Goal: Obtain resource: Download file/media

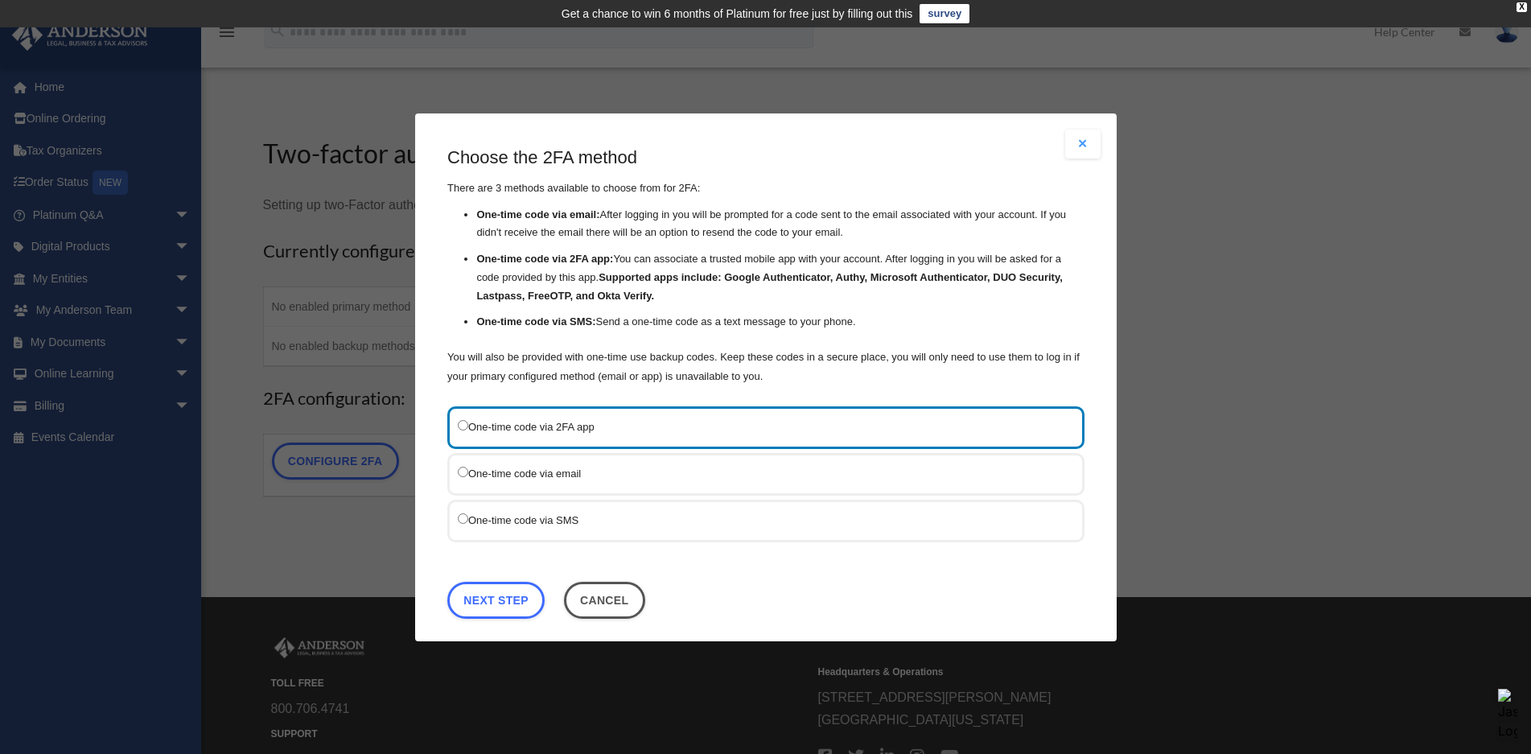
click at [457, 521] on div "One-time code via SMS" at bounding box center [765, 520] width 637 height 43
click at [468, 523] on label "One-time code via SMS" at bounding box center [758, 519] width 600 height 20
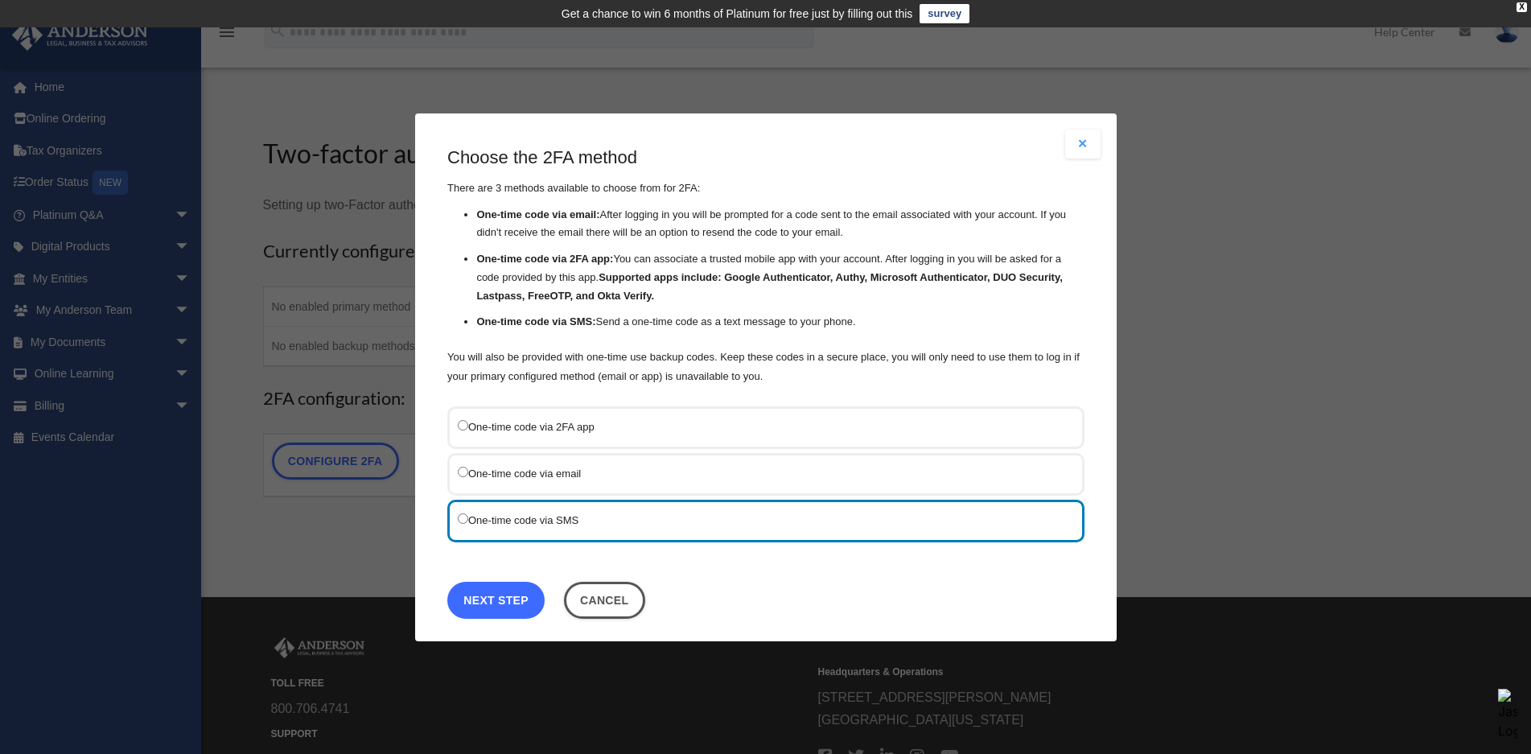
click at [500, 599] on link "Next Step" at bounding box center [495, 599] width 97 height 37
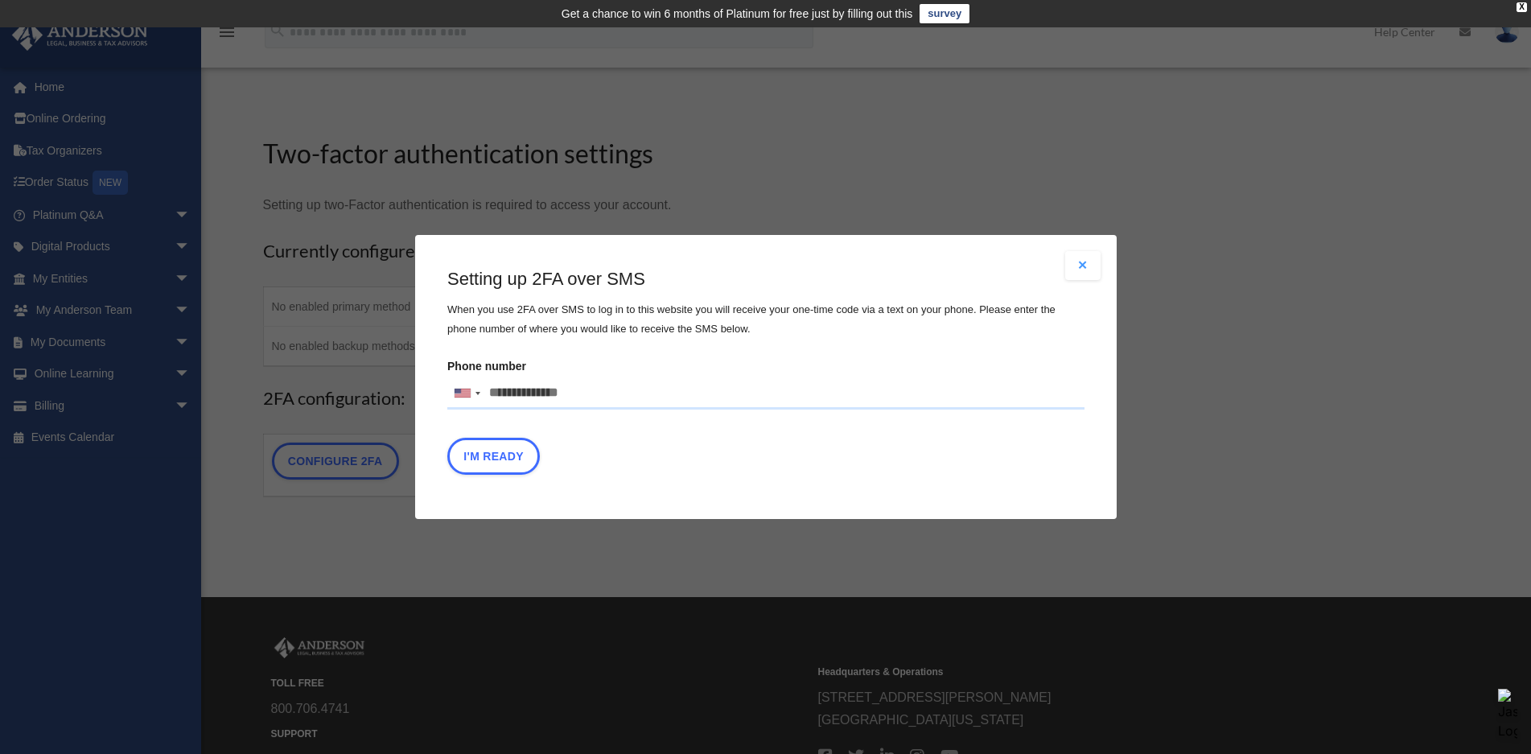
click at [542, 384] on input "Phone number United States +1 United Kingdom +44 Afghanistan (‫افغانستان‬‎) +93…" at bounding box center [765, 393] width 637 height 32
type input "**********"
click at [506, 453] on button "I'm Ready" at bounding box center [493, 456] width 93 height 37
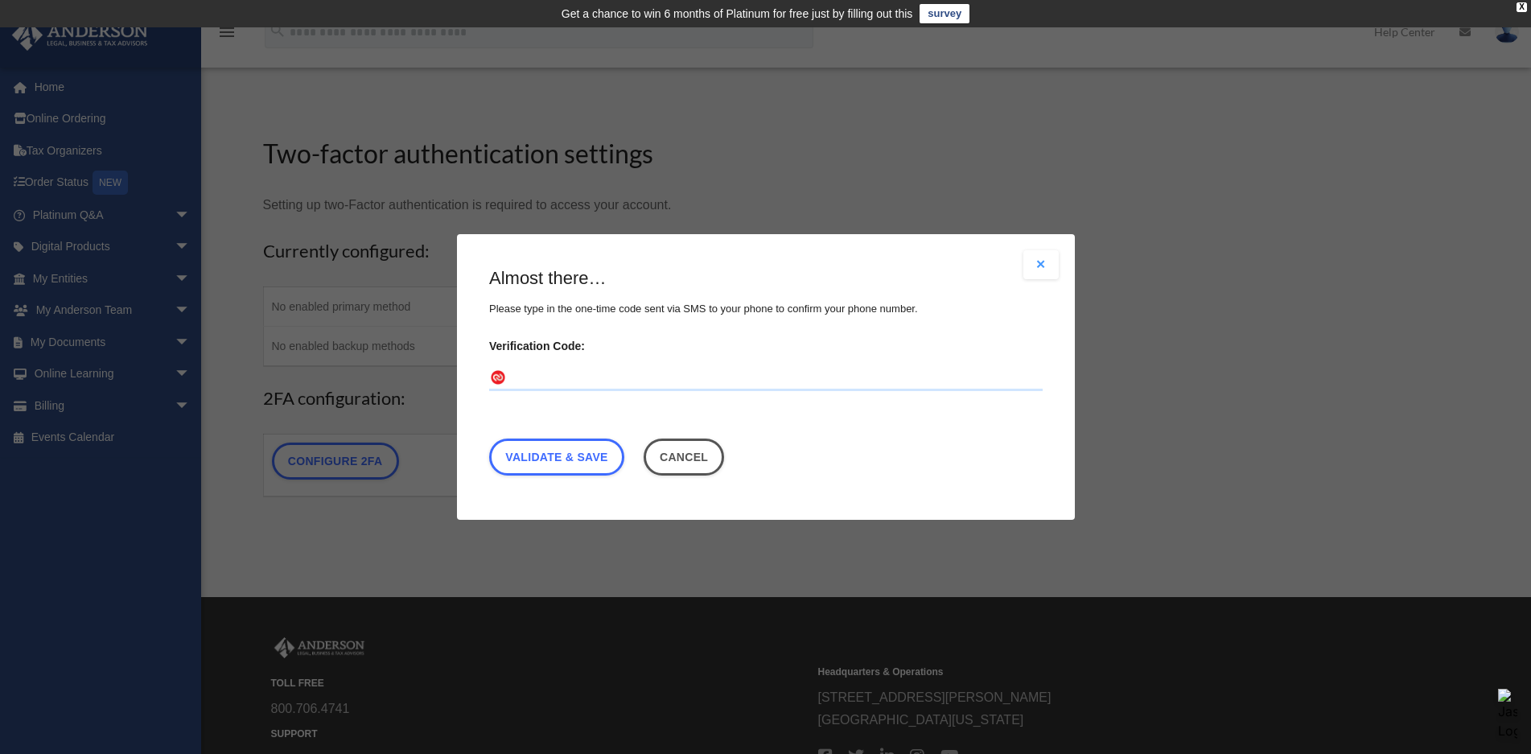
click at [561, 376] on input "Verification Code:" at bounding box center [766, 378] width 554 height 26
type input "******"
click at [538, 452] on link "Validate & Save" at bounding box center [556, 457] width 135 height 37
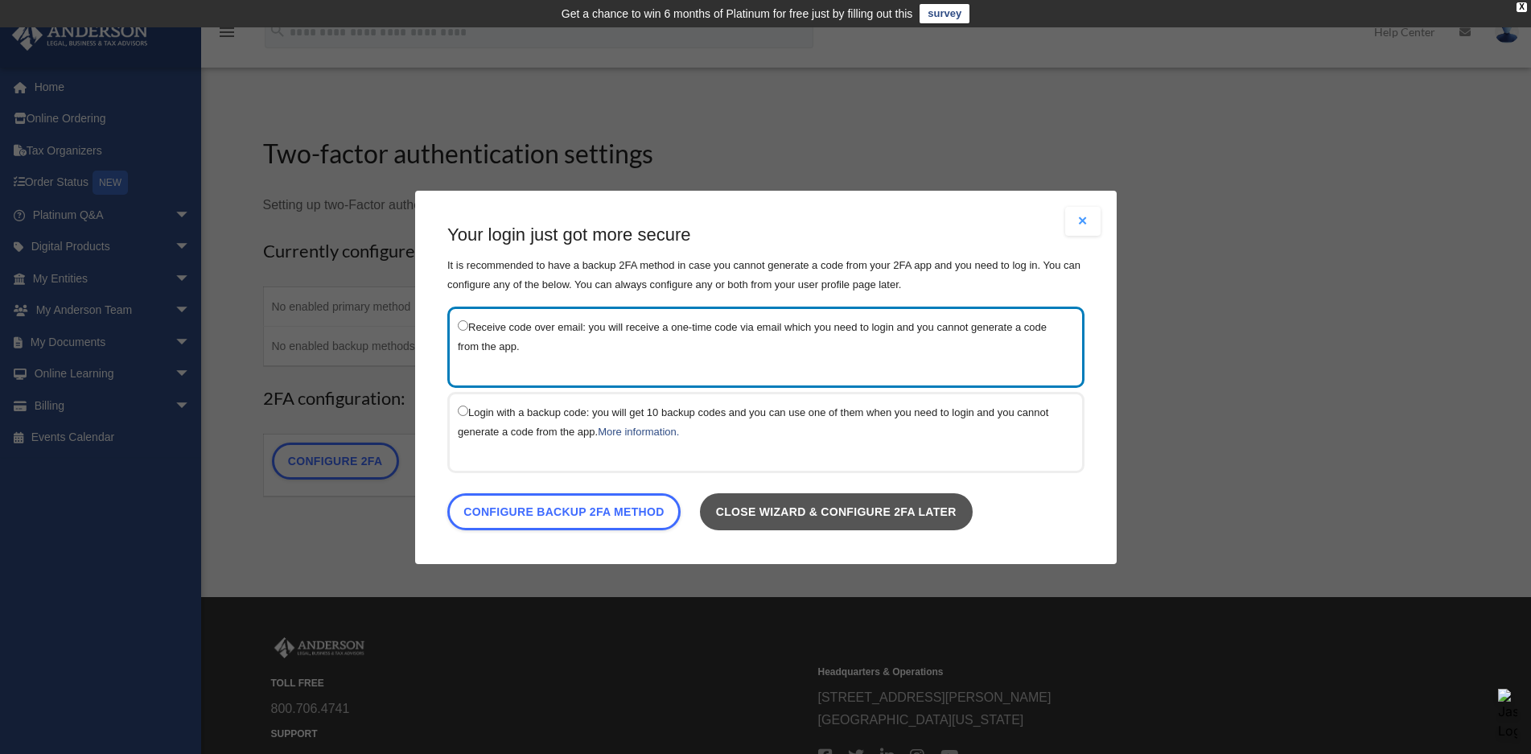
click at [834, 513] on link "Close wizard & configure 2FA later" at bounding box center [835, 510] width 273 height 37
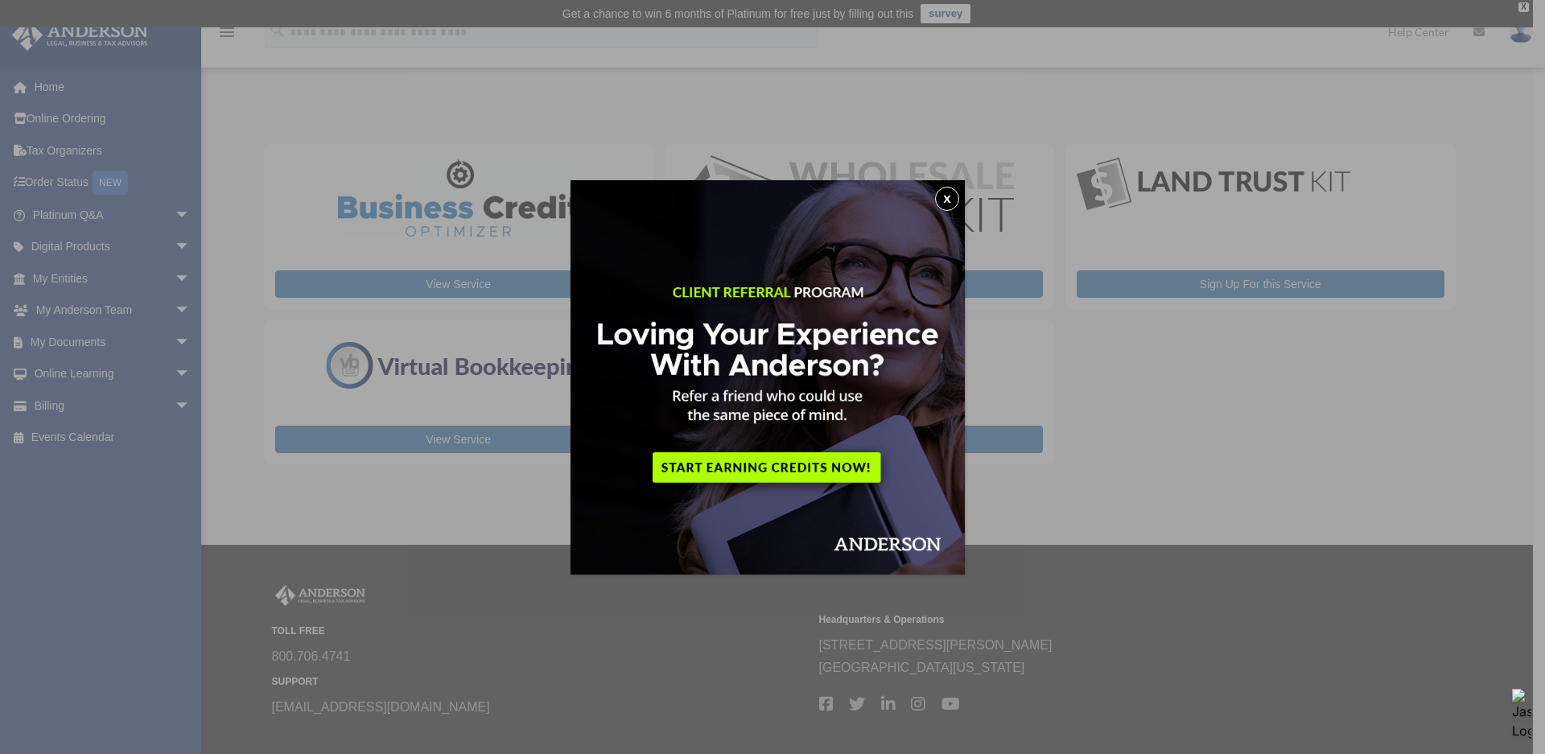
click at [954, 191] on button "x" at bounding box center [947, 199] width 24 height 24
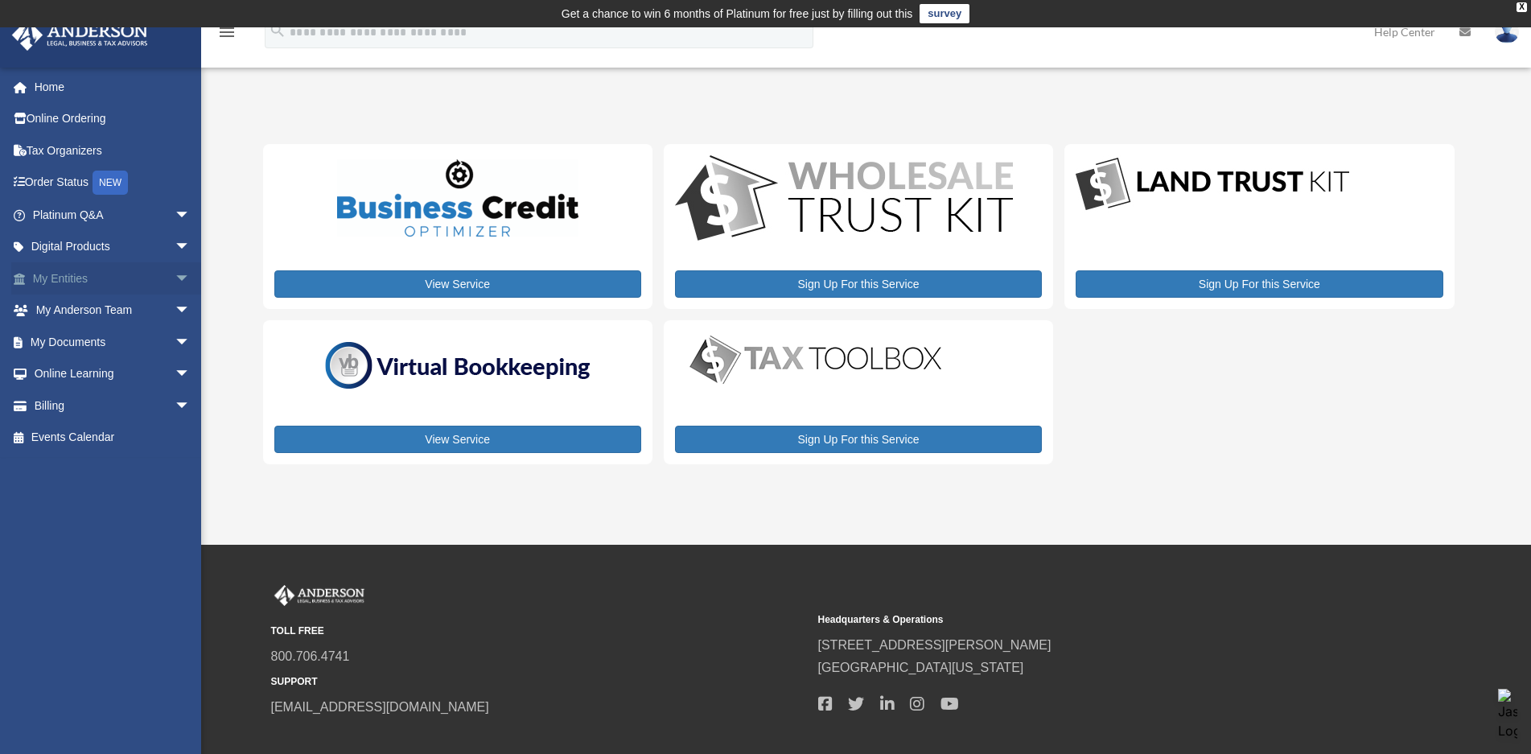
click at [76, 275] on link "My Entities arrow_drop_down" at bounding box center [113, 278] width 204 height 32
click at [175, 281] on span "arrow_drop_down" at bounding box center [191, 278] width 32 height 33
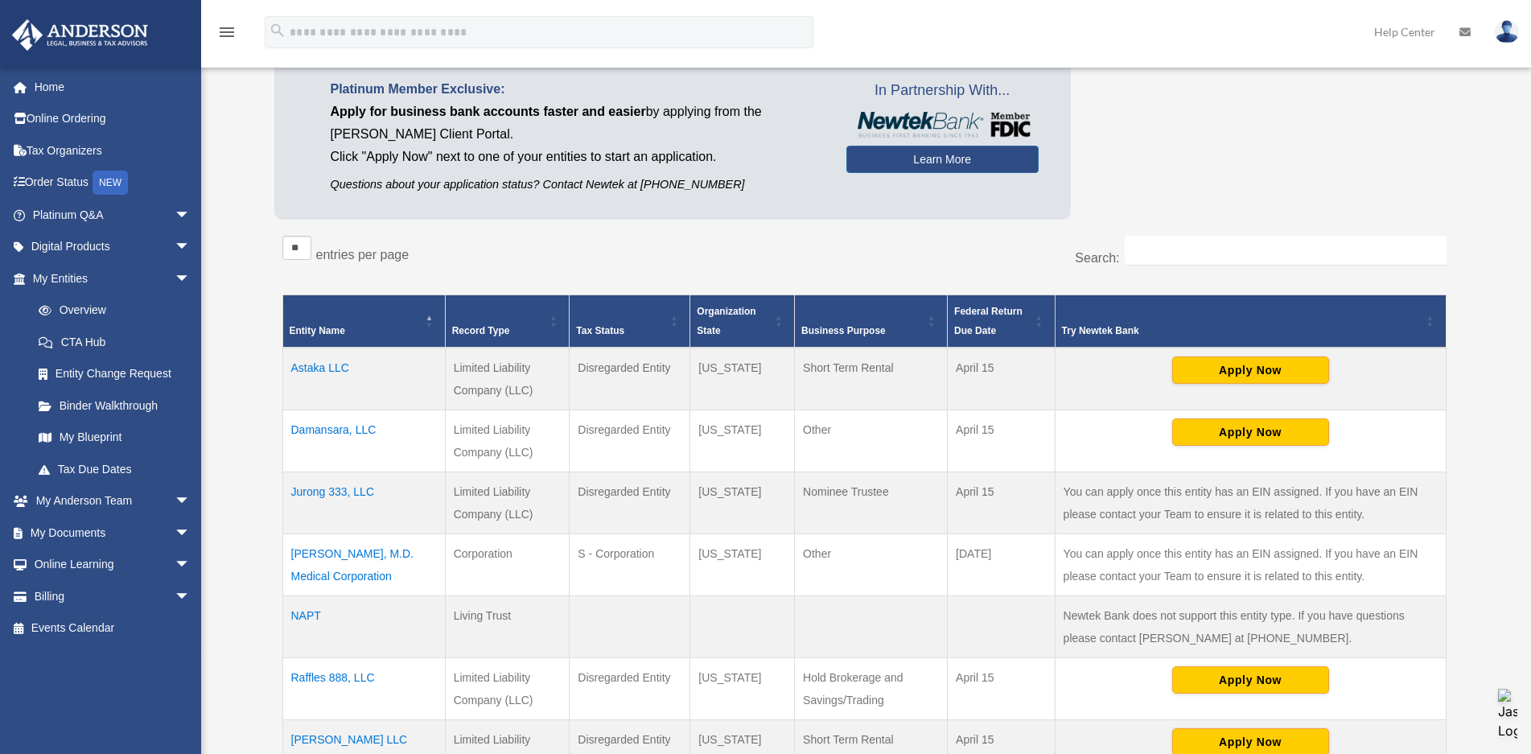
scroll to position [161, 0]
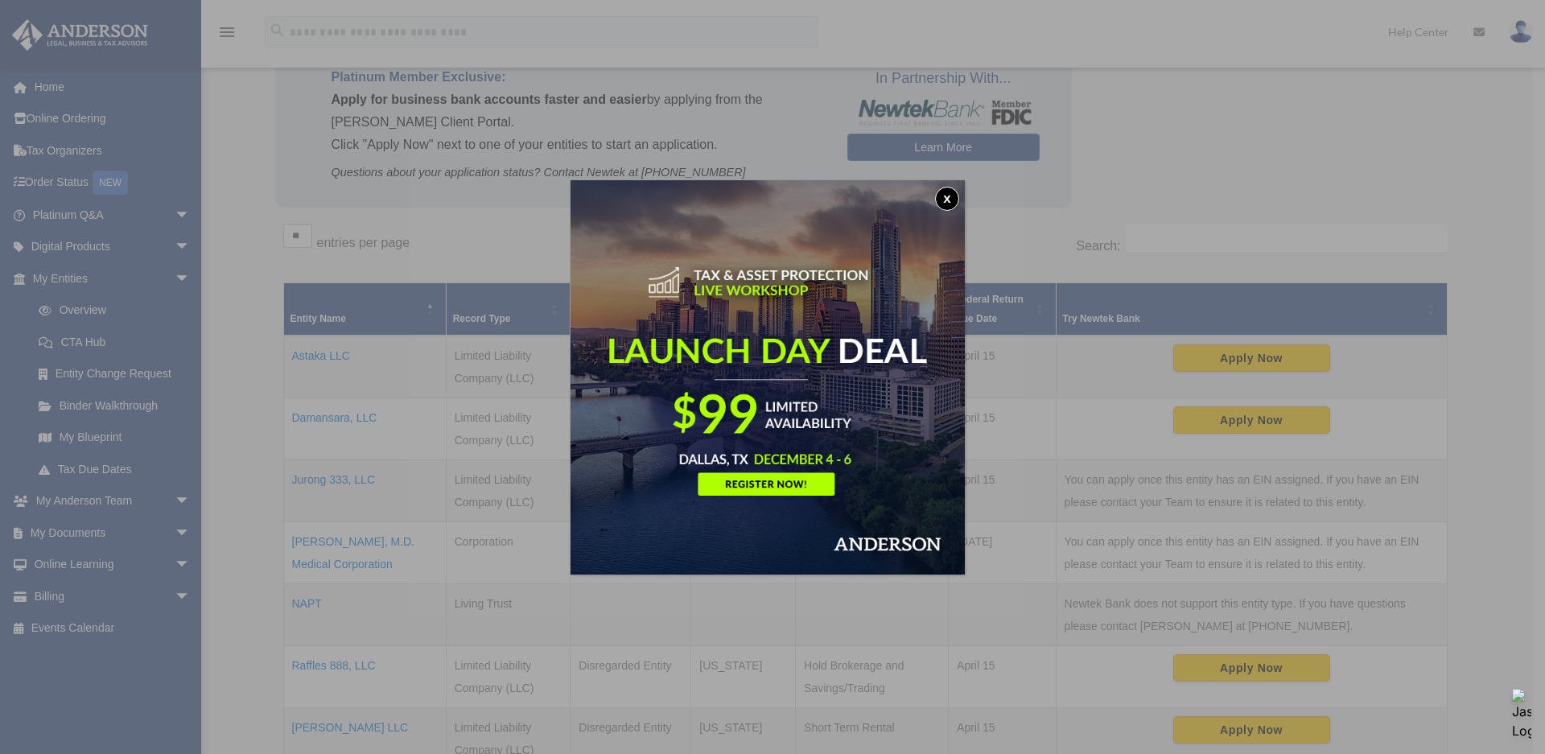
click at [951, 203] on button "x" at bounding box center [947, 199] width 24 height 24
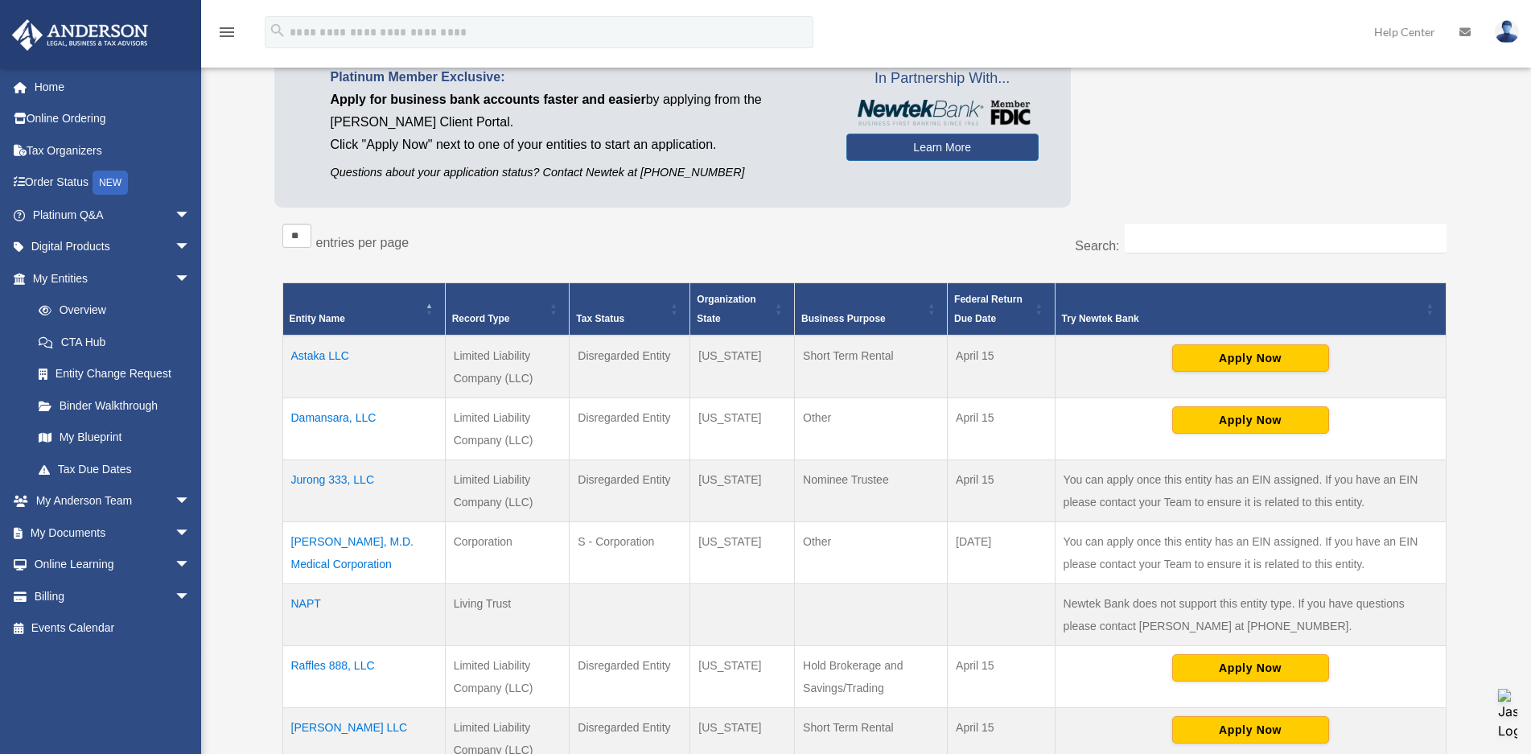
scroll to position [241, 0]
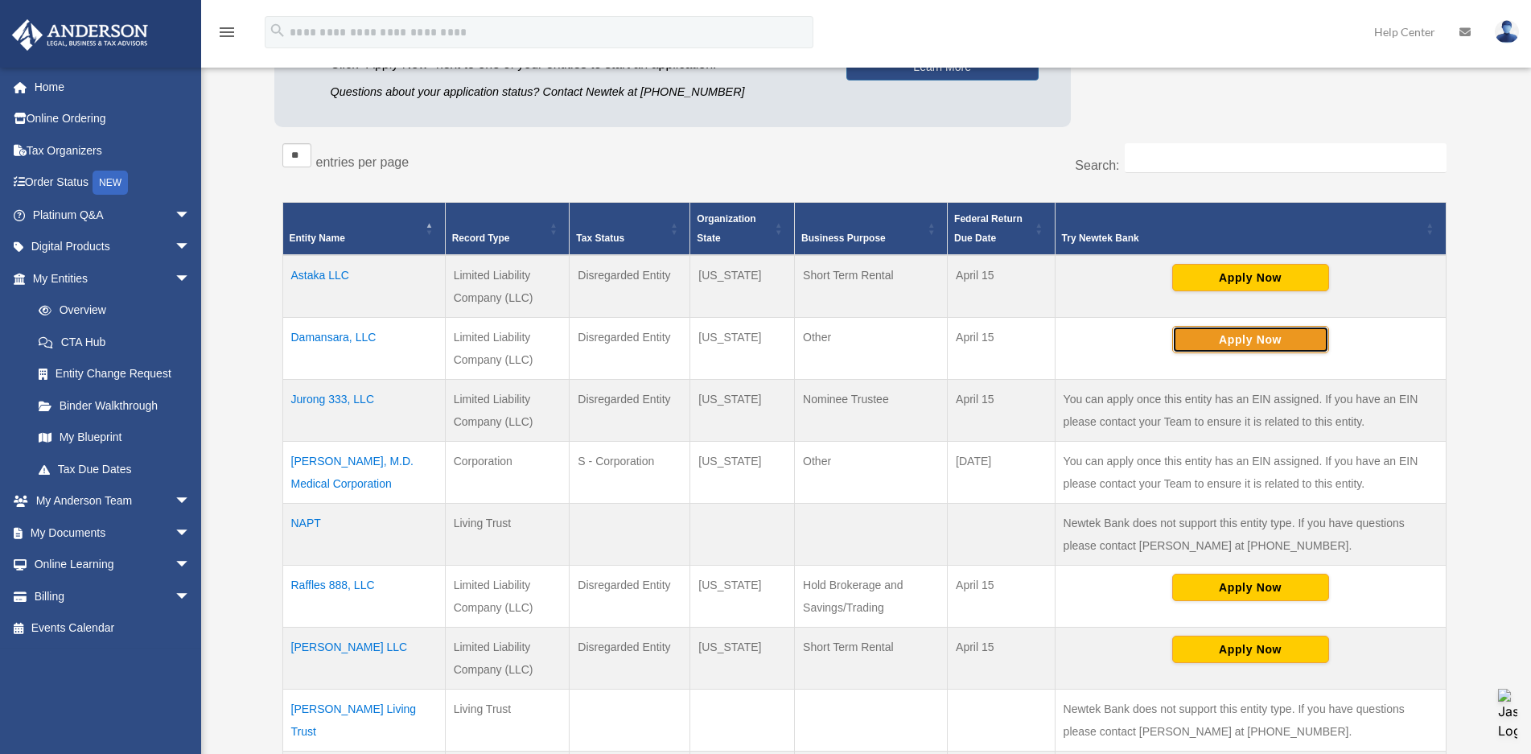
click at [1266, 344] on button "Apply Now" at bounding box center [1250, 339] width 157 height 27
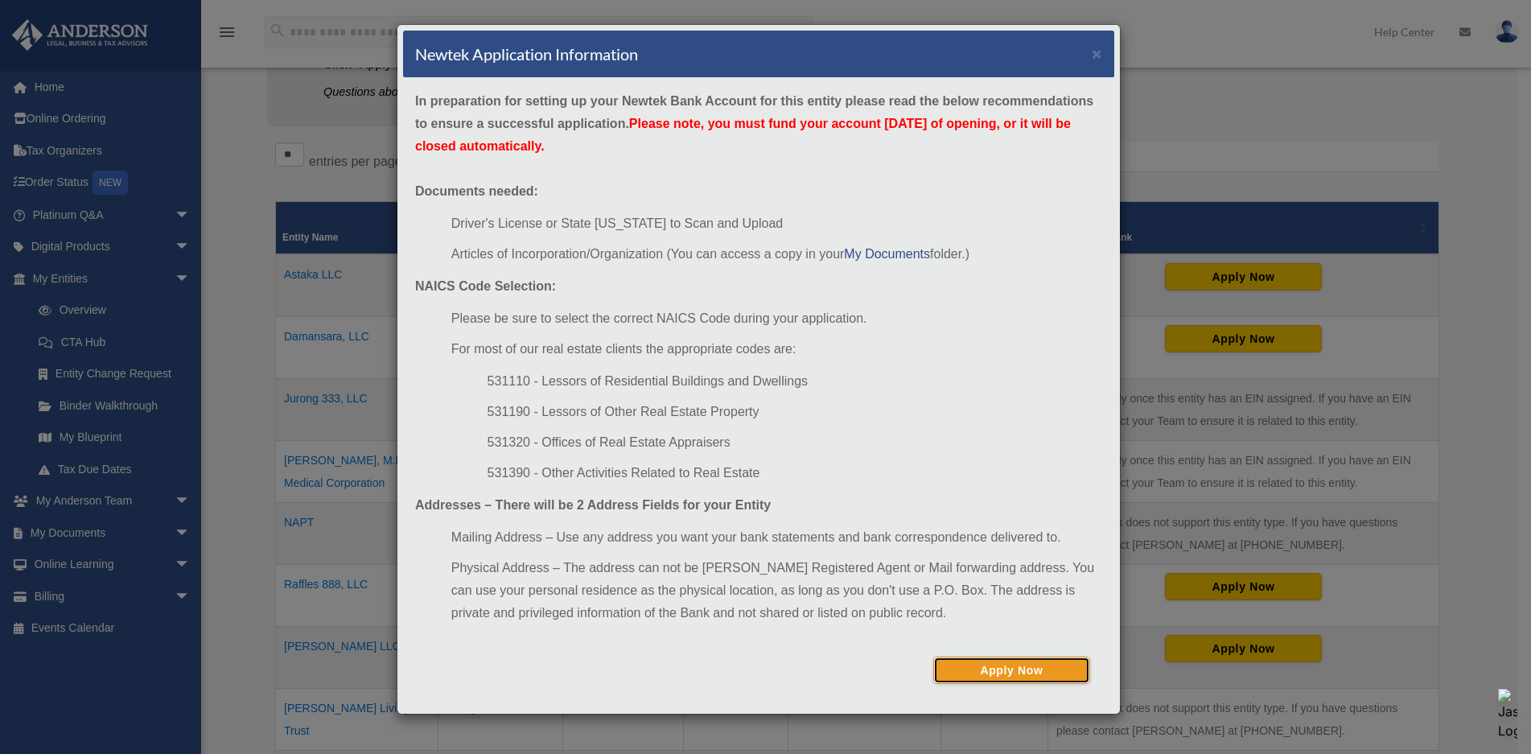
click at [1007, 665] on button "Apply Now" at bounding box center [1011, 670] width 157 height 27
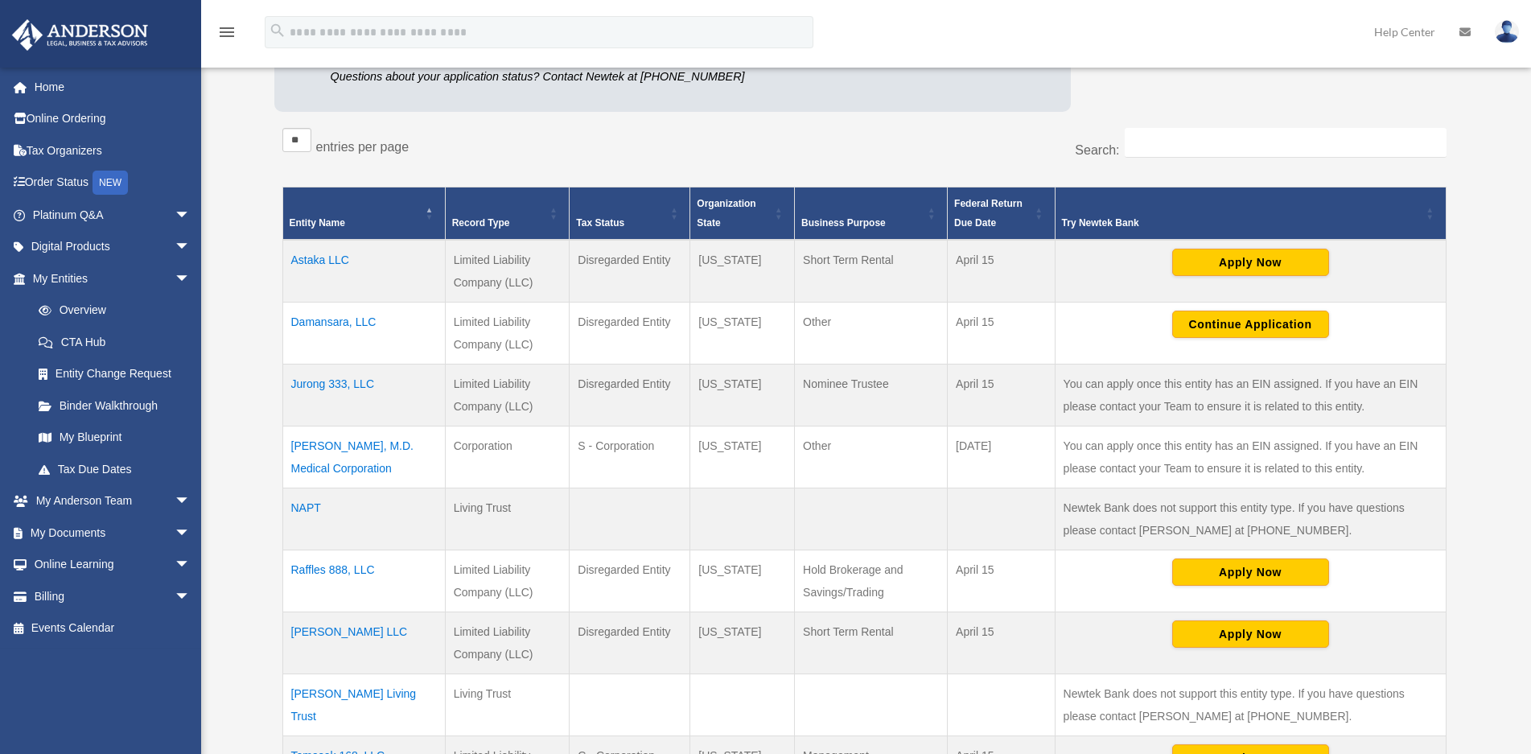
scroll to position [237, 0]
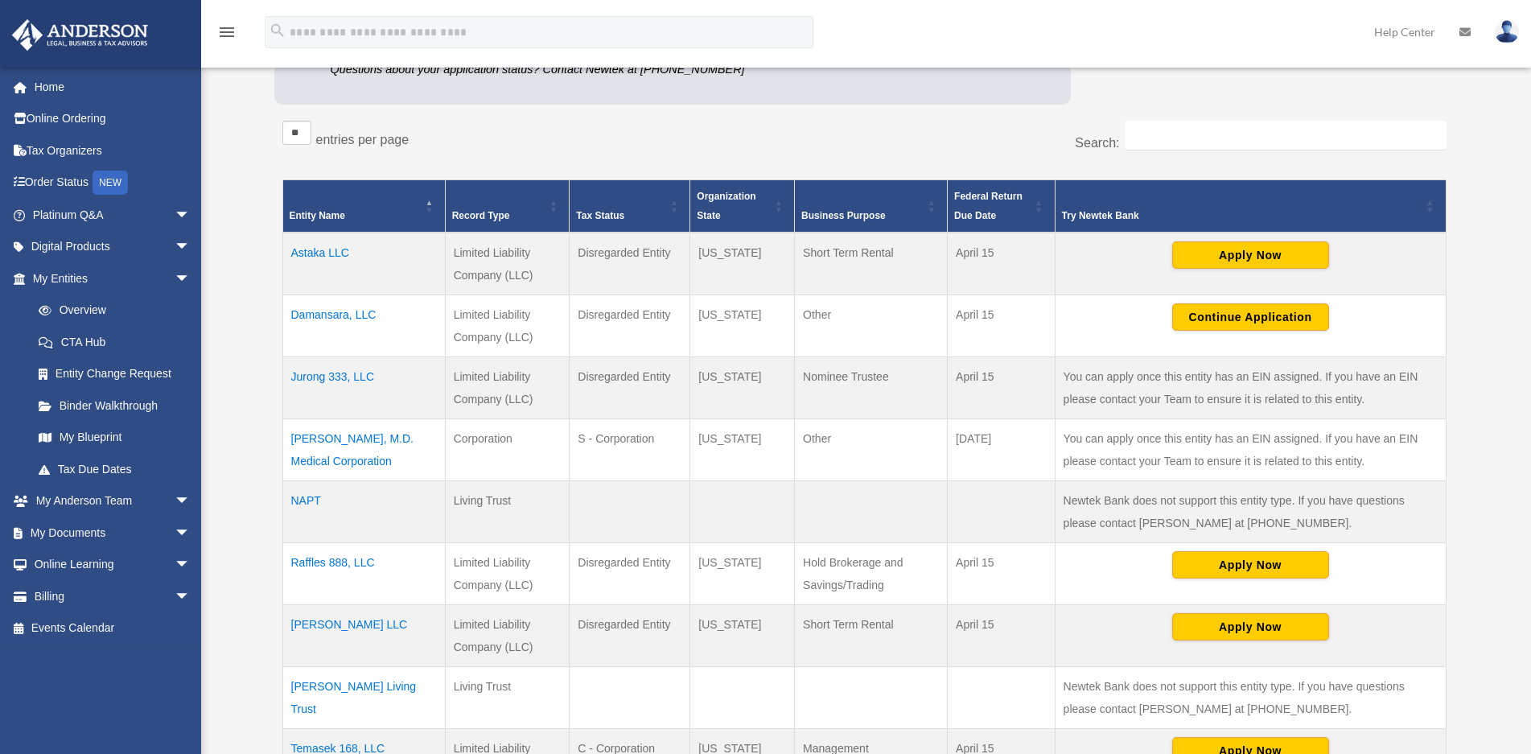
click at [1089, 22] on div "menu search Site Menu add [EMAIL_ADDRESS][DOMAIN_NAME] My Profile Reset Passwor…" at bounding box center [765, 39] width 1507 height 55
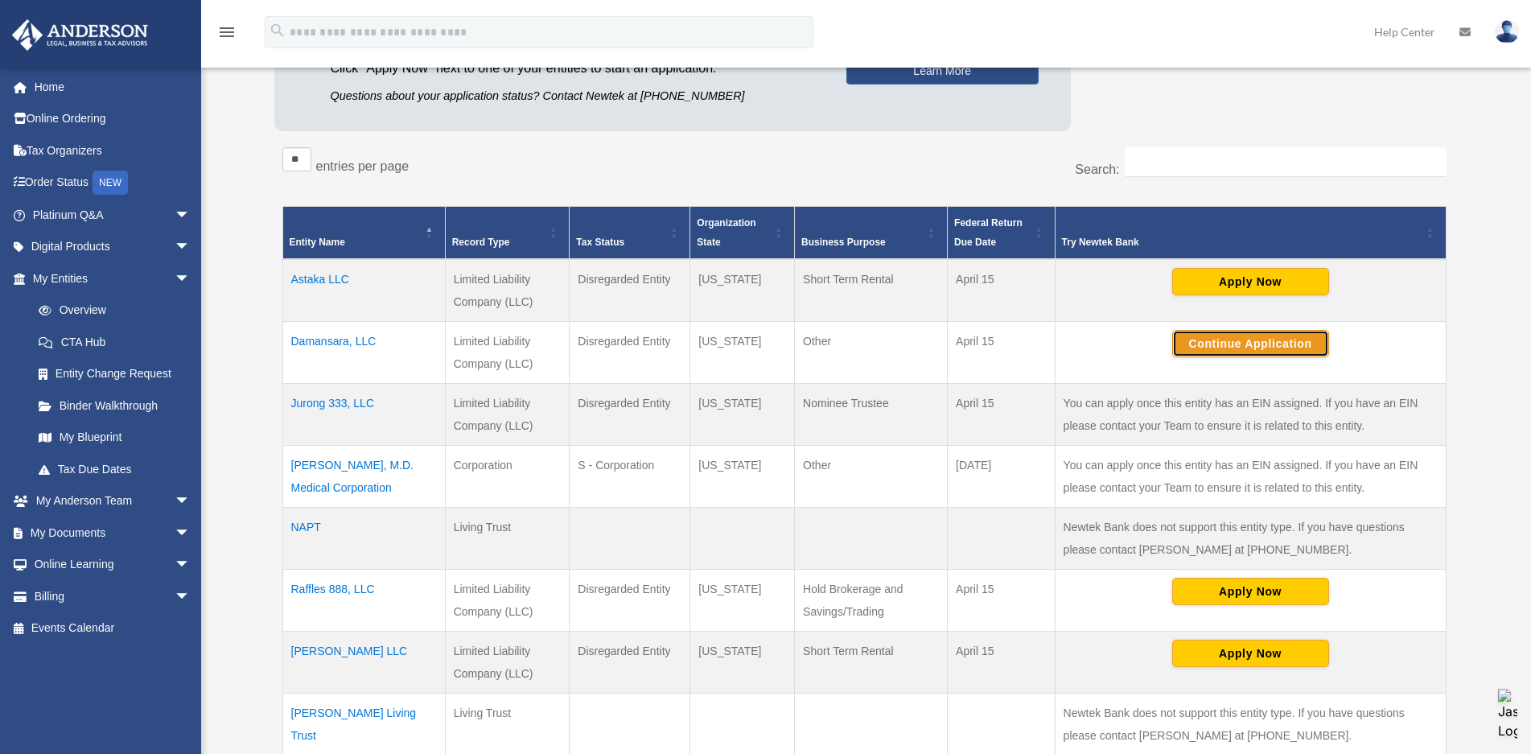
click at [1225, 340] on button "Continue Application" at bounding box center [1250, 343] width 157 height 27
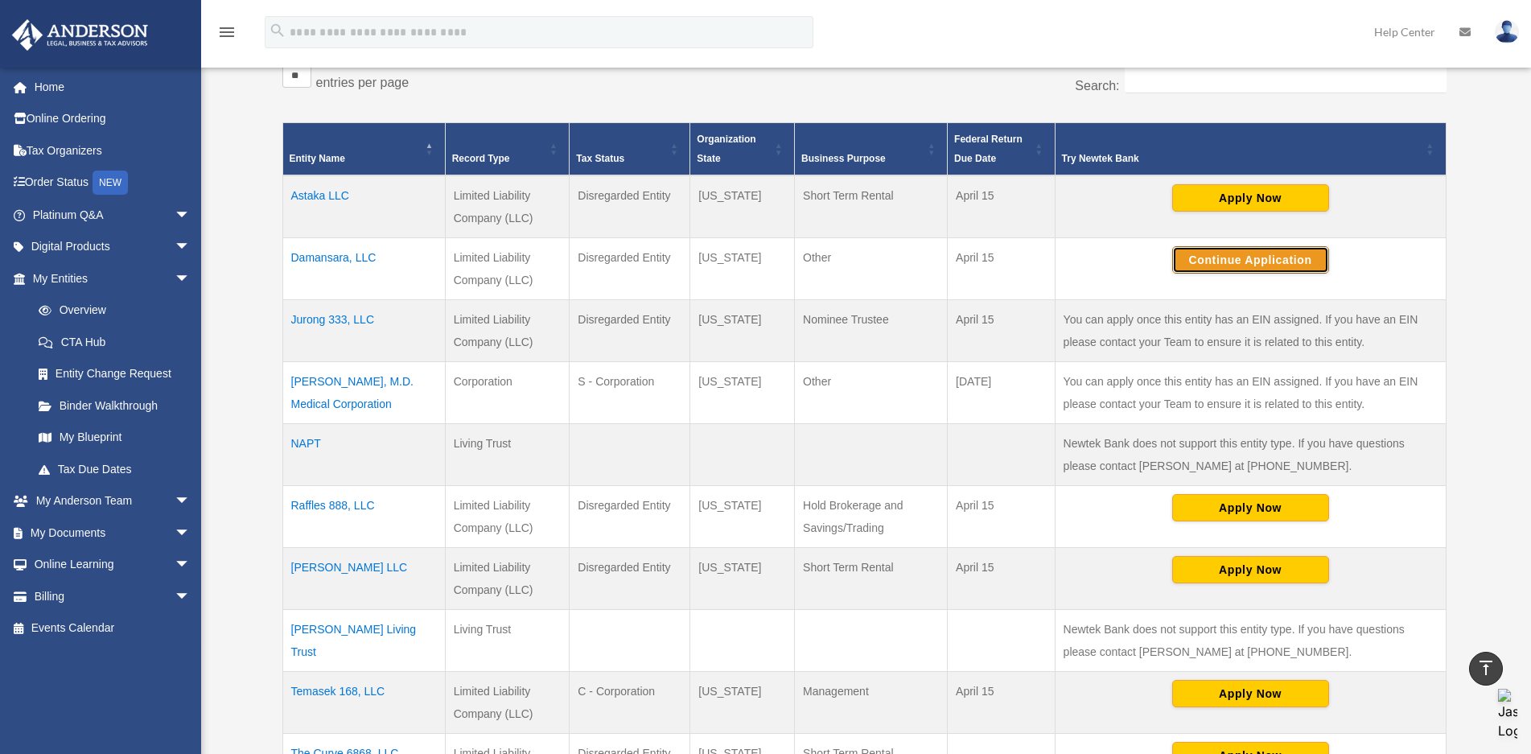
scroll to position [318, 0]
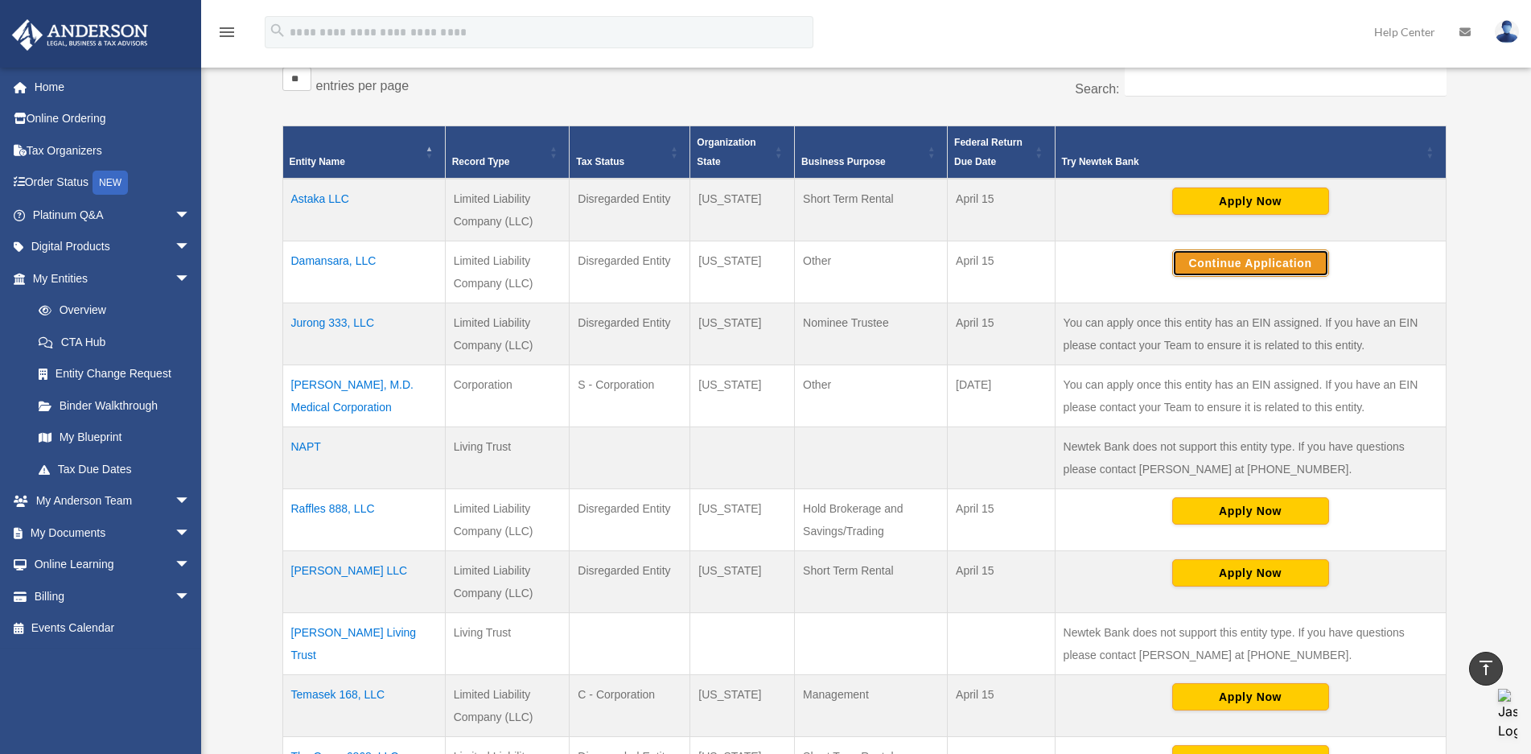
click at [1266, 264] on button "Continue Application" at bounding box center [1250, 262] width 157 height 27
click at [1238, 261] on button "Continue Application" at bounding box center [1250, 262] width 157 height 27
click at [1253, 197] on button "Apply Now" at bounding box center [1250, 200] width 157 height 27
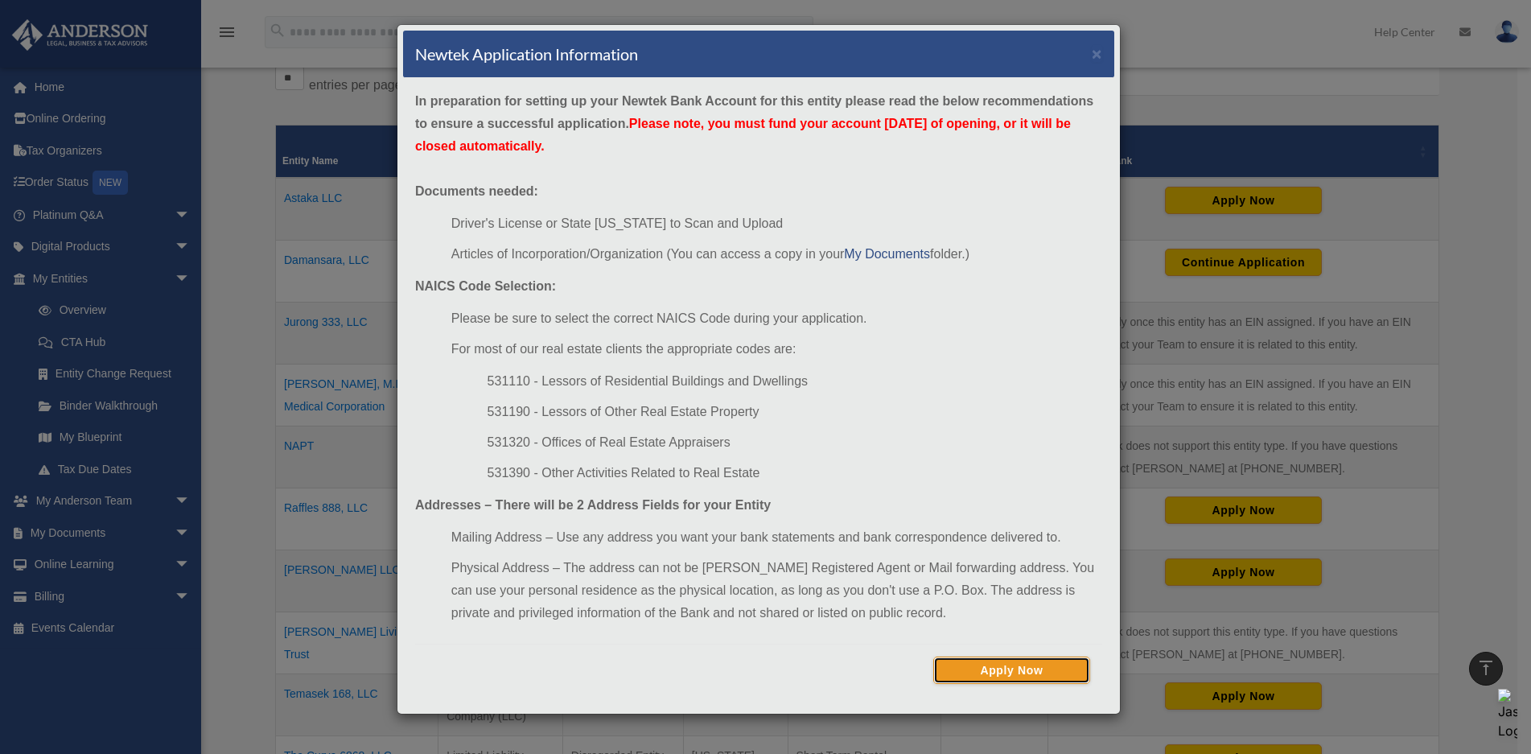
click at [983, 671] on button "Apply Now" at bounding box center [1011, 670] width 157 height 27
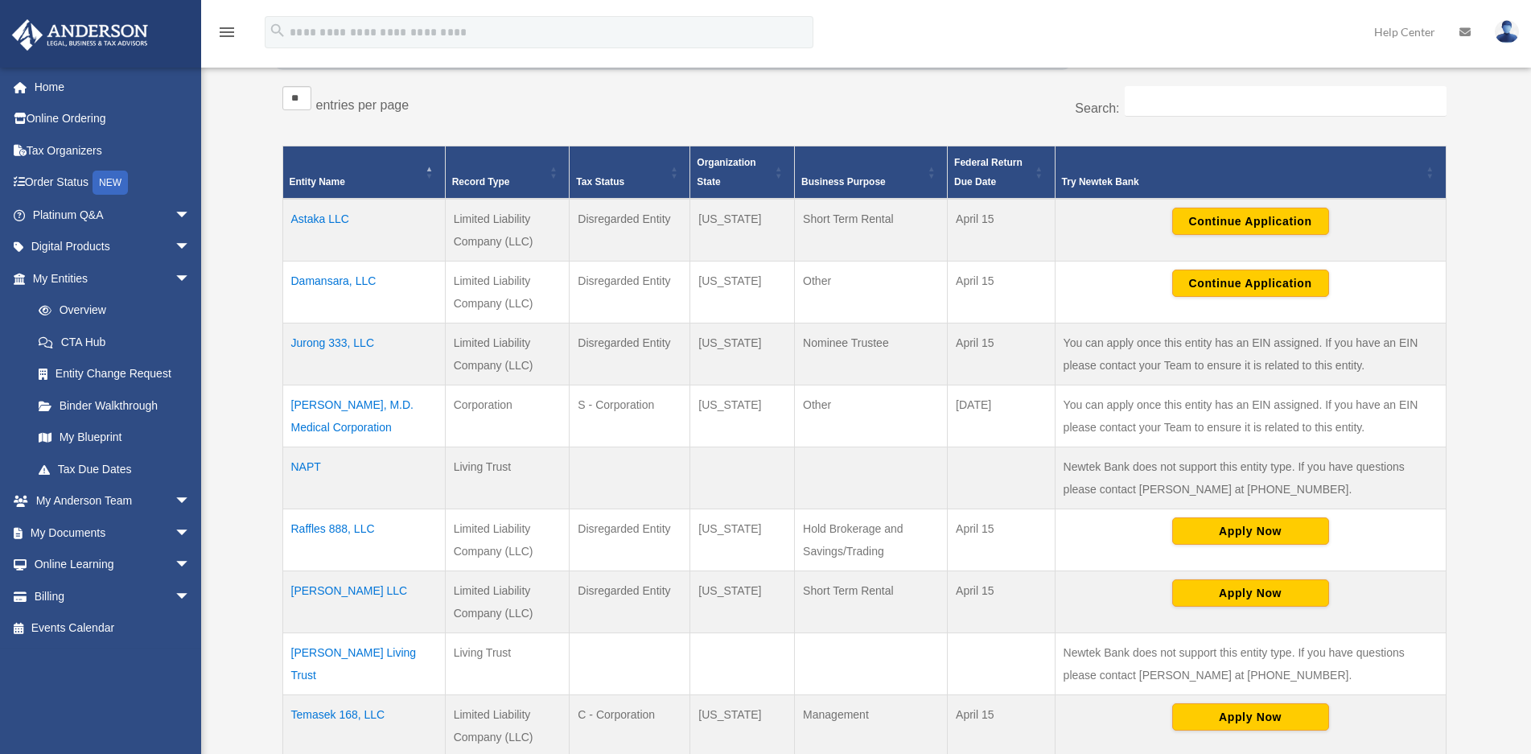
scroll to position [318, 0]
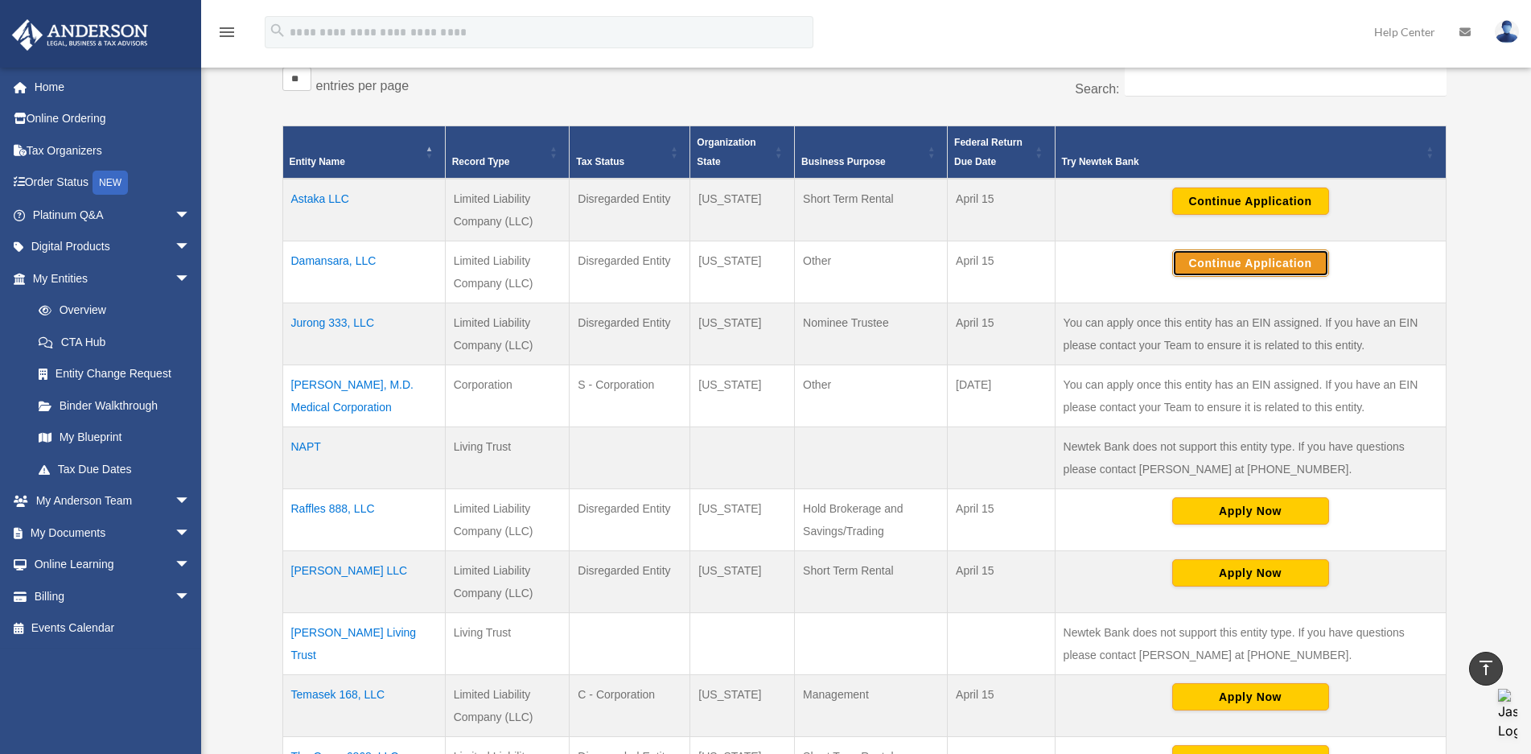
click at [1244, 267] on button "Continue Application" at bounding box center [1250, 262] width 157 height 27
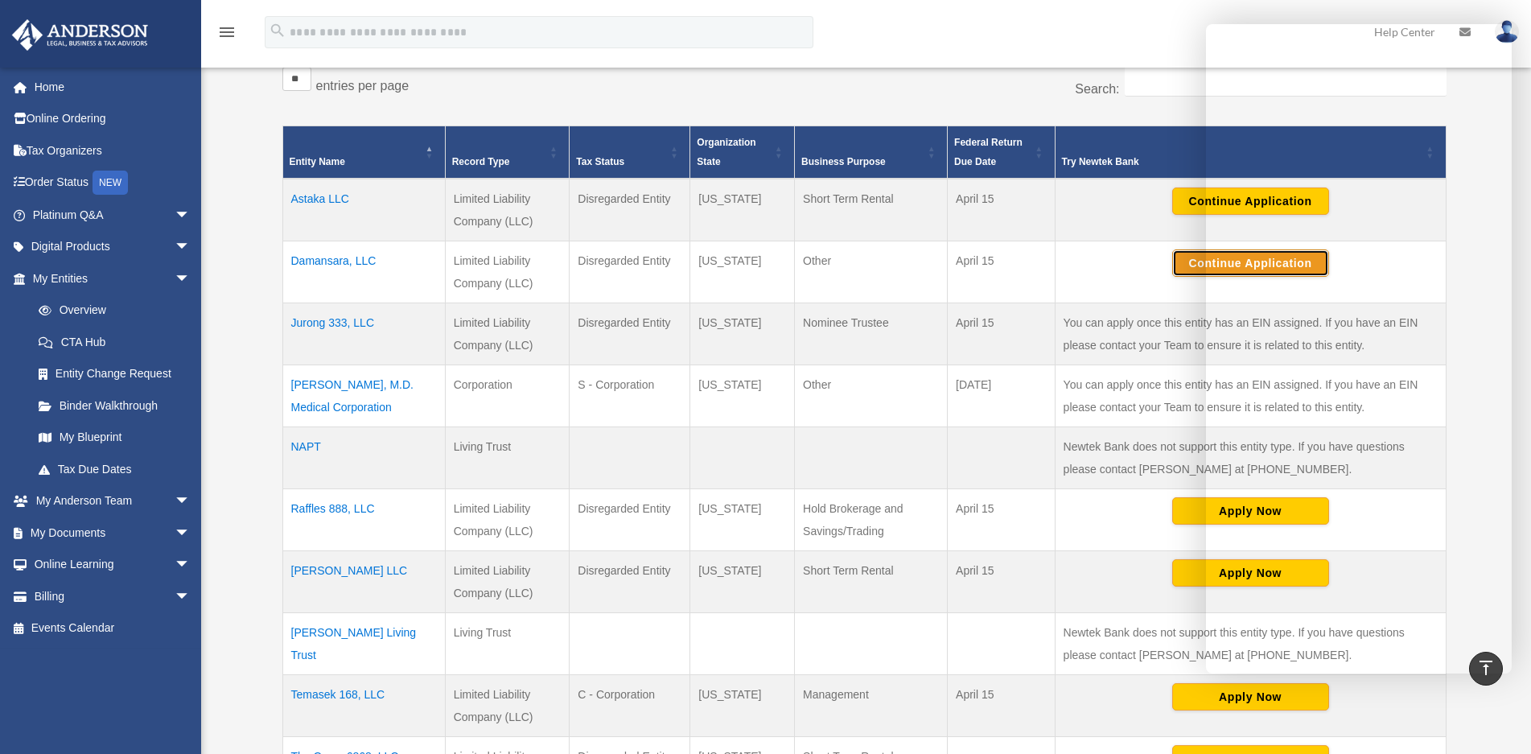
click at [1180, 268] on button "Continue Application" at bounding box center [1250, 262] width 157 height 27
click at [1073, 24] on div "menu search Site Menu add [EMAIL_ADDRESS][DOMAIN_NAME] My Profile Reset Passwor…" at bounding box center [765, 39] width 1507 height 55
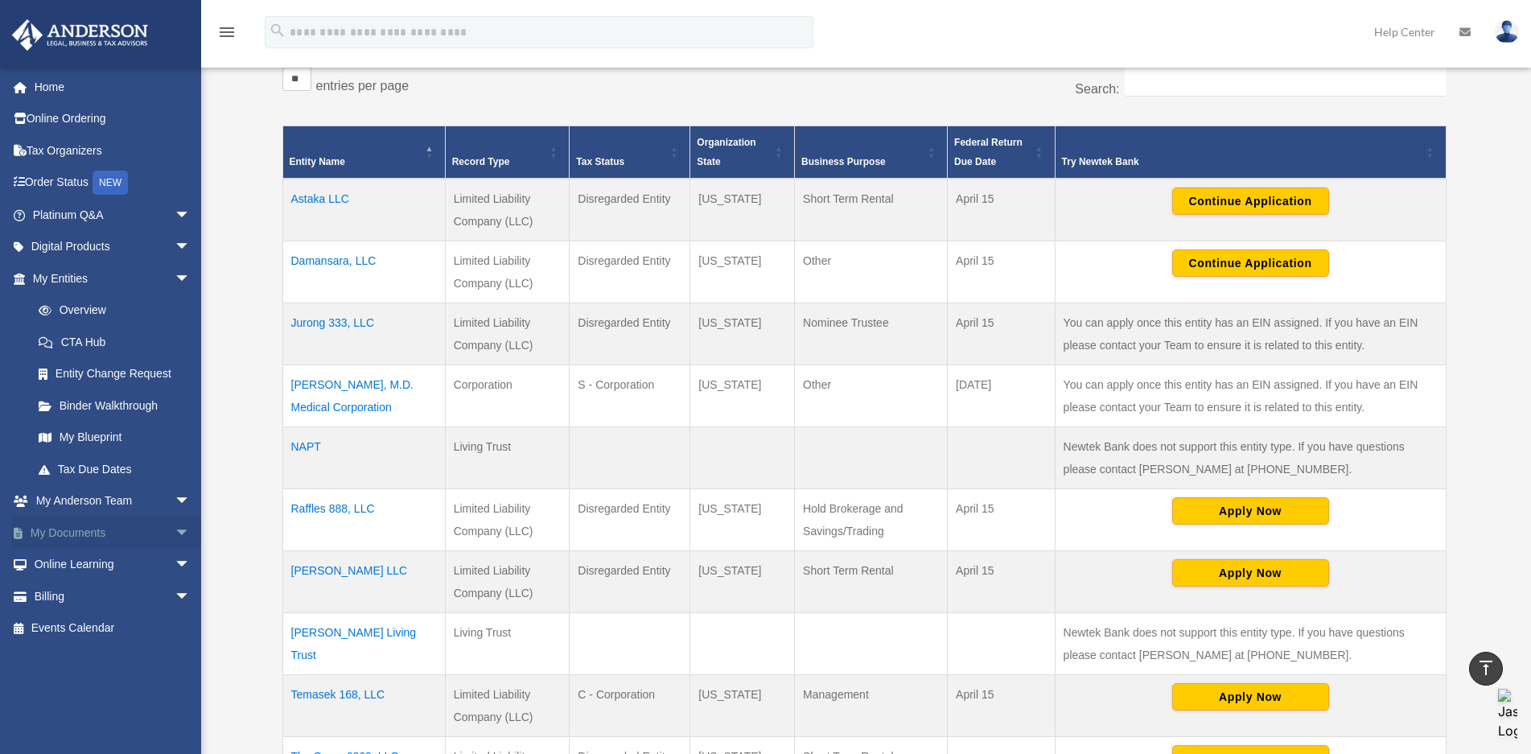
click at [93, 529] on link "My Documents arrow_drop_down" at bounding box center [113, 533] width 204 height 32
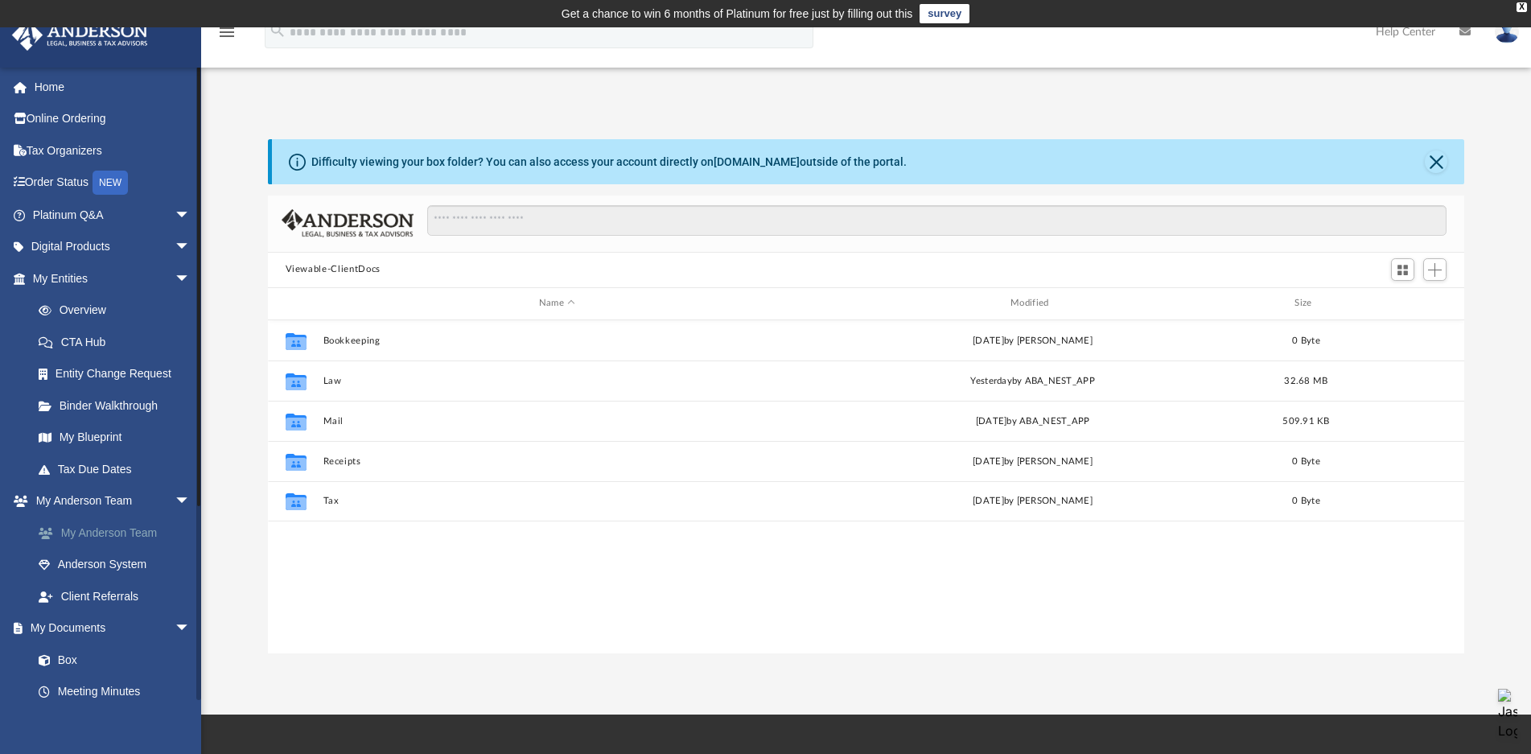
scroll to position [352, 1183]
click at [54, 660] on span at bounding box center [52, 660] width 10 height 11
click at [73, 661] on link "Box" at bounding box center [119, 660] width 192 height 32
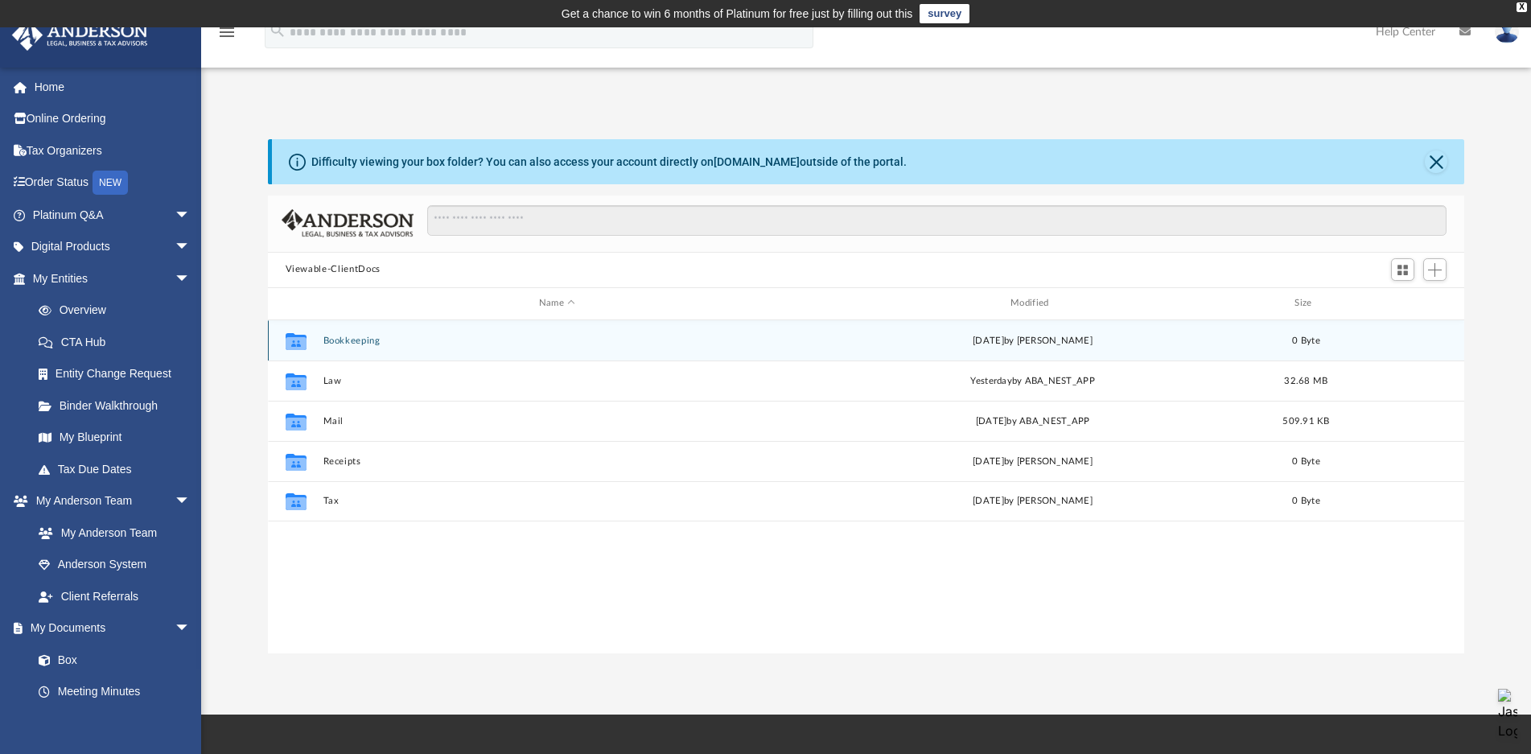
click at [319, 341] on div "Collaborated Folder Bookkeeping [DATE] by [PERSON_NAME] 0 Byte" at bounding box center [866, 340] width 1197 height 40
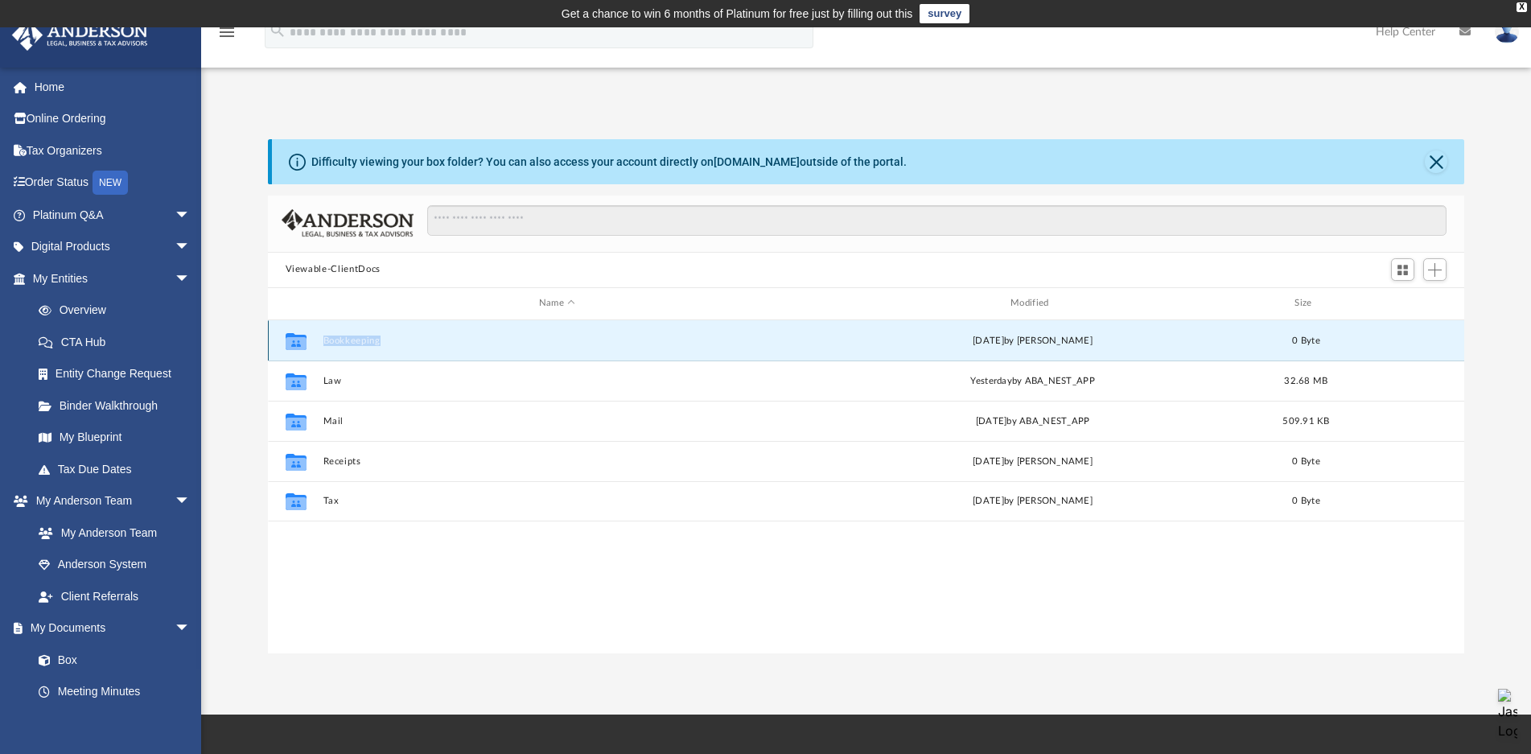
click at [319, 341] on div "Collaborated Folder Bookkeeping Wed Jul 16 2025 by Charles Rogler 0 Byte" at bounding box center [866, 340] width 1197 height 40
click at [297, 342] on icon "grid" at bounding box center [295, 342] width 21 height 13
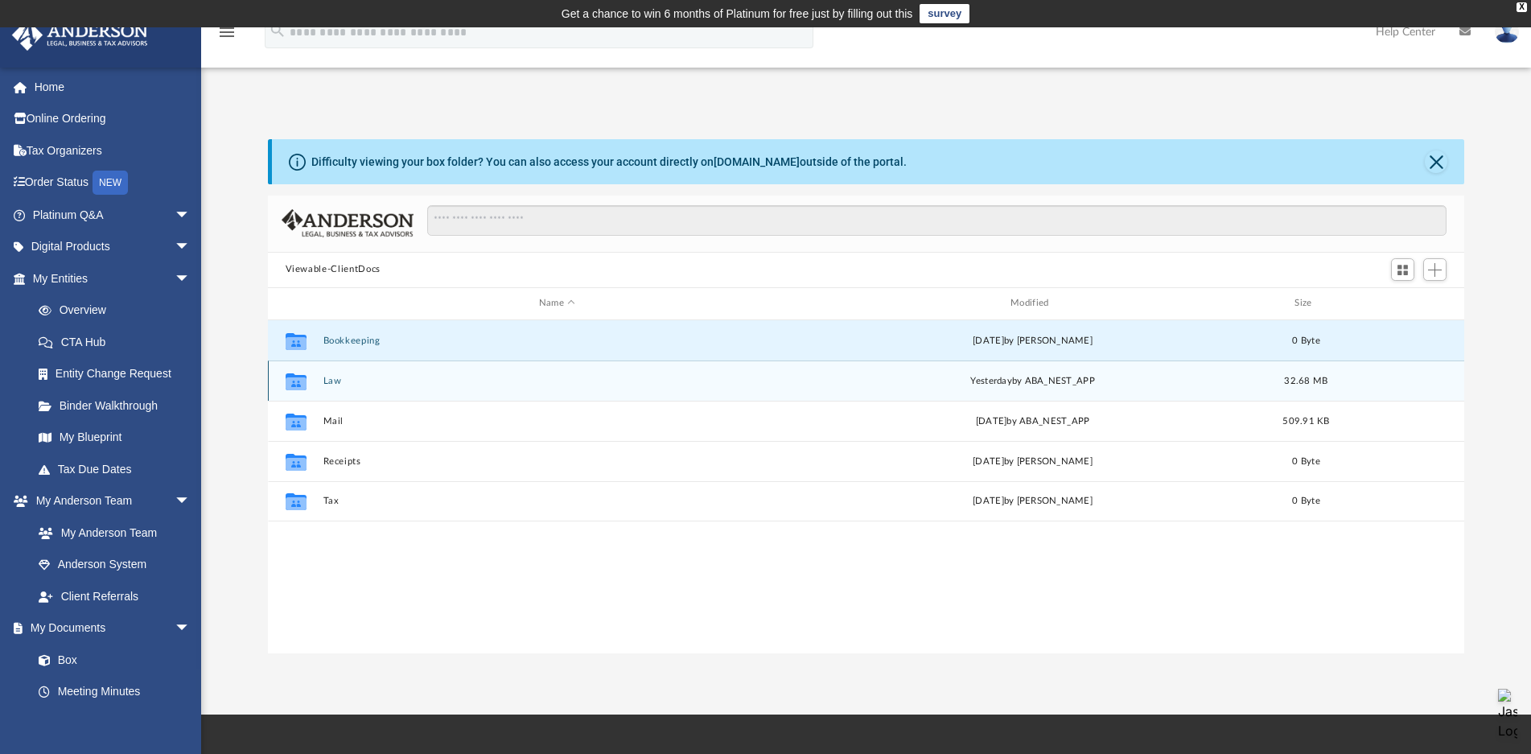
click at [296, 383] on icon "grid" at bounding box center [295, 383] width 21 height 13
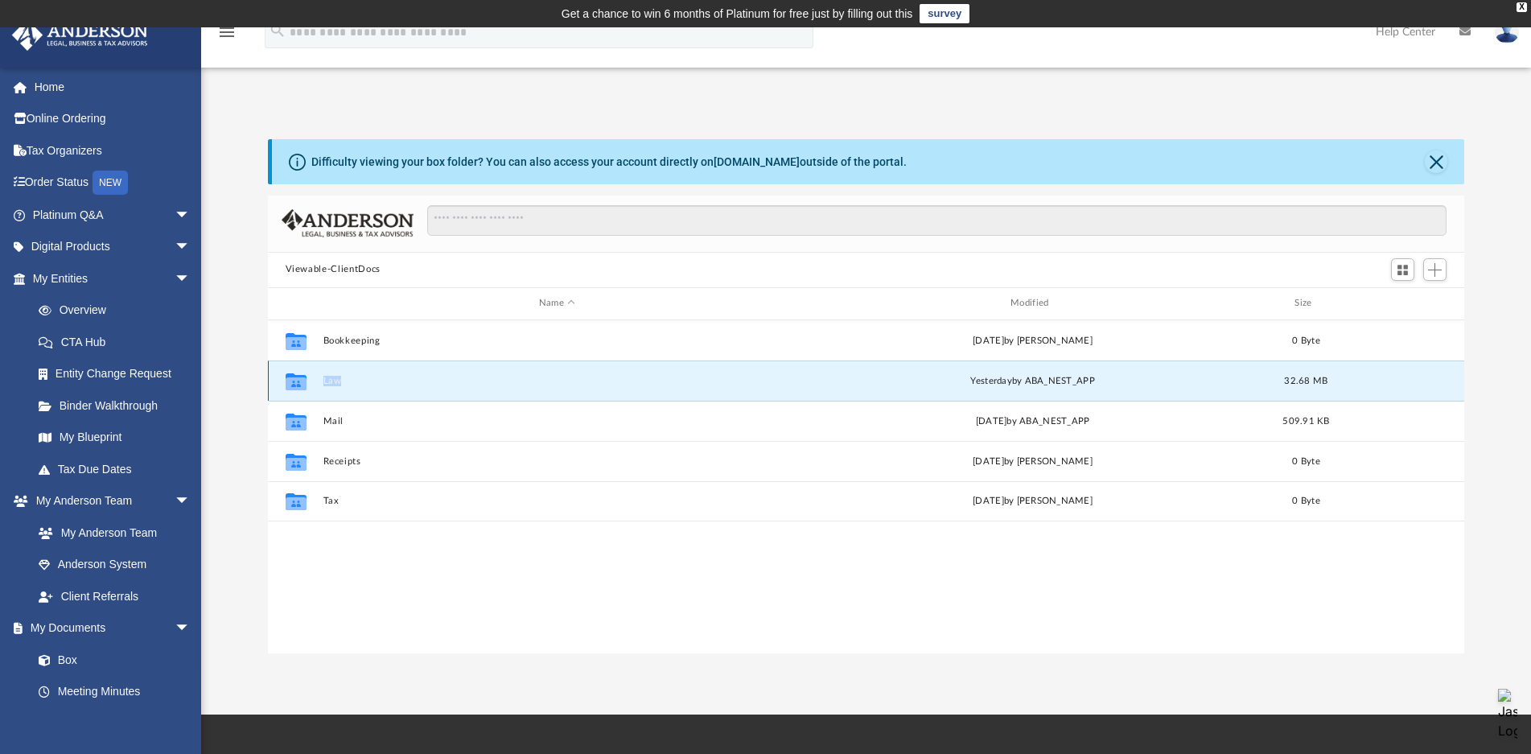
click at [296, 383] on icon "grid" at bounding box center [295, 383] width 21 height 13
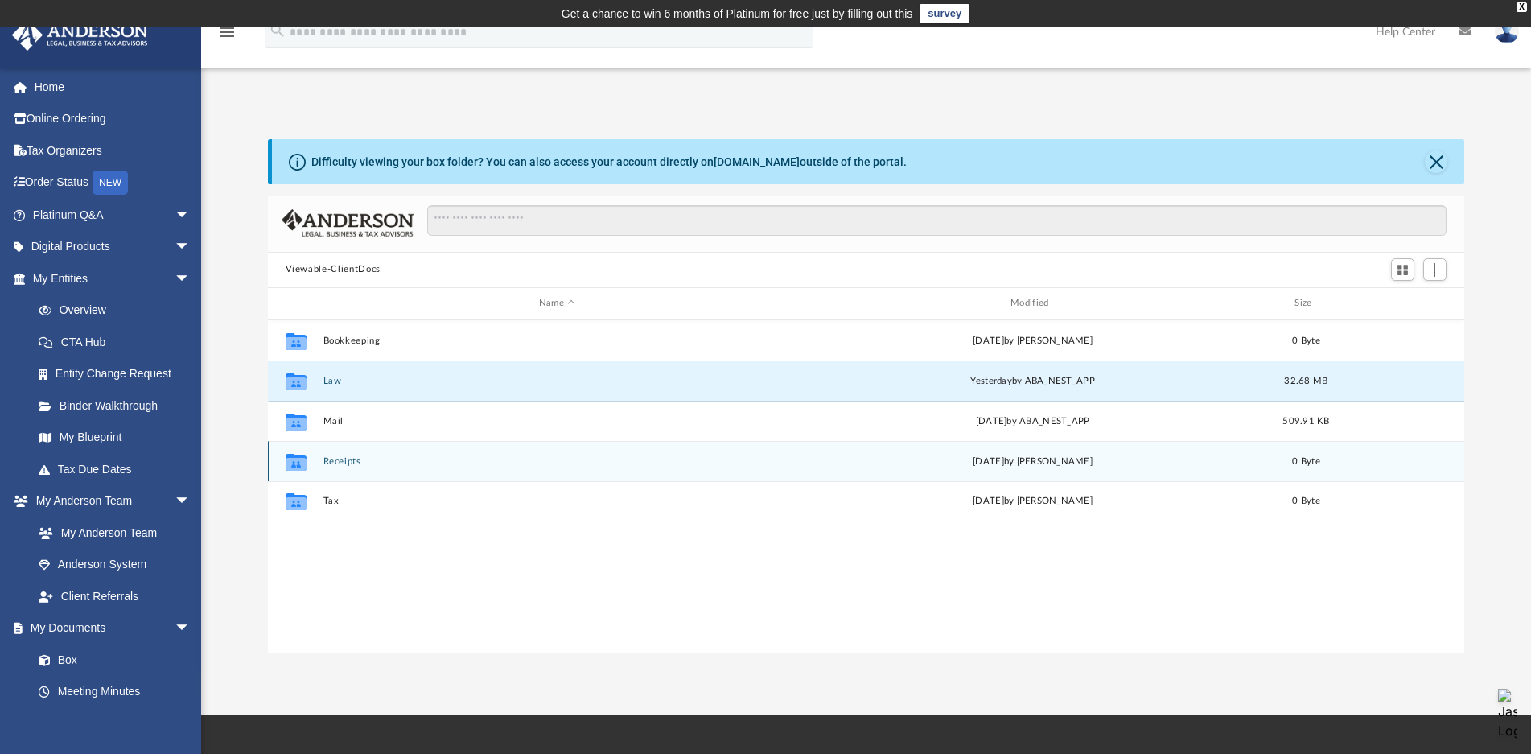
click at [304, 462] on icon "grid" at bounding box center [295, 463] width 21 height 13
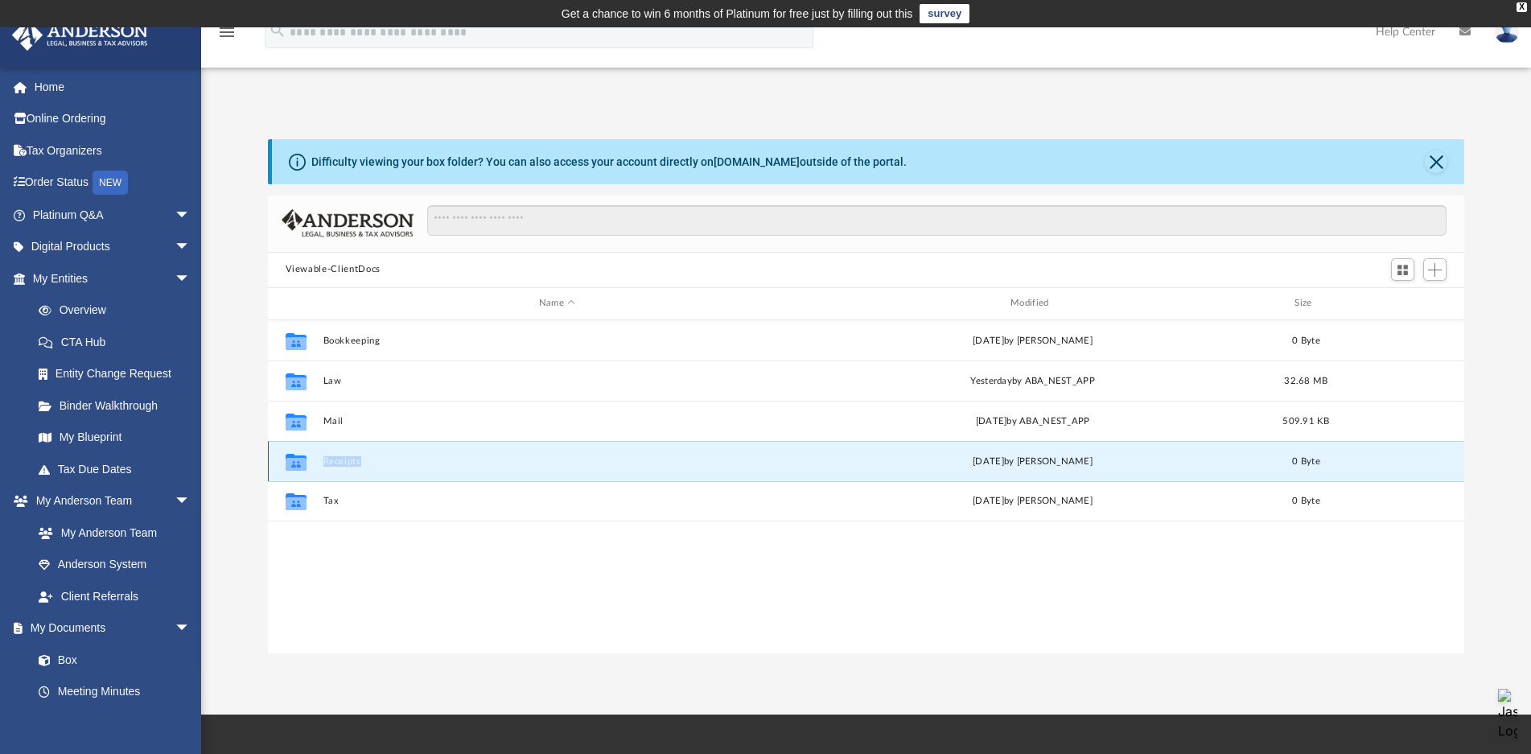
click at [304, 462] on icon "grid" at bounding box center [295, 463] width 21 height 13
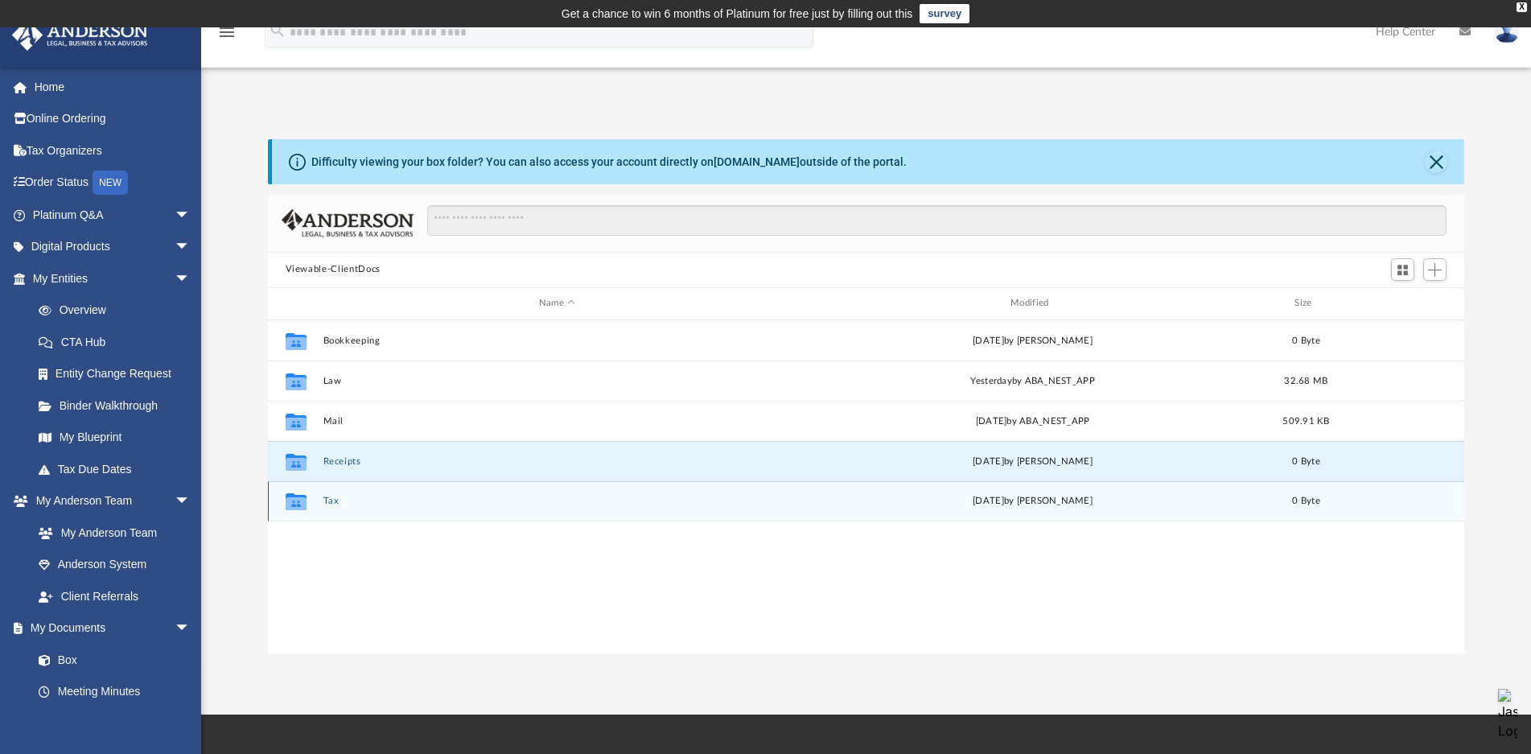
click at [301, 498] on icon "grid" at bounding box center [295, 503] width 21 height 13
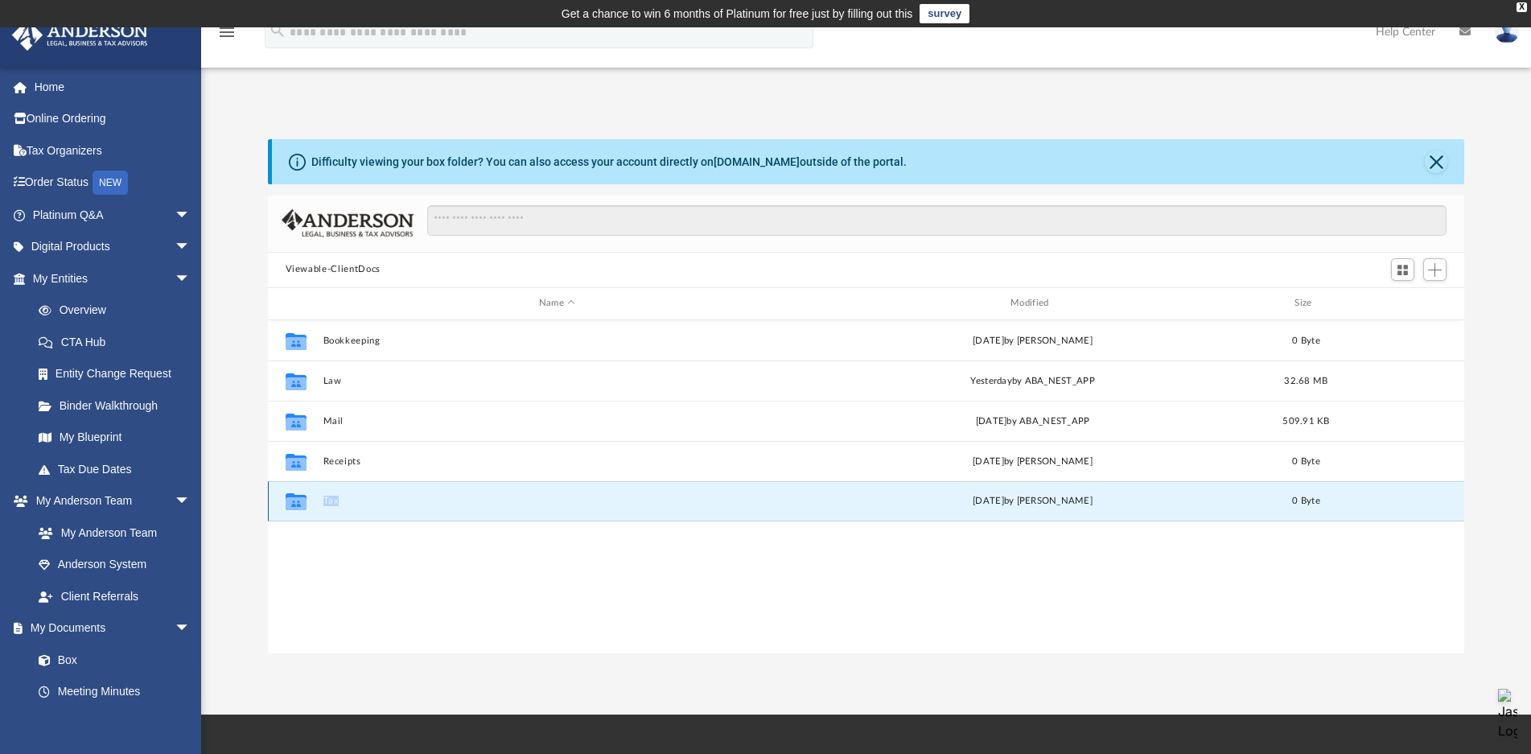
click at [301, 498] on icon "grid" at bounding box center [295, 503] width 21 height 13
click at [745, 574] on div "Collaborated Folder Bookkeeping Wed Jul 16 2025 by Charles Rogler 0 Byte Collab…" at bounding box center [866, 486] width 1197 height 333
click at [1397, 266] on span "Switch to Grid View" at bounding box center [1403, 270] width 14 height 14
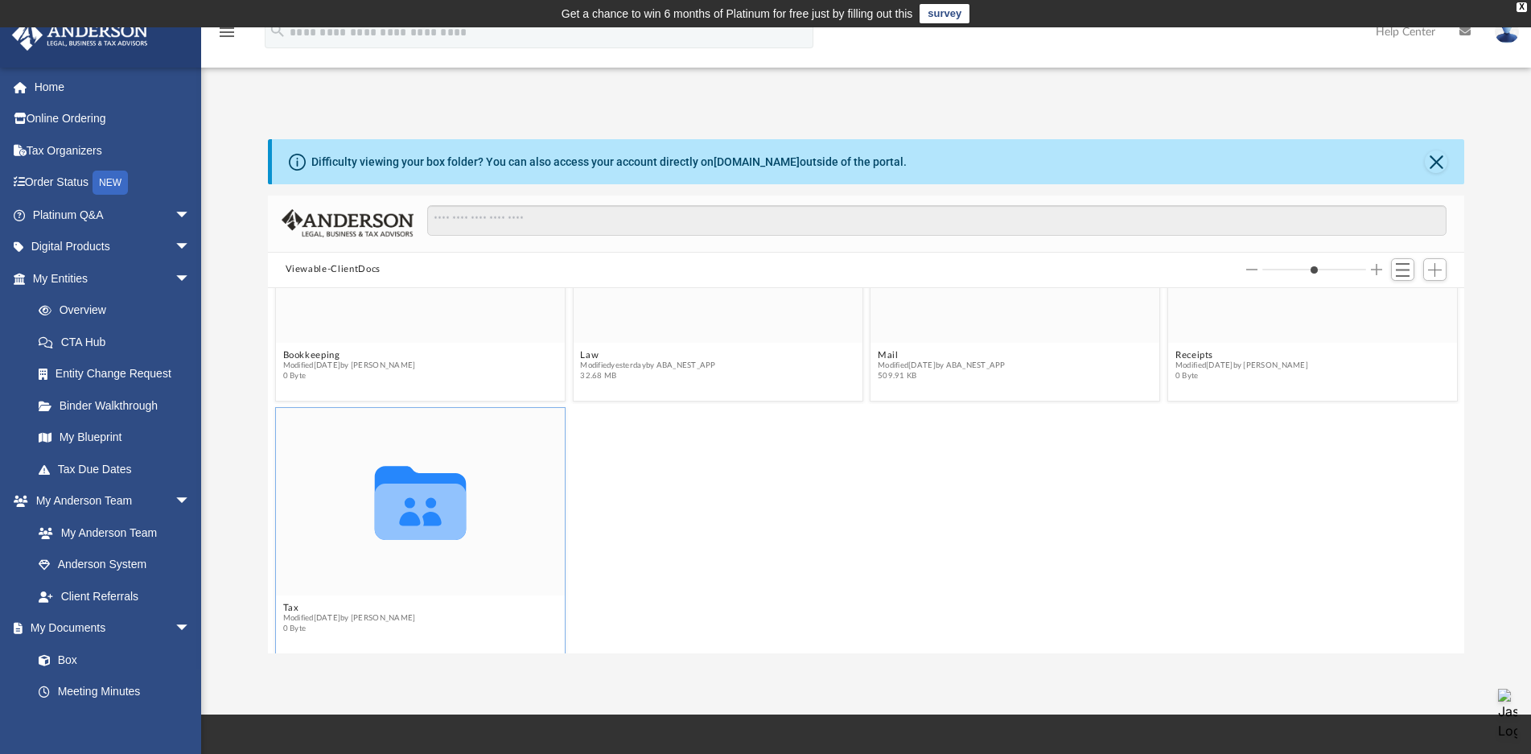
click at [422, 524] on icon "grid" at bounding box center [420, 503] width 92 height 74
click at [423, 511] on icon "grid" at bounding box center [420, 512] width 92 height 56
click at [1402, 270] on span "Switch to List View" at bounding box center [1403, 270] width 14 height 14
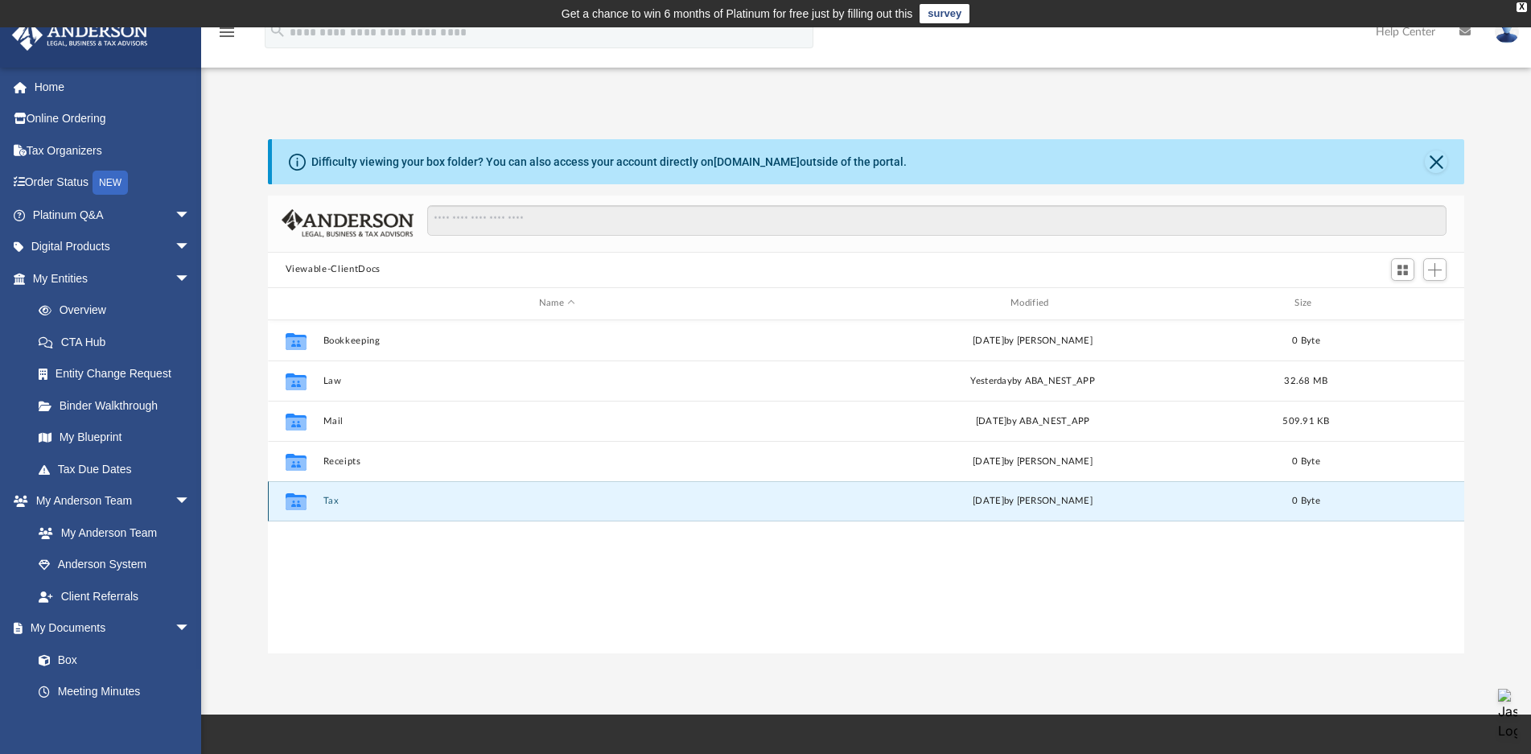
click at [297, 500] on icon "grid" at bounding box center [295, 503] width 21 height 13
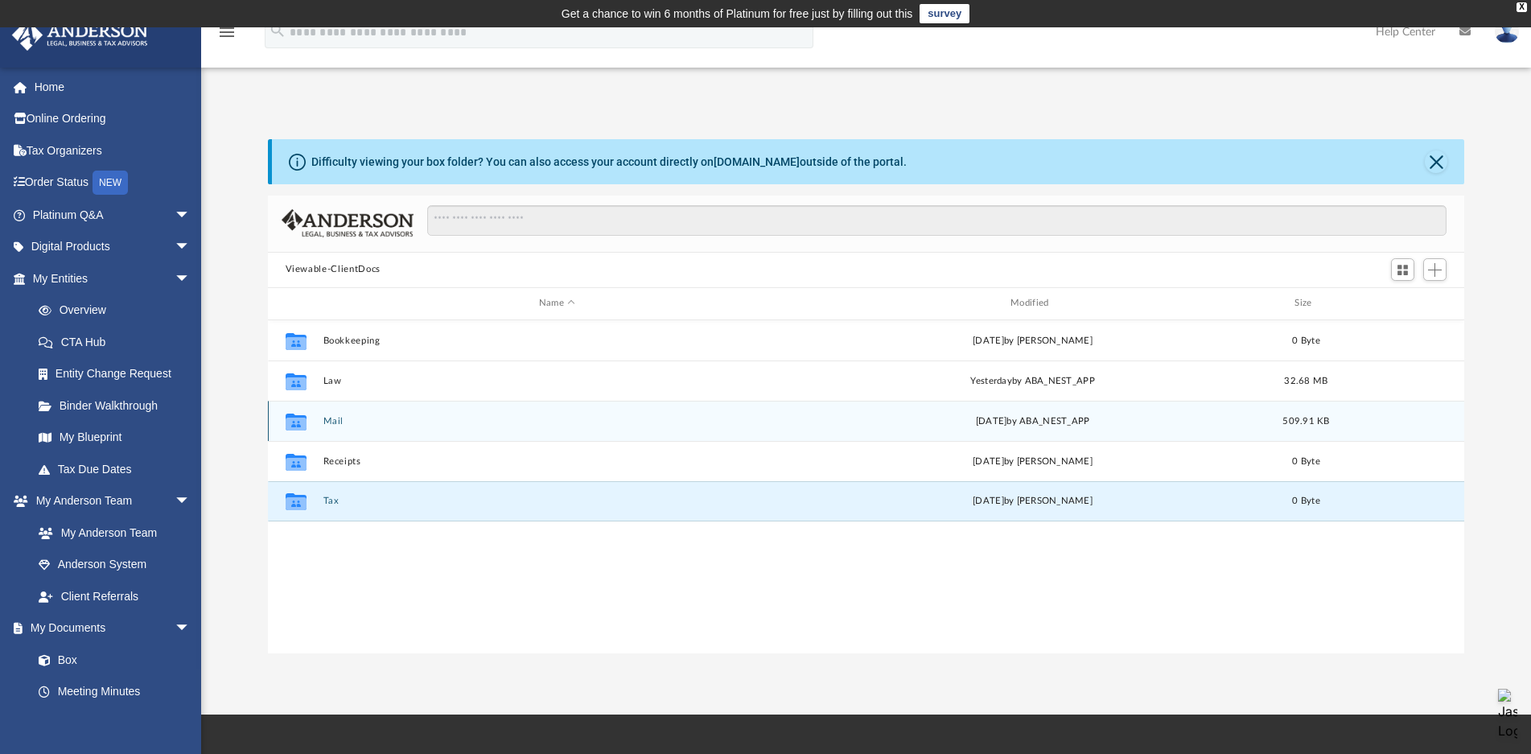
click at [299, 426] on icon "grid" at bounding box center [295, 421] width 21 height 17
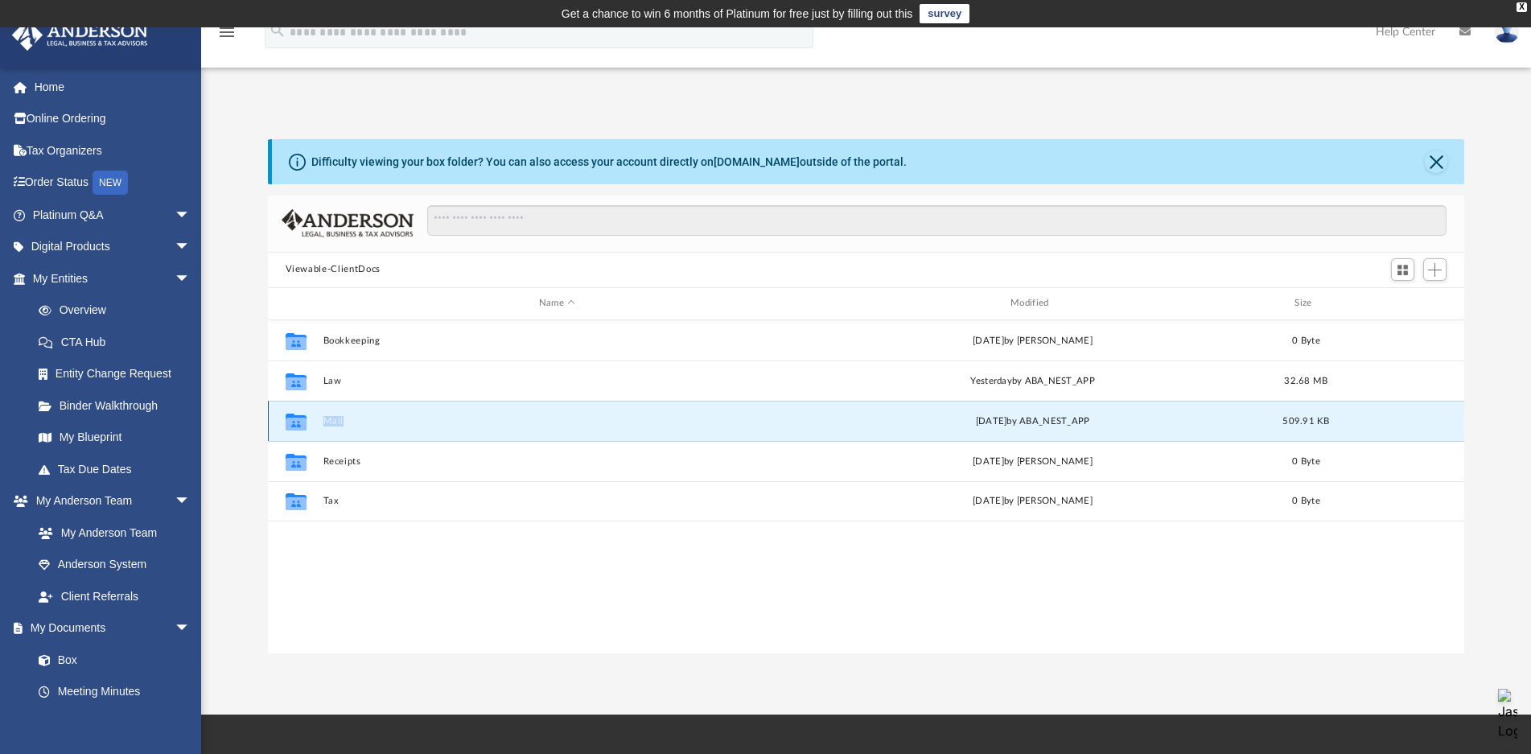
click at [299, 426] on icon "grid" at bounding box center [295, 421] width 21 height 17
click at [297, 426] on icon "grid" at bounding box center [295, 421] width 21 height 17
drag, startPoint x: 315, startPoint y: 419, endPoint x: 291, endPoint y: 419, distance: 24.1
click at [291, 419] on icon "grid" at bounding box center [295, 423] width 21 height 13
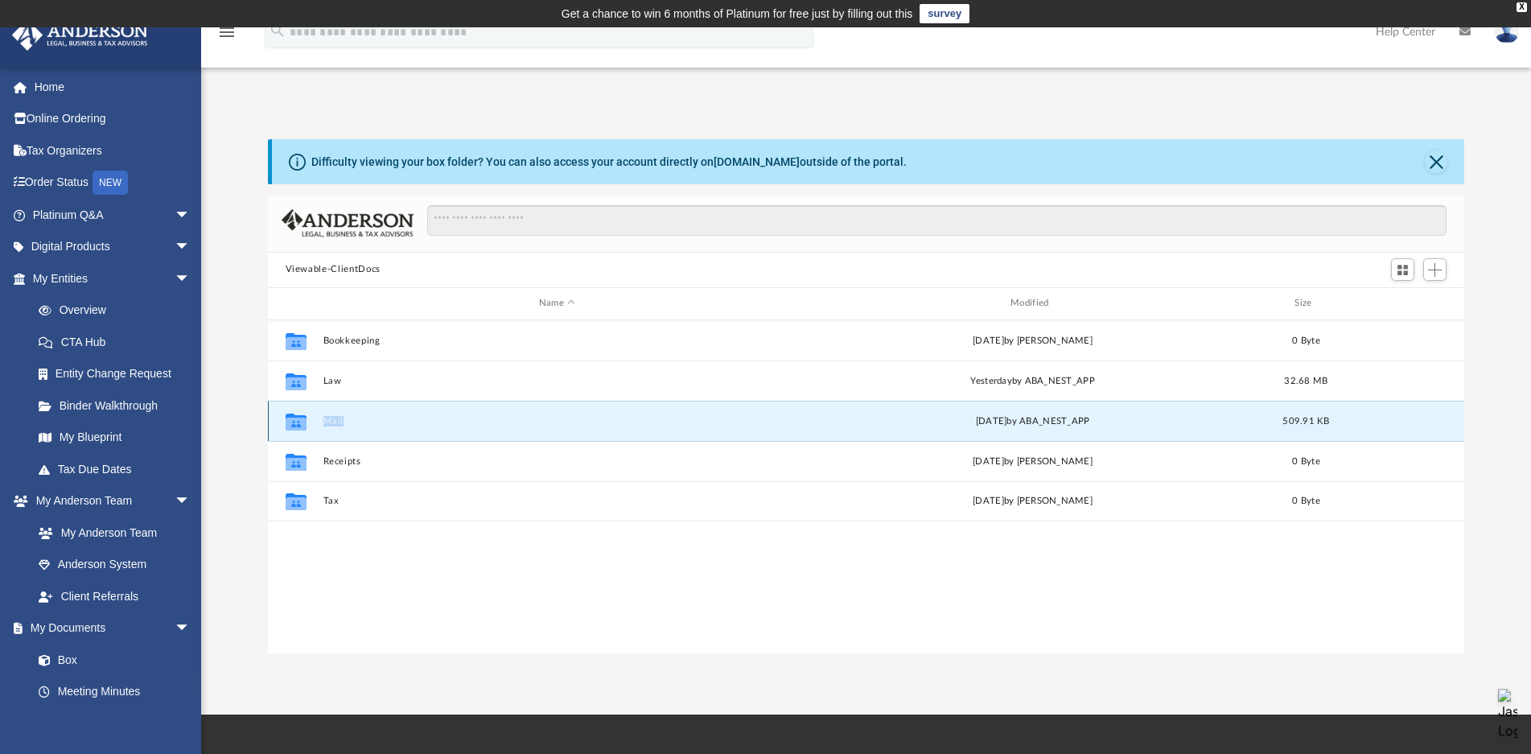
click at [291, 419] on icon "grid" at bounding box center [295, 423] width 21 height 13
click at [417, 616] on div "Collaborated Folder Bookkeeping Wed Jul 16 2025 by Charles Rogler 0 Byte Collab…" at bounding box center [866, 486] width 1197 height 333
click at [298, 421] on icon "grid" at bounding box center [295, 421] width 21 height 17
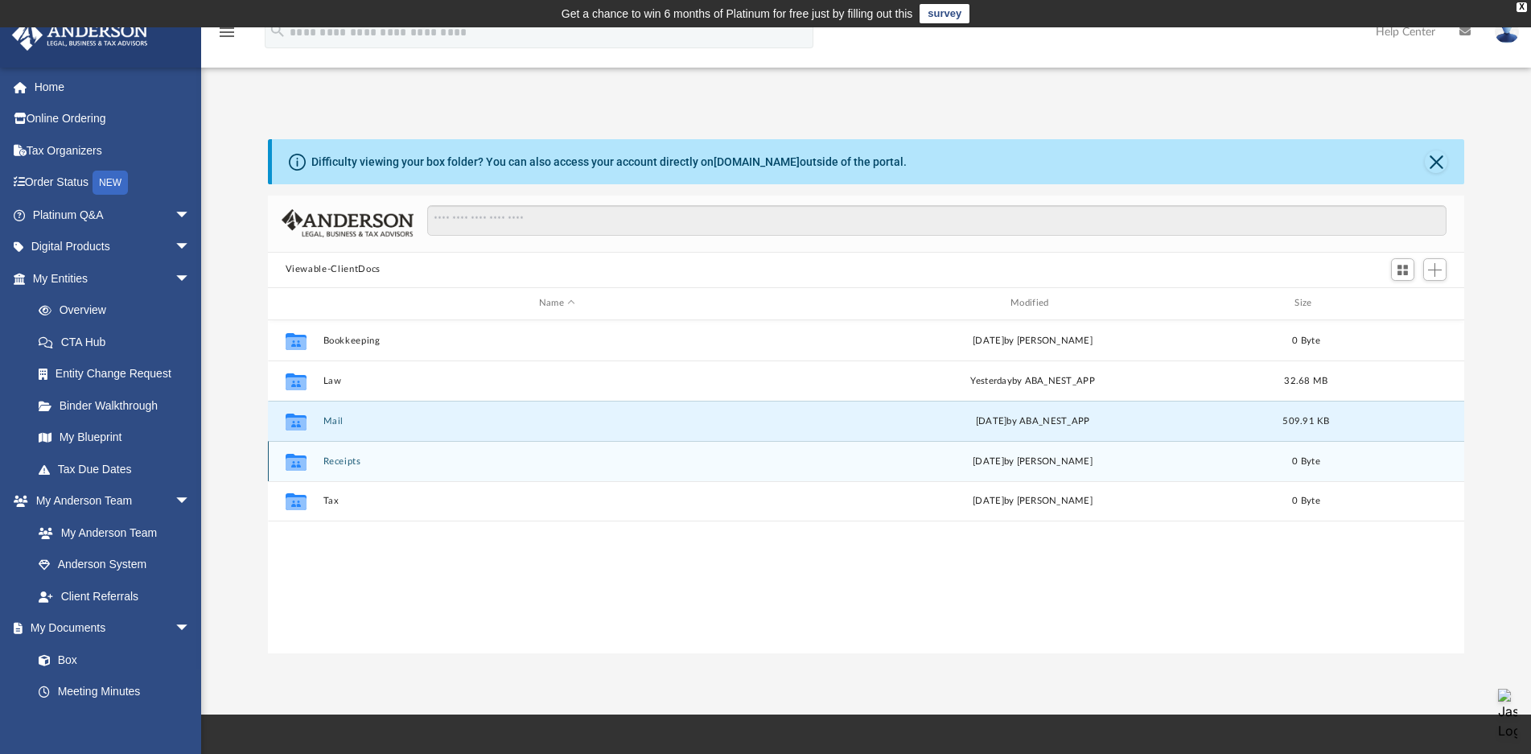
click at [296, 451] on icon "Collaborated Folder" at bounding box center [295, 461] width 26 height 26
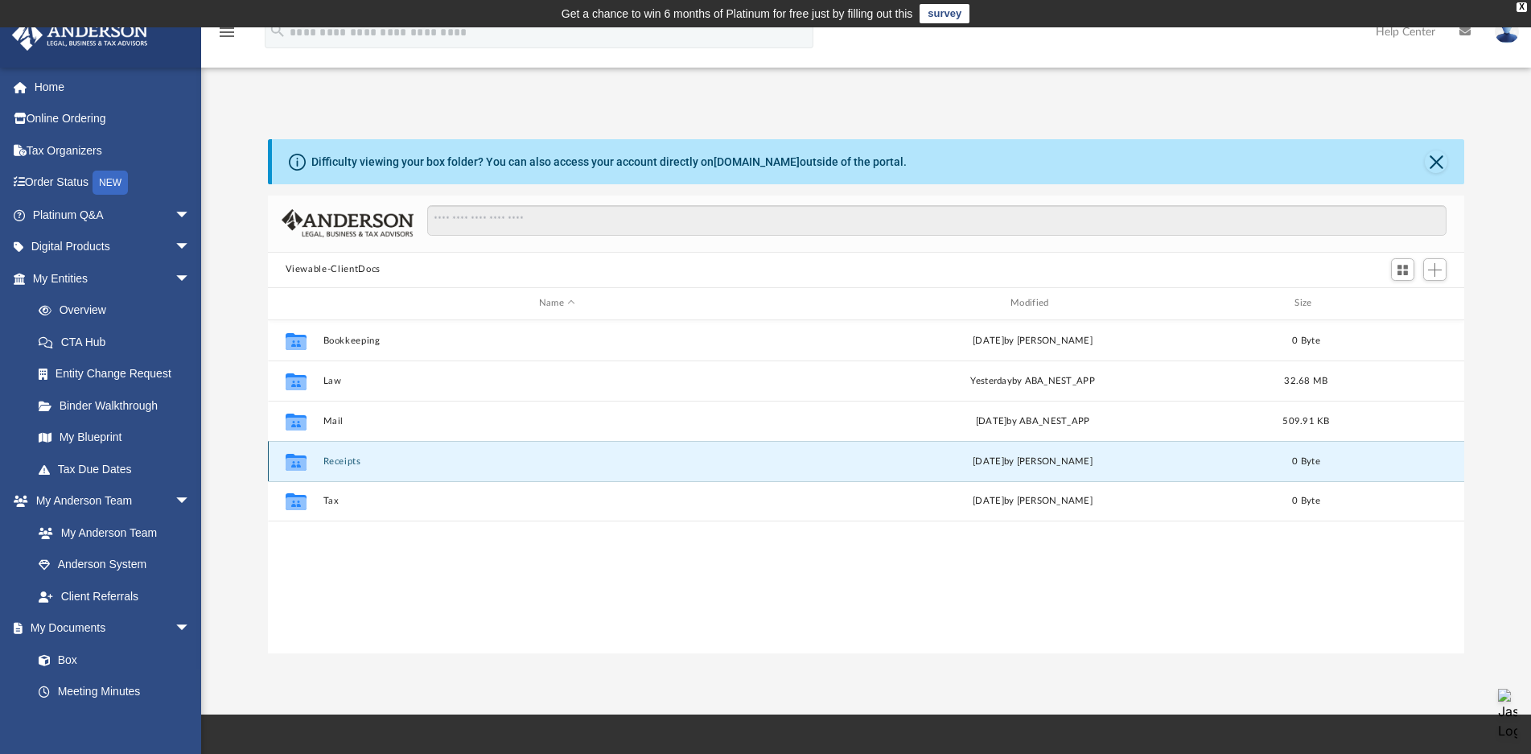
click at [294, 459] on icon "grid" at bounding box center [295, 463] width 21 height 13
click at [410, 480] on div "Collaborated Folder Receipts Wed Jul 16 2025 by Charles Rogler 0 Byte" at bounding box center [866, 461] width 1197 height 40
click at [348, 463] on button "Receipts" at bounding box center [557, 461] width 468 height 10
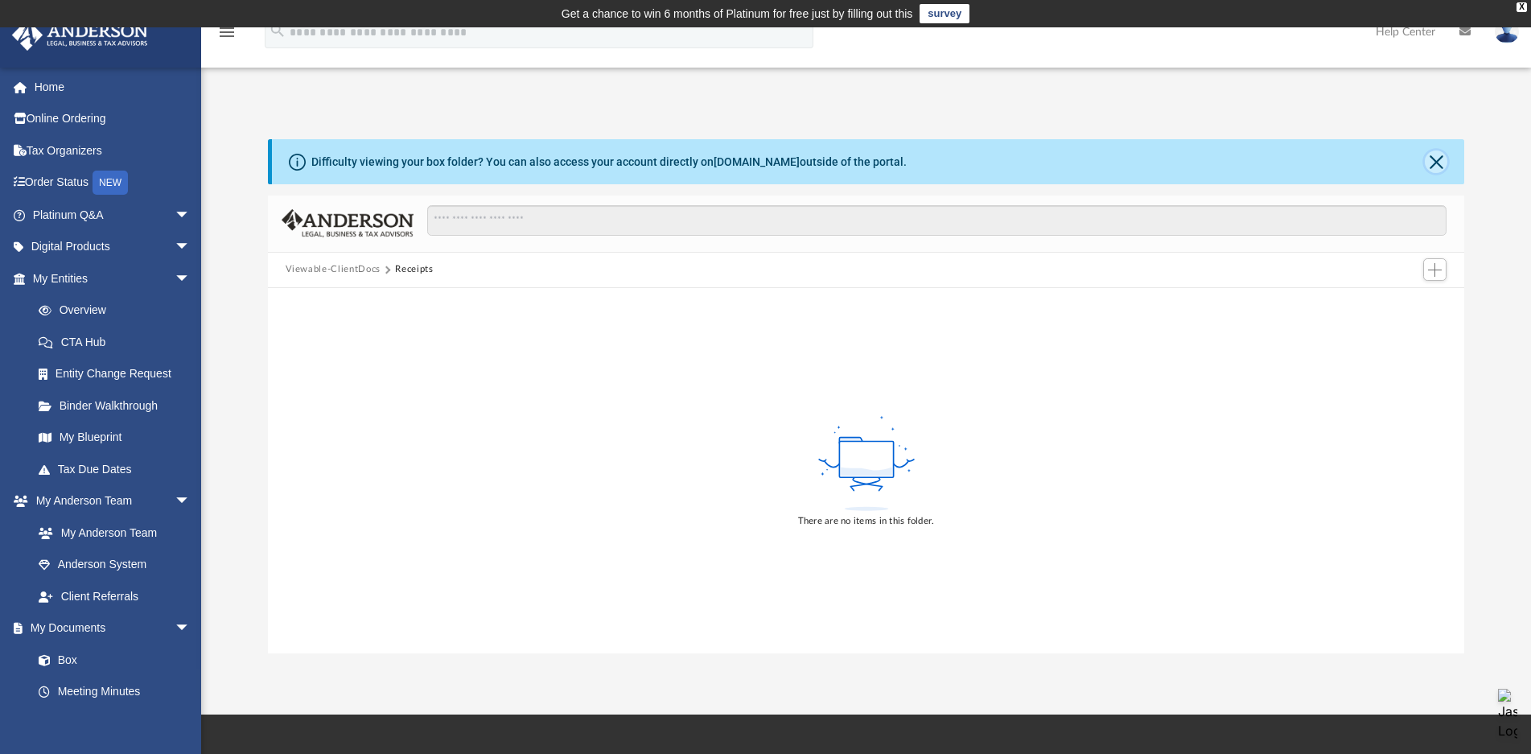
click at [1432, 159] on button "Close" at bounding box center [1436, 161] width 23 height 23
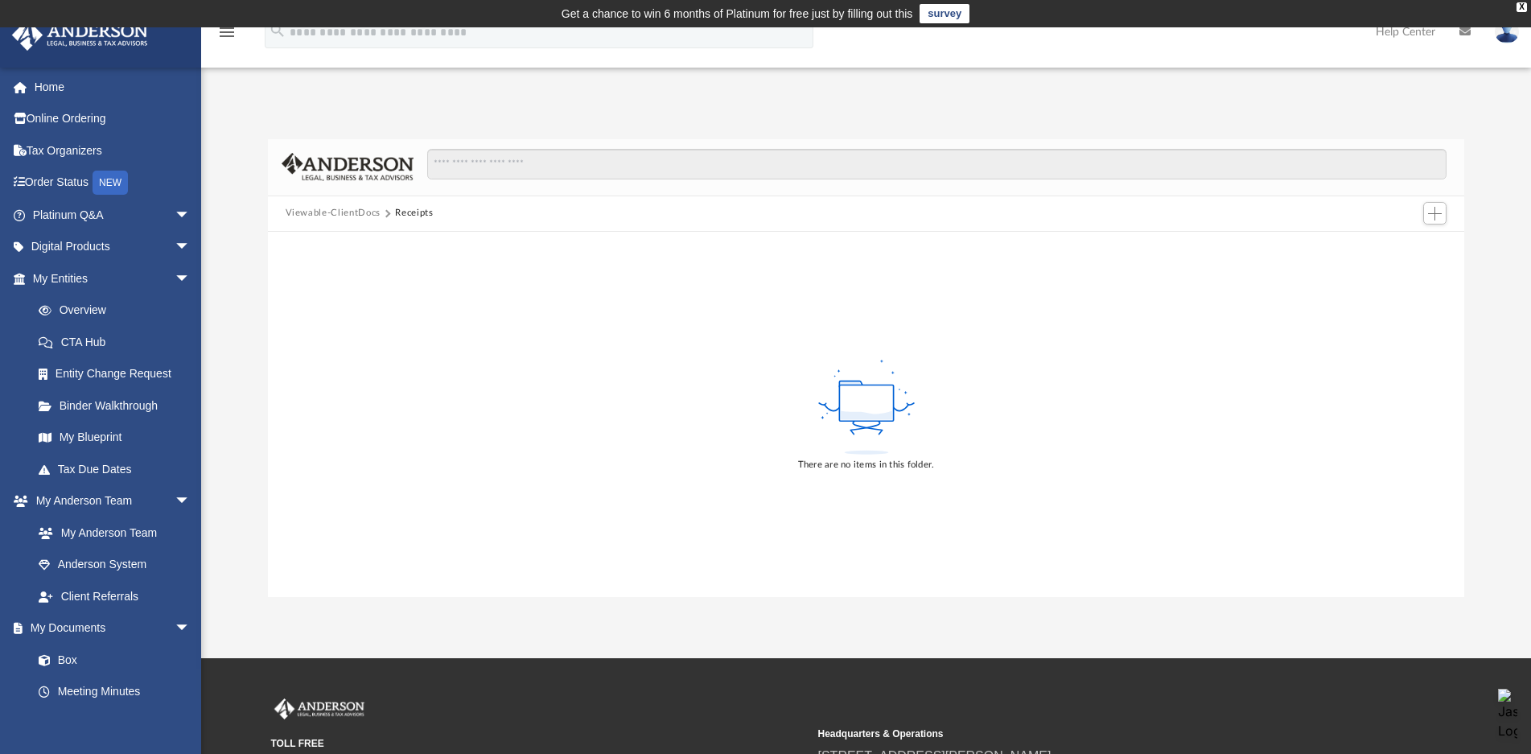
click at [526, 292] on div "There are no items in this folder." at bounding box center [866, 414] width 1197 height 365
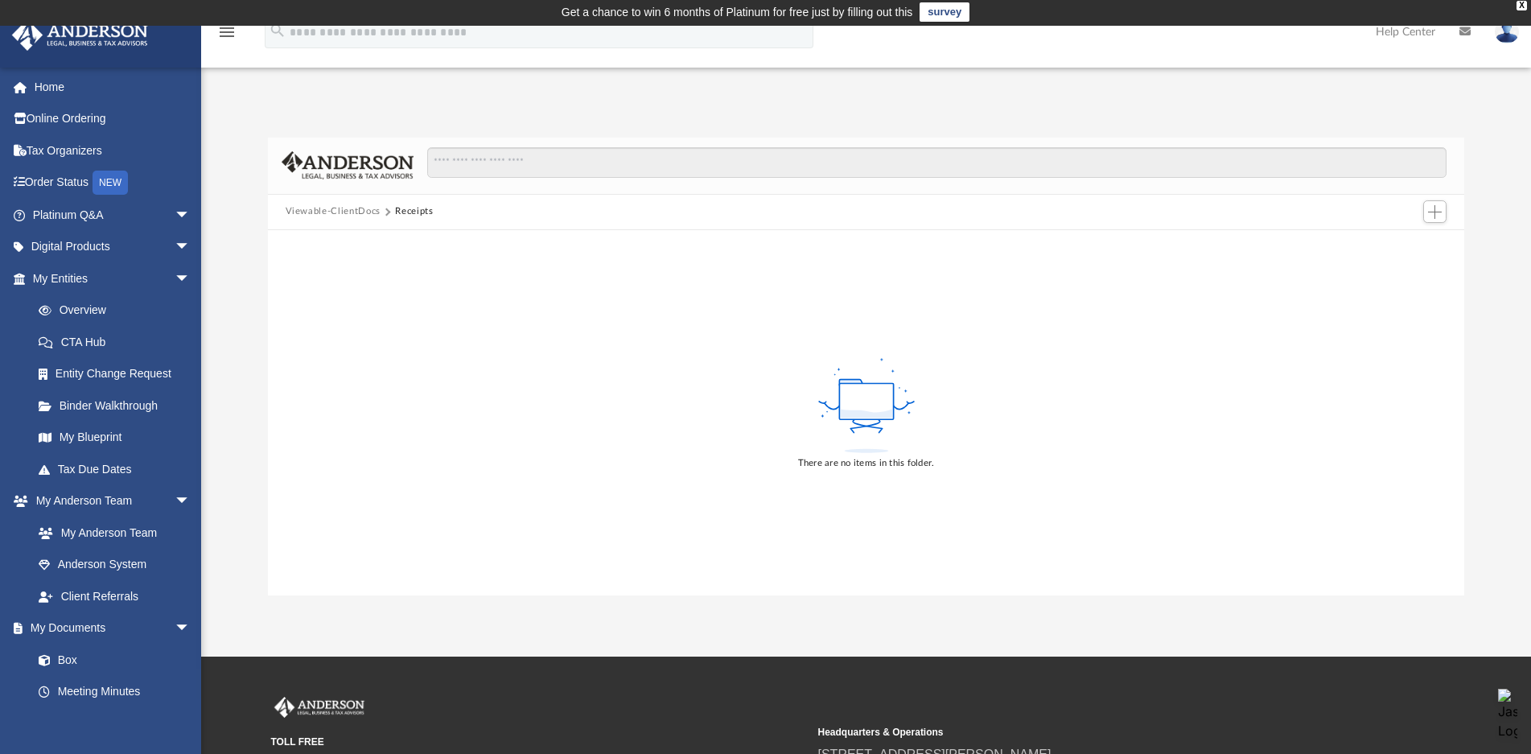
scroll to position [0, 0]
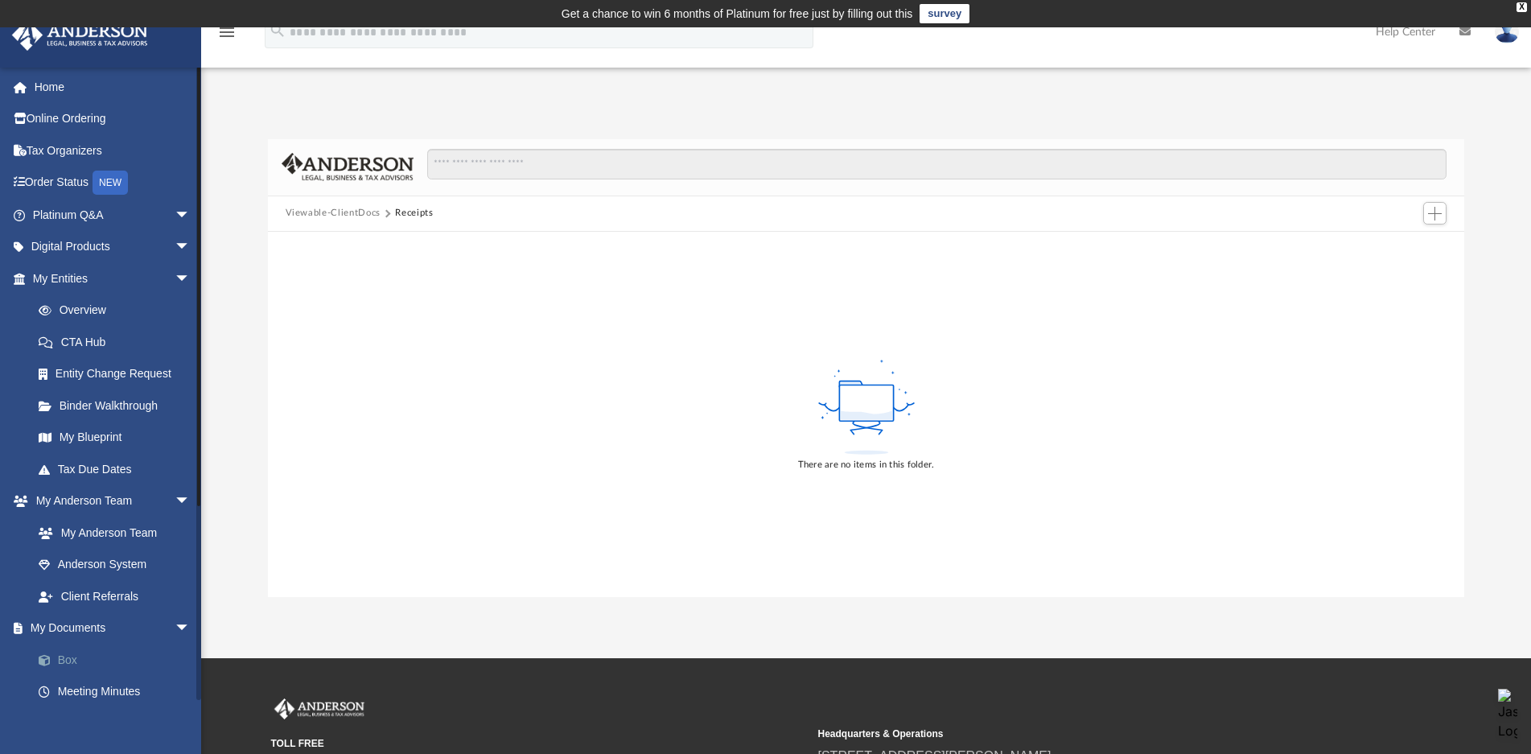
click at [63, 658] on link "Box" at bounding box center [119, 660] width 192 height 32
click at [57, 659] on span at bounding box center [52, 660] width 10 height 11
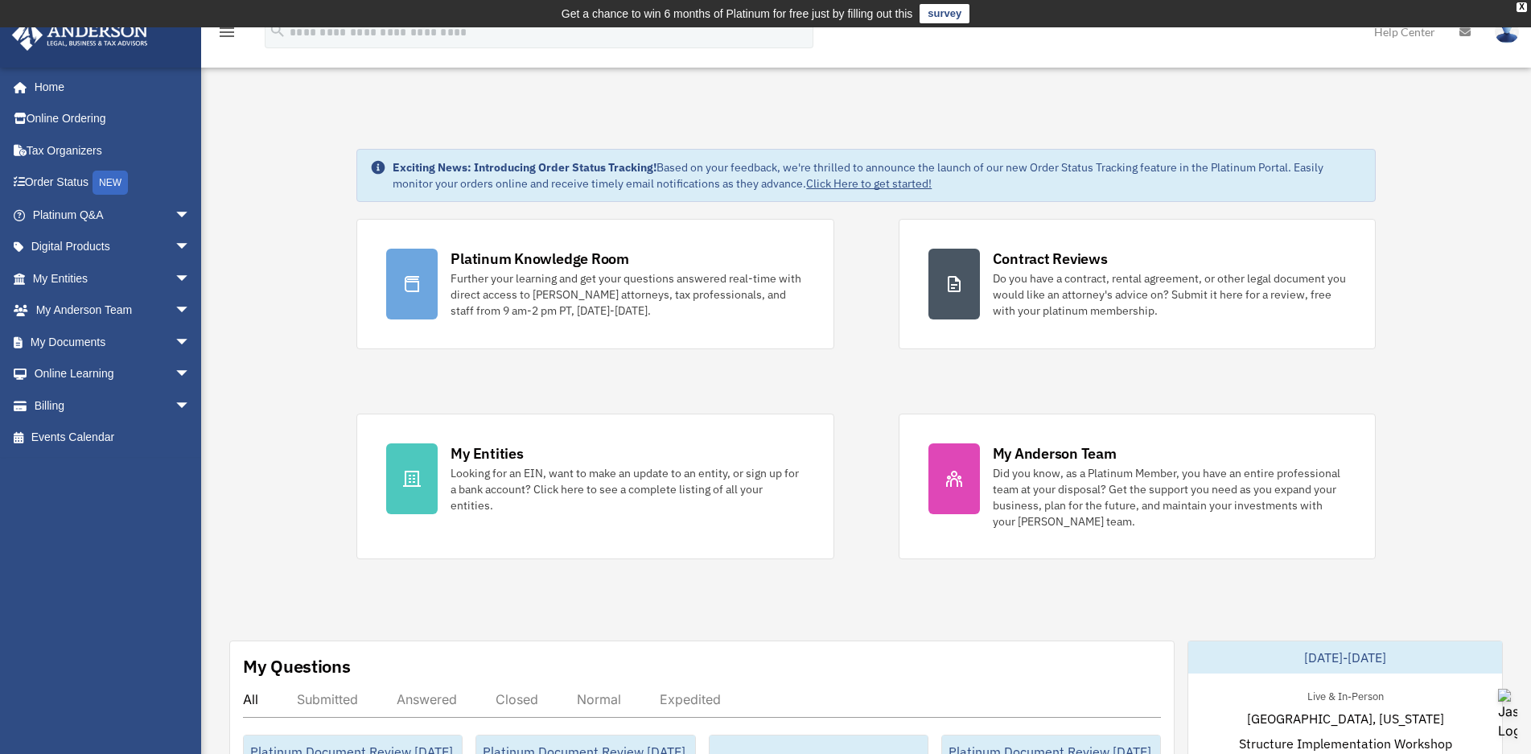
click at [175, 281] on span "arrow_drop_down" at bounding box center [191, 278] width 32 height 33
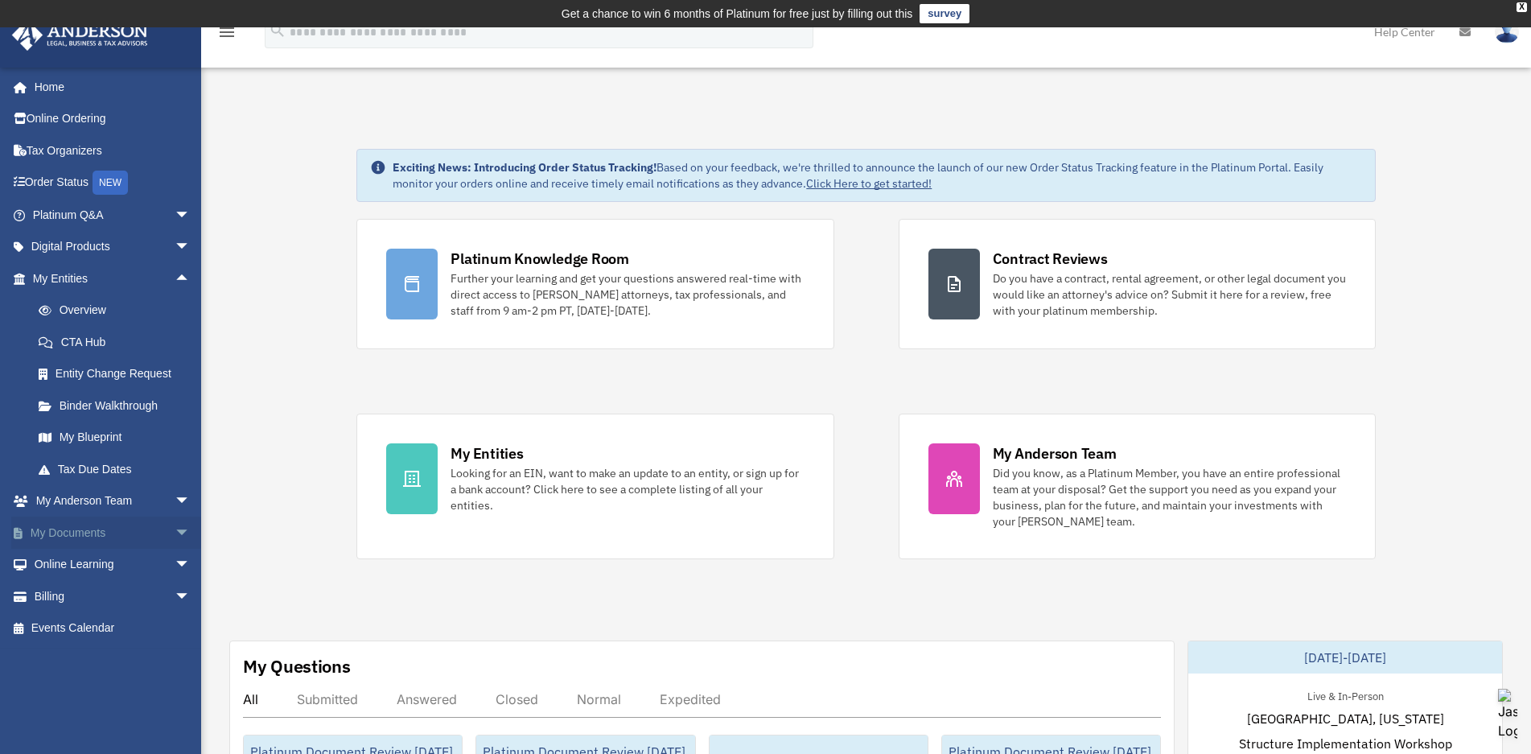
click at [175, 537] on span "arrow_drop_down" at bounding box center [191, 533] width 32 height 33
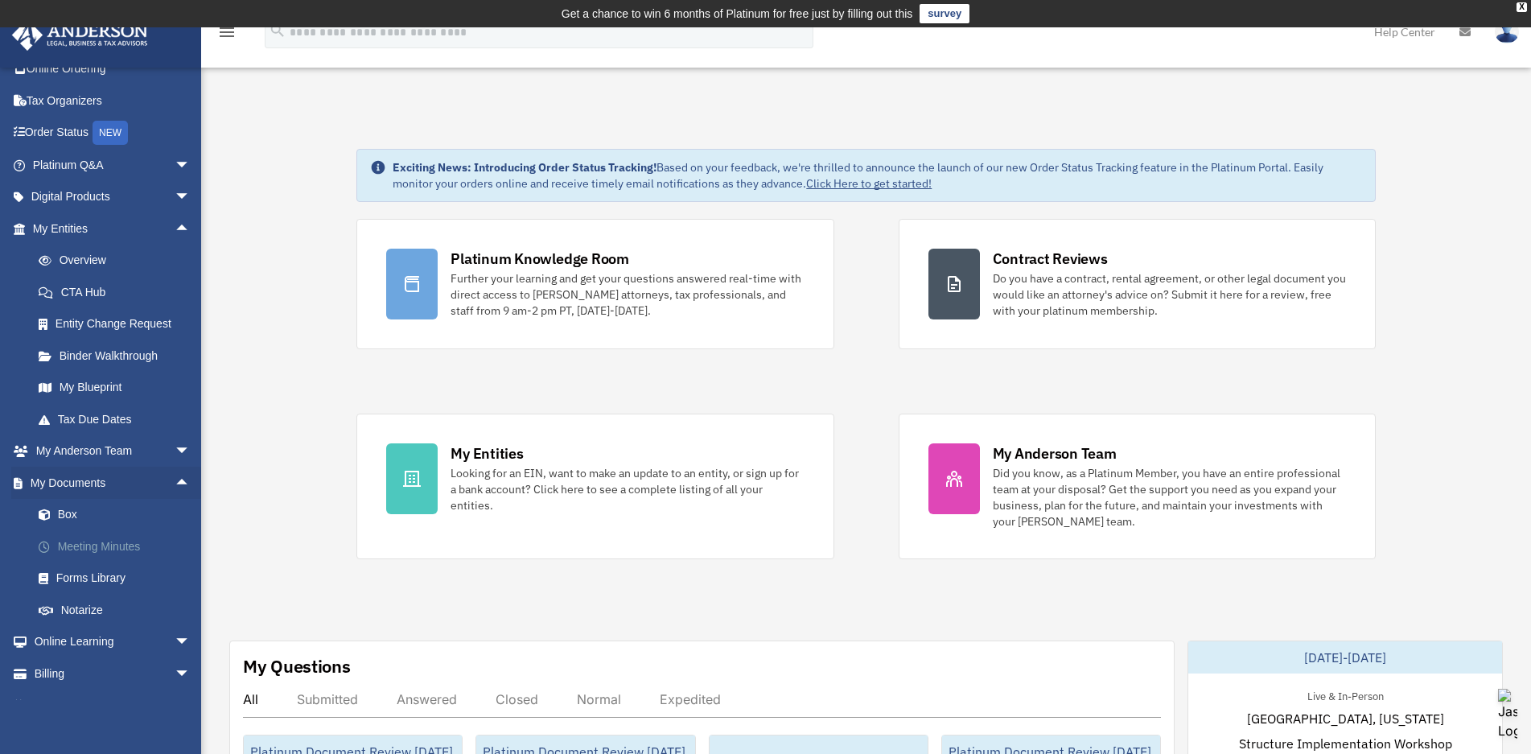
scroll to position [75, 0]
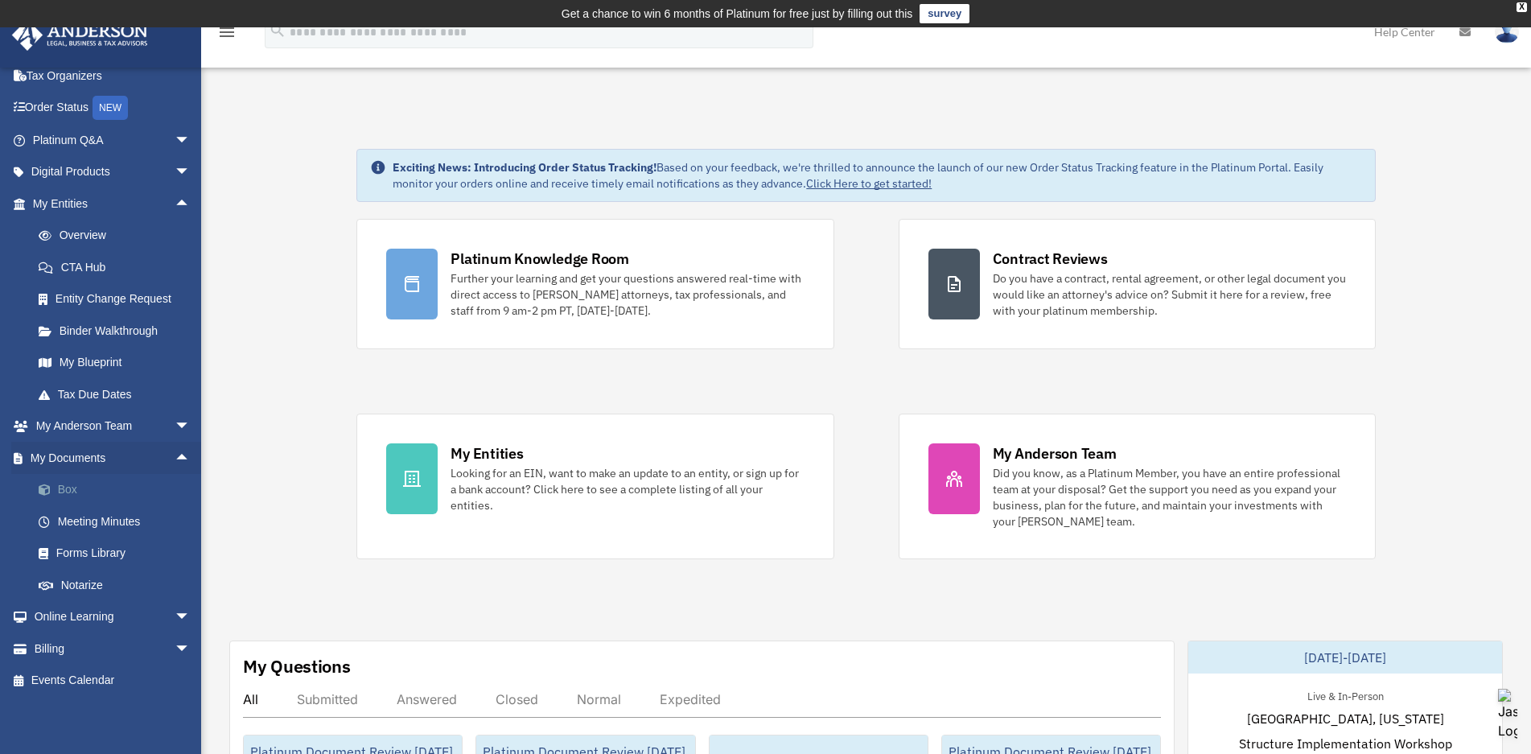
click at [67, 485] on link "Box" at bounding box center [119, 490] width 192 height 32
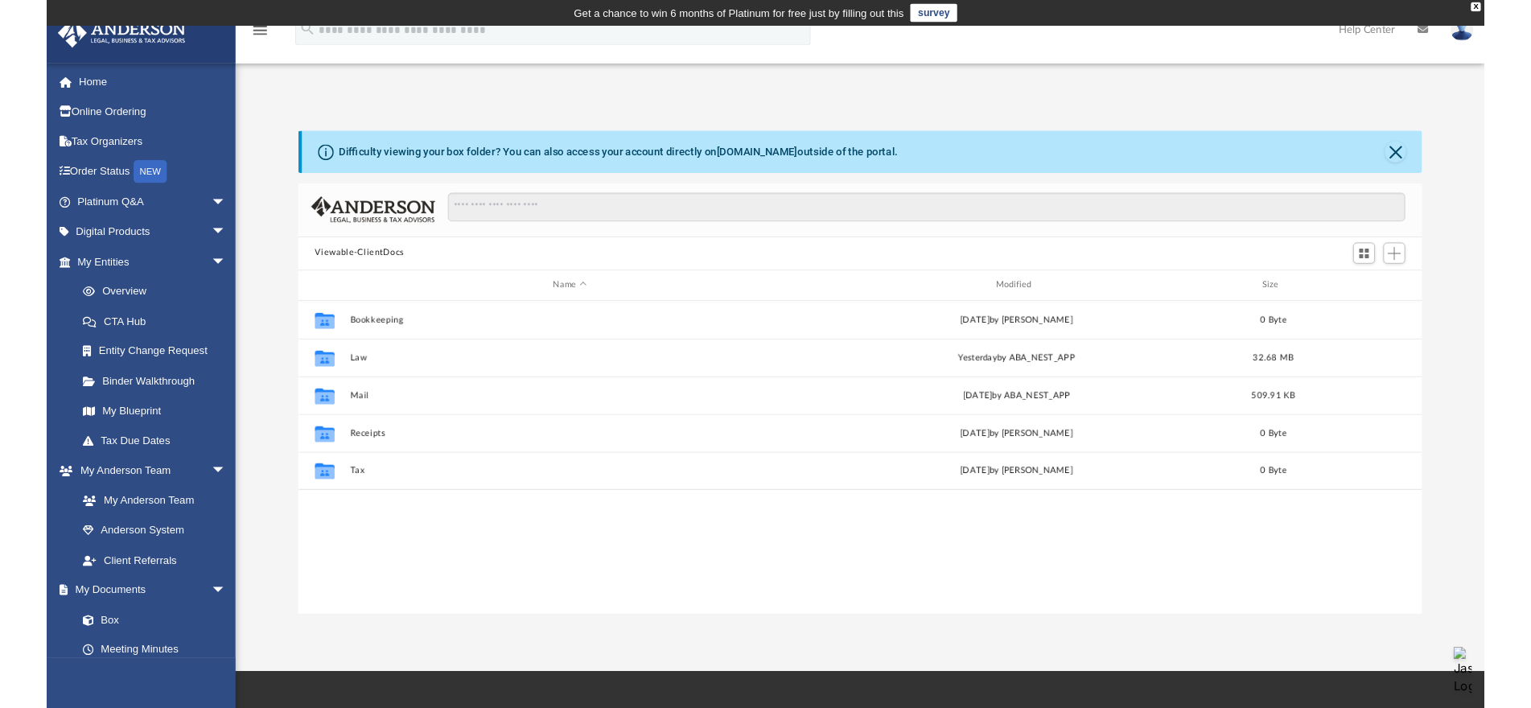
scroll to position [352, 1183]
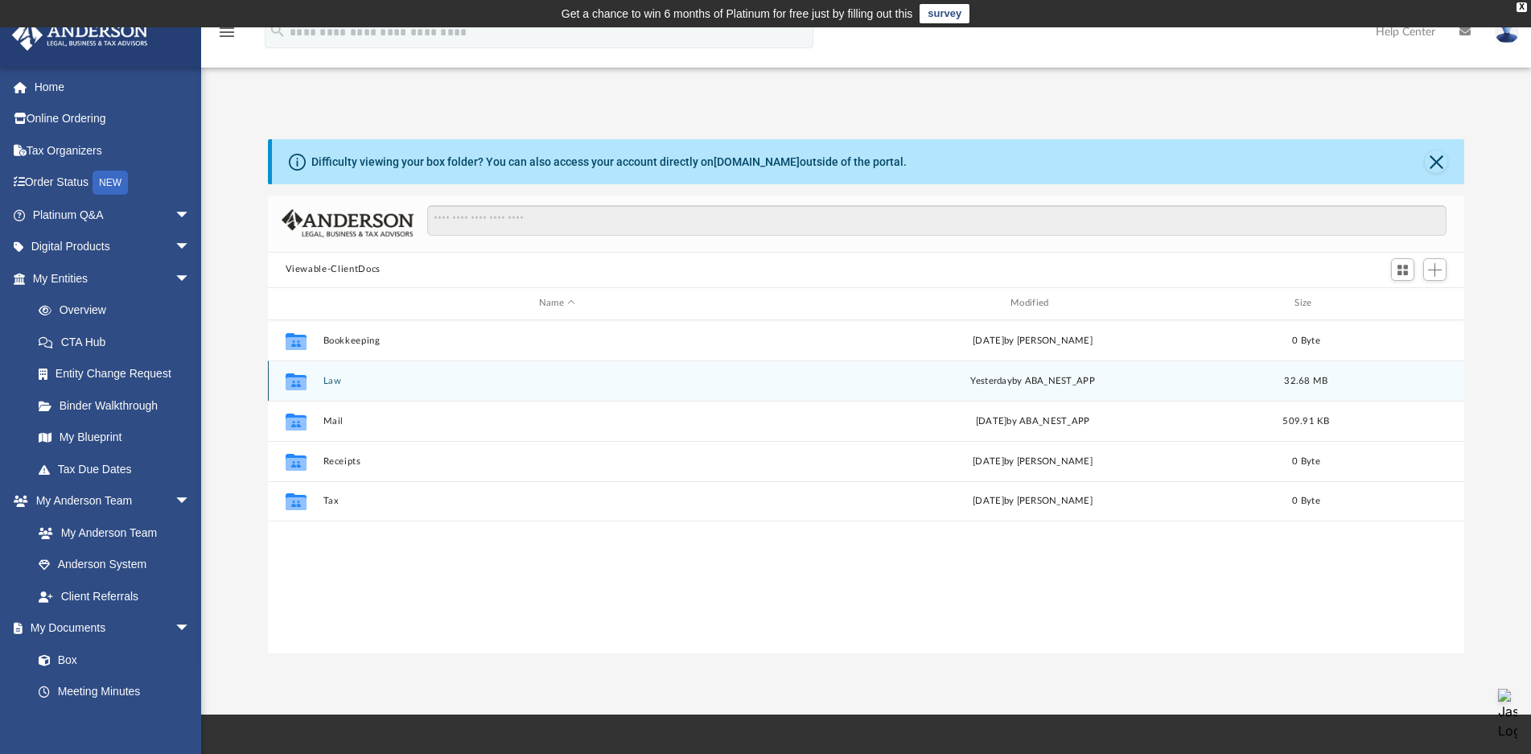
click at [336, 380] on button "Law" at bounding box center [557, 381] width 468 height 10
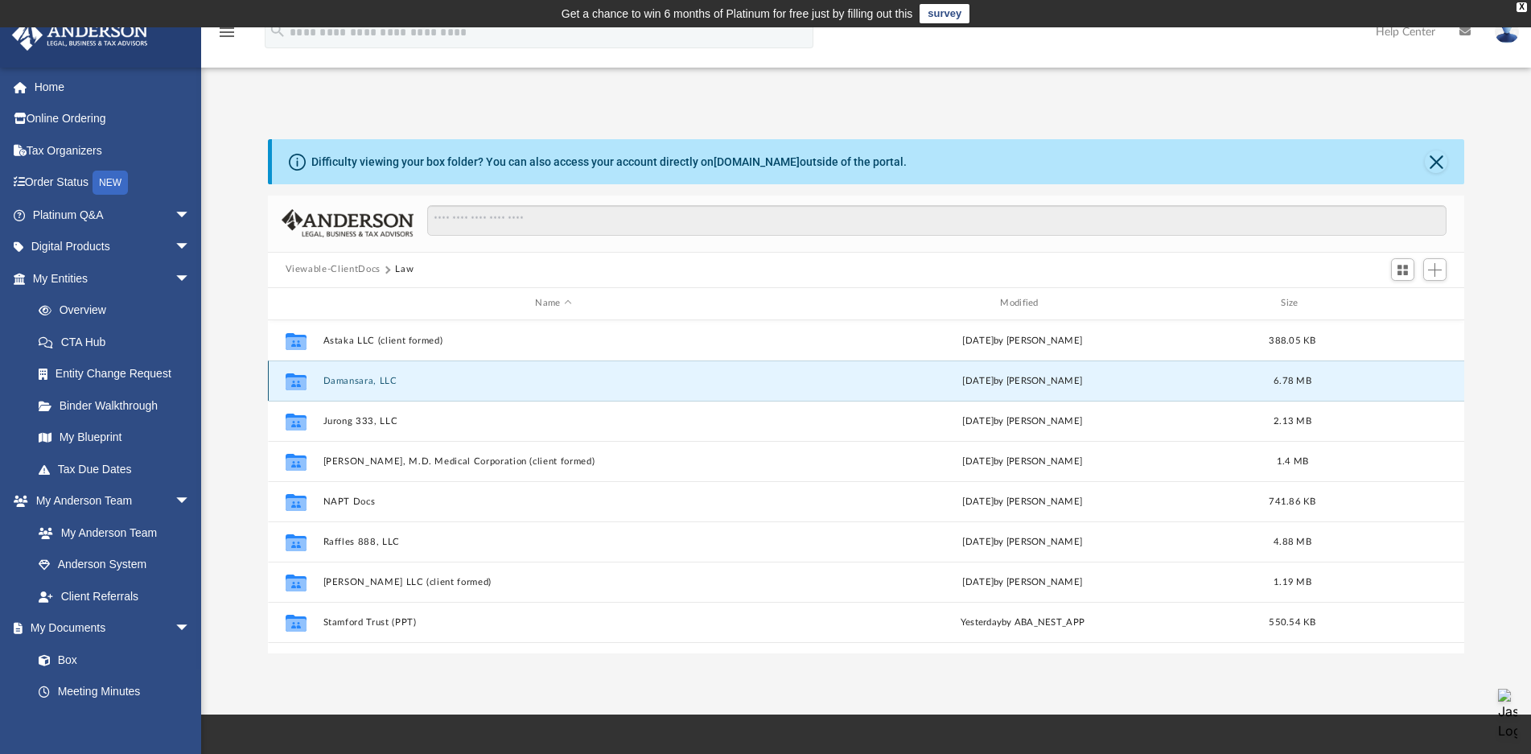
click at [370, 386] on button "Damansara, LLC" at bounding box center [554, 381] width 462 height 10
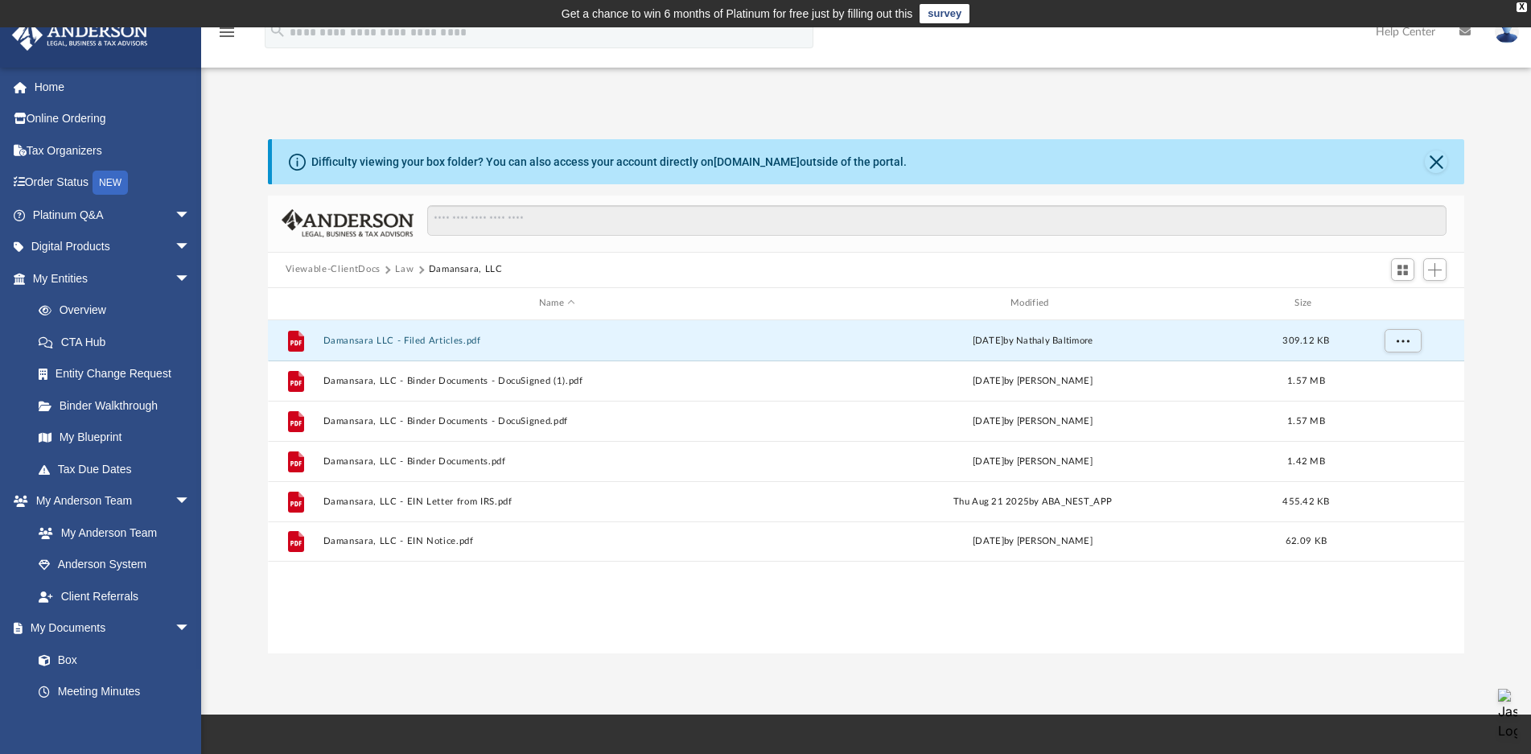
drag, startPoint x: 377, startPoint y: 344, endPoint x: 2466, endPoint y: 481, distance: 2094.1
click at [1531, 481] on html "X Get a chance to win 6 months of Platinum for free just by filling out this su…" at bounding box center [765, 501] width 1531 height 1003
click at [1392, 340] on button "More options" at bounding box center [1402, 340] width 37 height 24
click at [1381, 297] on div "id" at bounding box center [1401, 303] width 113 height 14
click at [1407, 342] on span "More options" at bounding box center [1402, 340] width 13 height 9
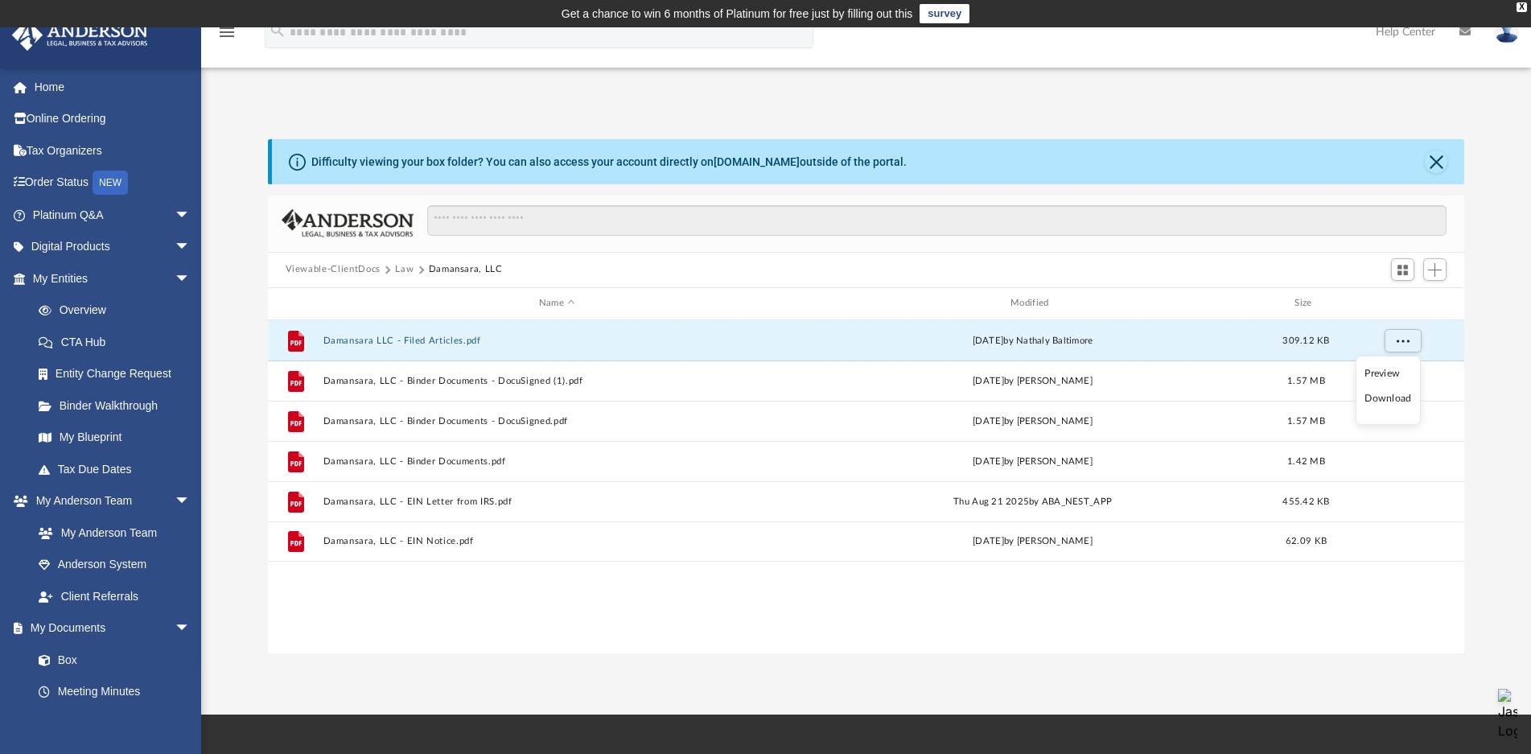
click at [1384, 402] on li "Download" at bounding box center [1388, 398] width 47 height 17
click at [1402, 339] on span "More options" at bounding box center [1402, 340] width 13 height 9
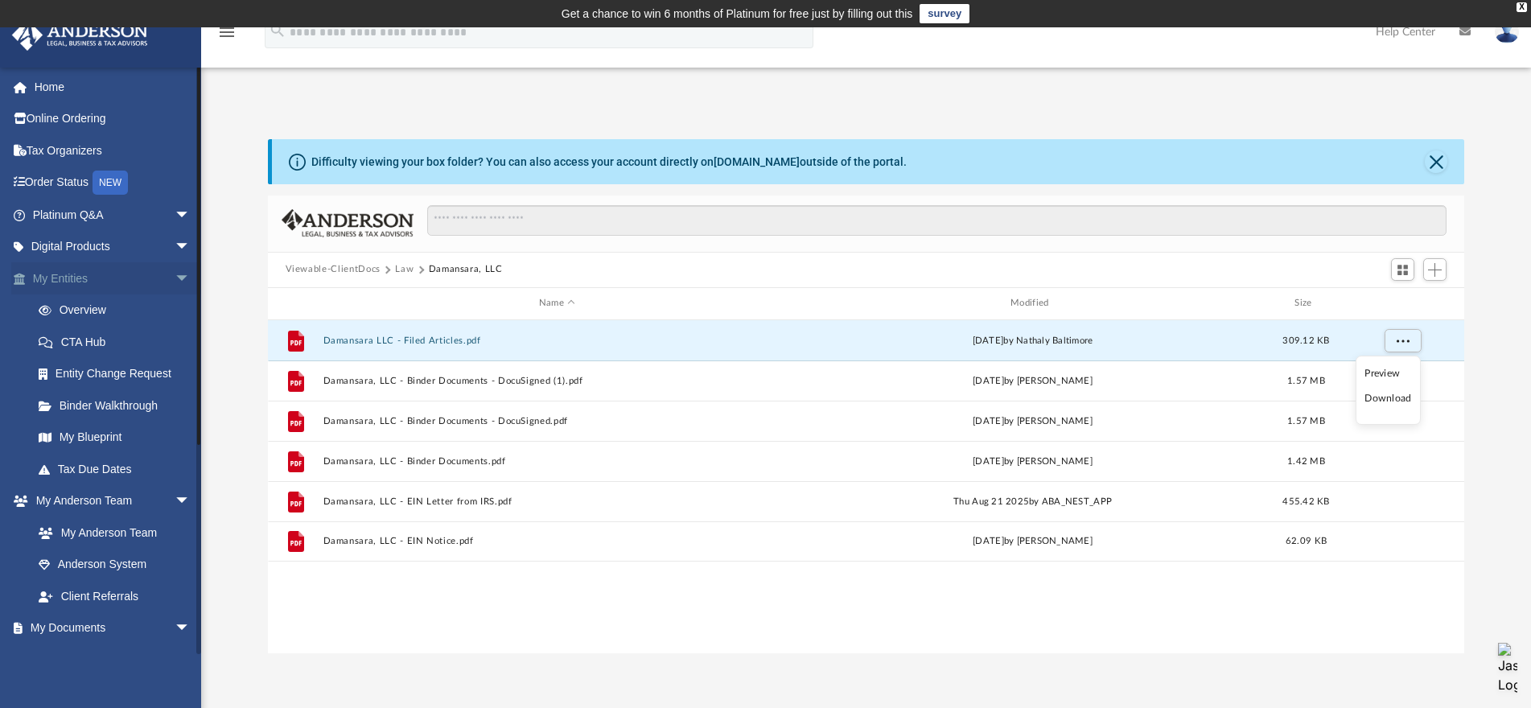
click at [78, 278] on link "My Entities arrow_drop_down" at bounding box center [113, 278] width 204 height 32
click at [74, 321] on link "Overview" at bounding box center [119, 310] width 192 height 32
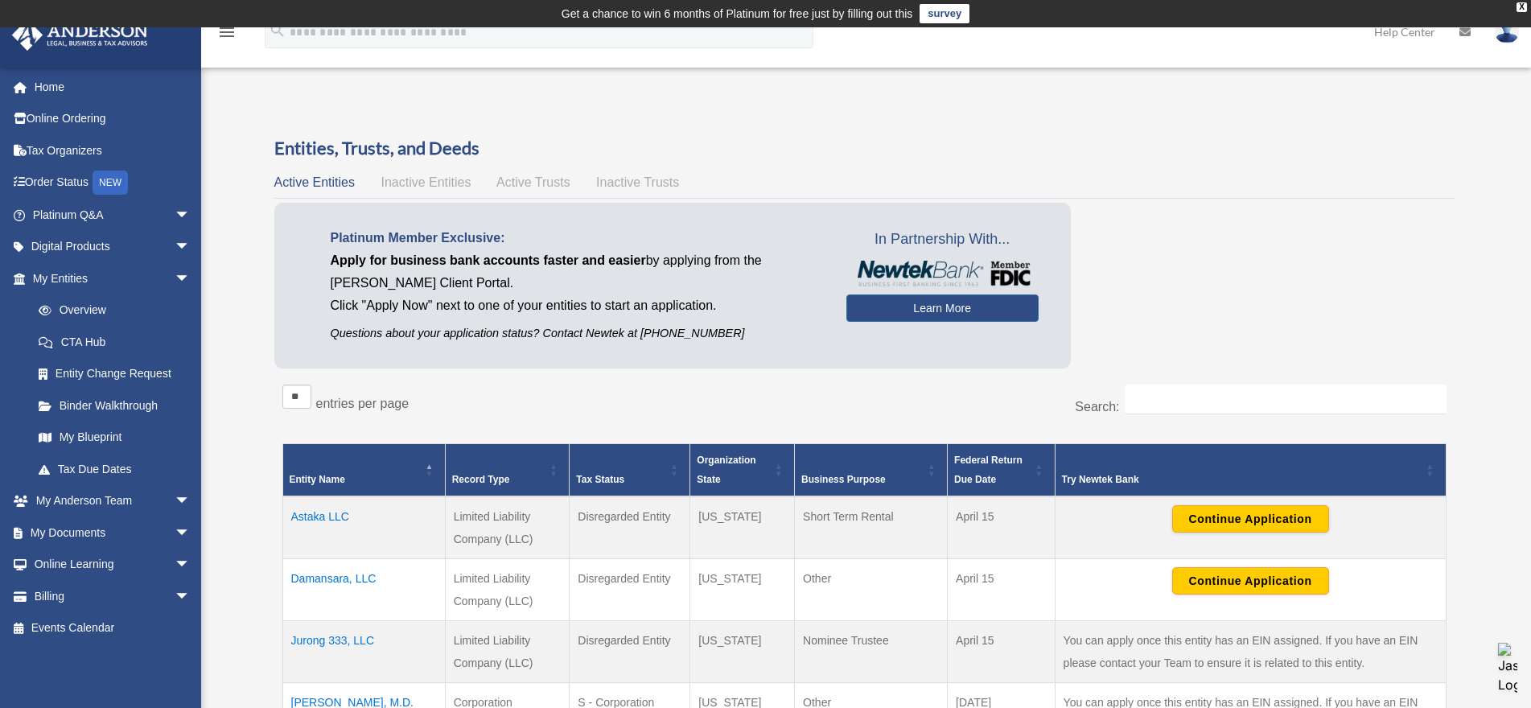
scroll to position [80, 0]
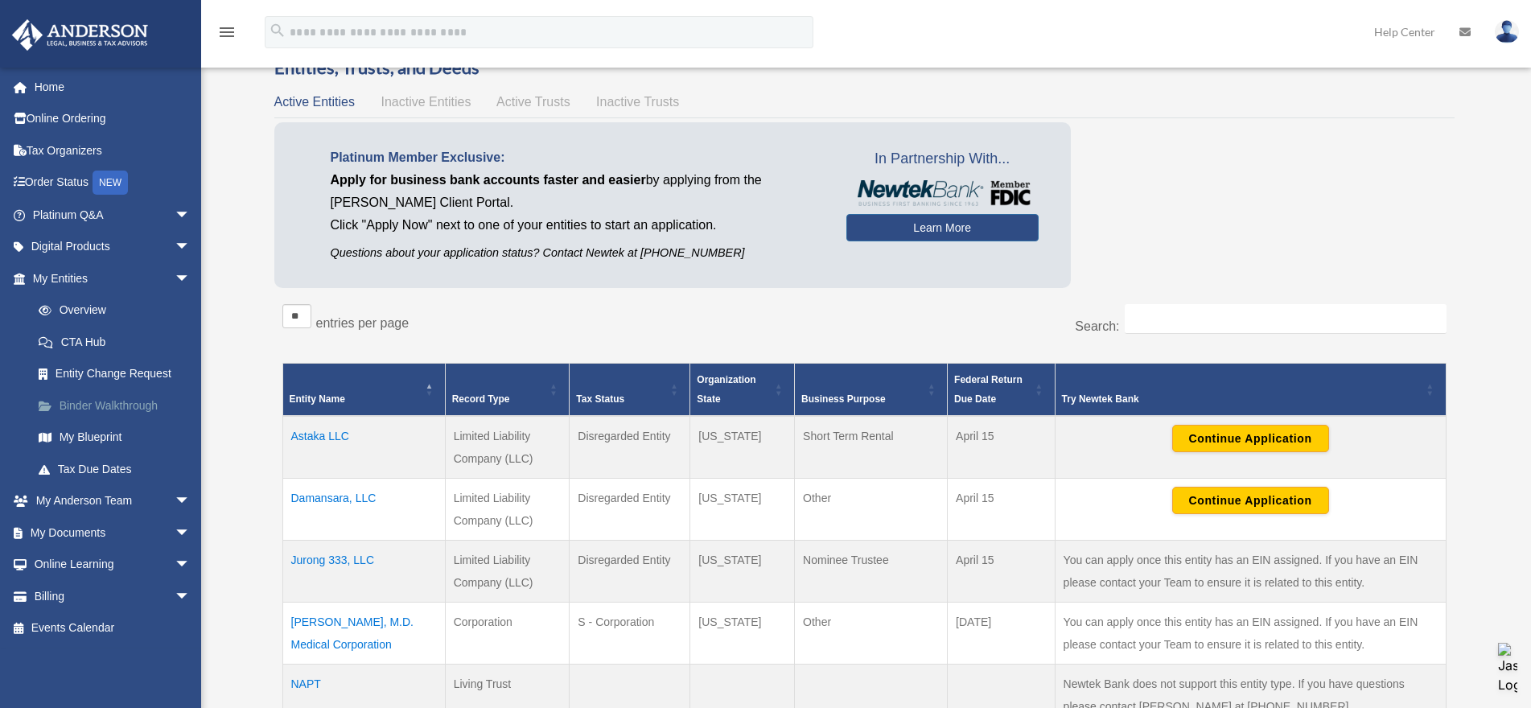
click at [91, 412] on link "Binder Walkthrough" at bounding box center [119, 405] width 192 height 32
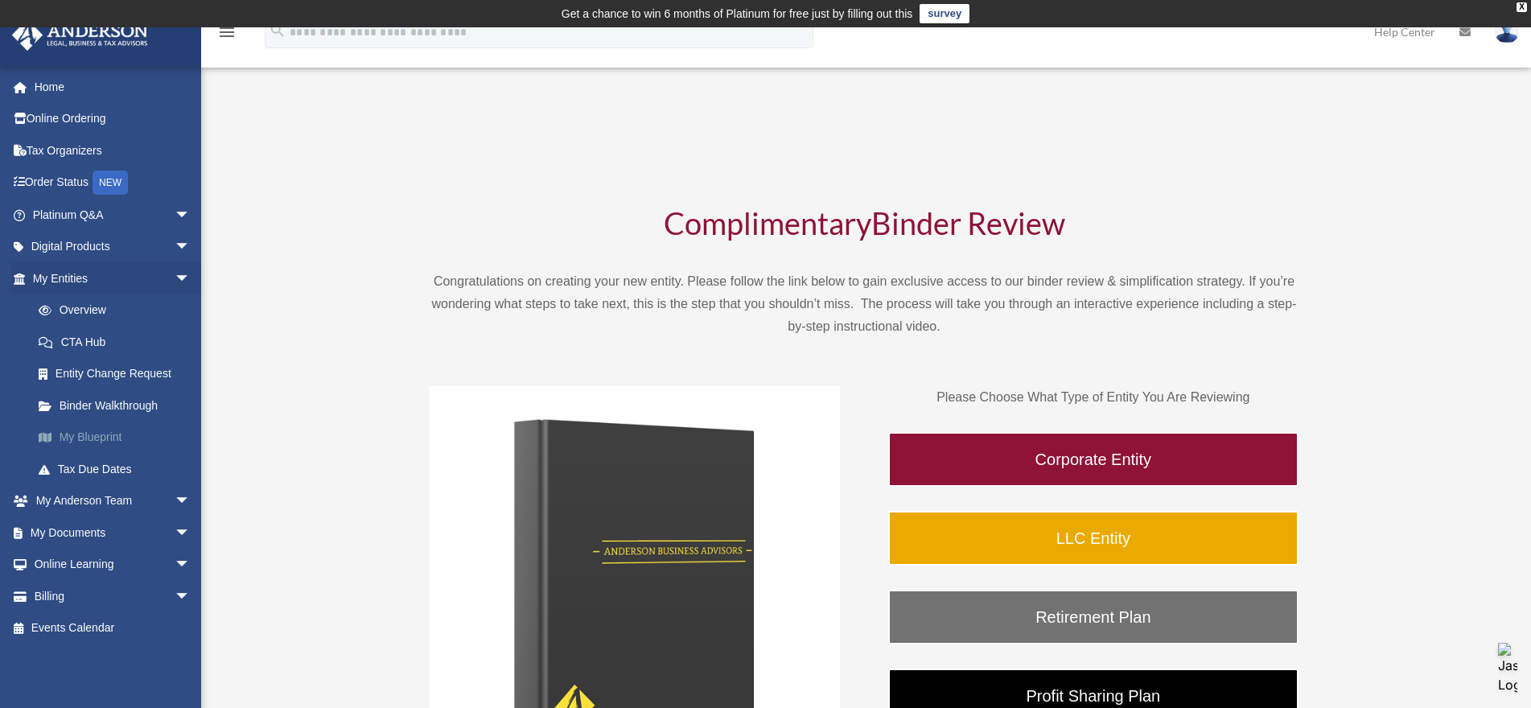
click at [79, 438] on link "My Blueprint" at bounding box center [119, 438] width 192 height 32
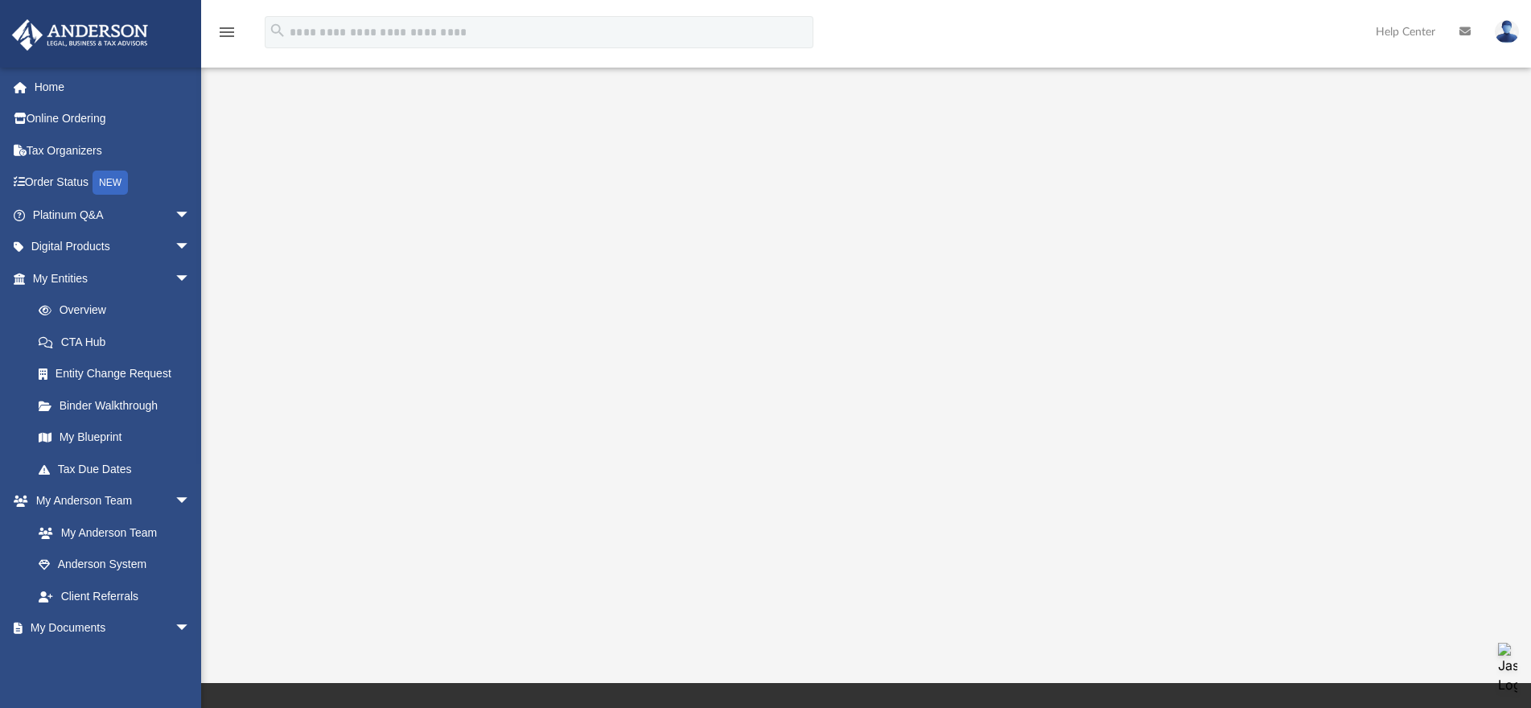
scroll to position [139, 0]
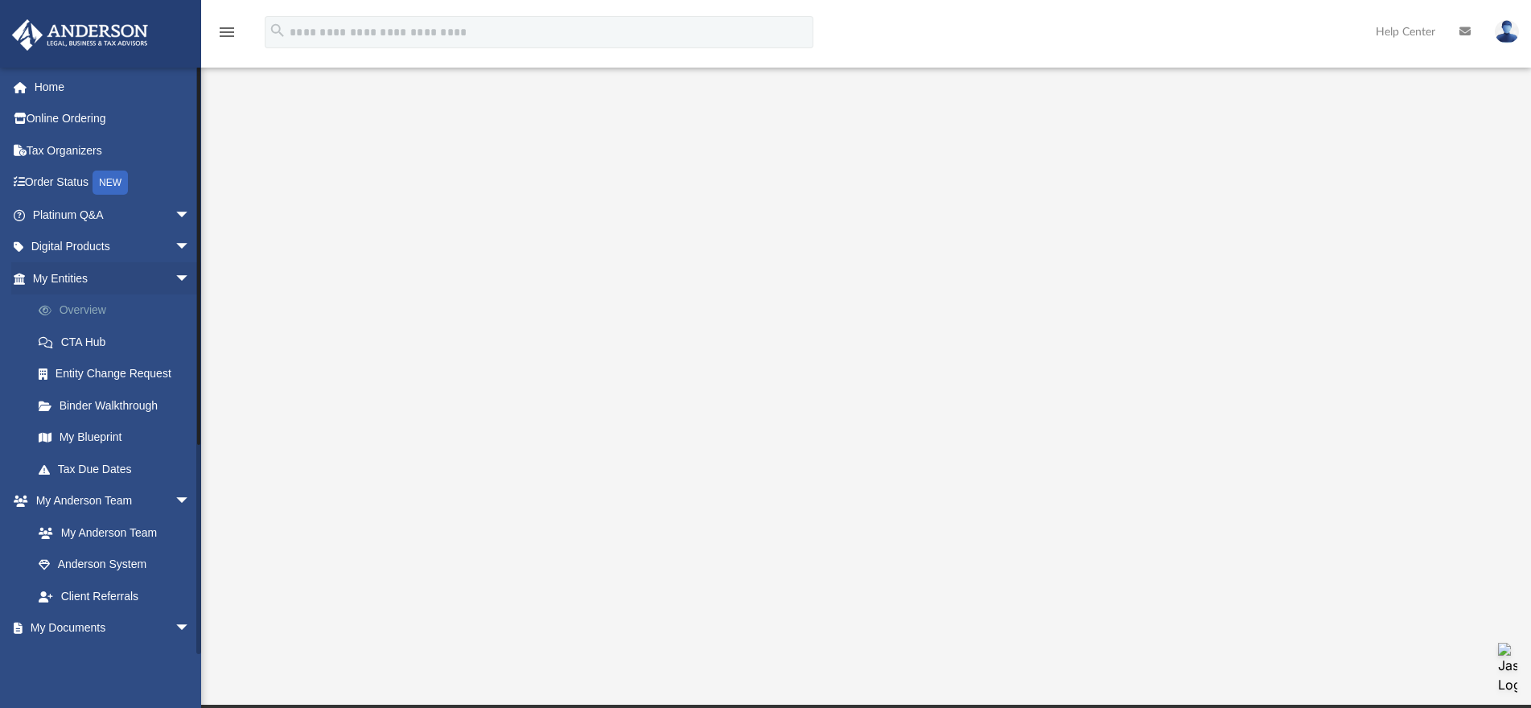
click at [80, 312] on link "Overview" at bounding box center [119, 310] width 192 height 32
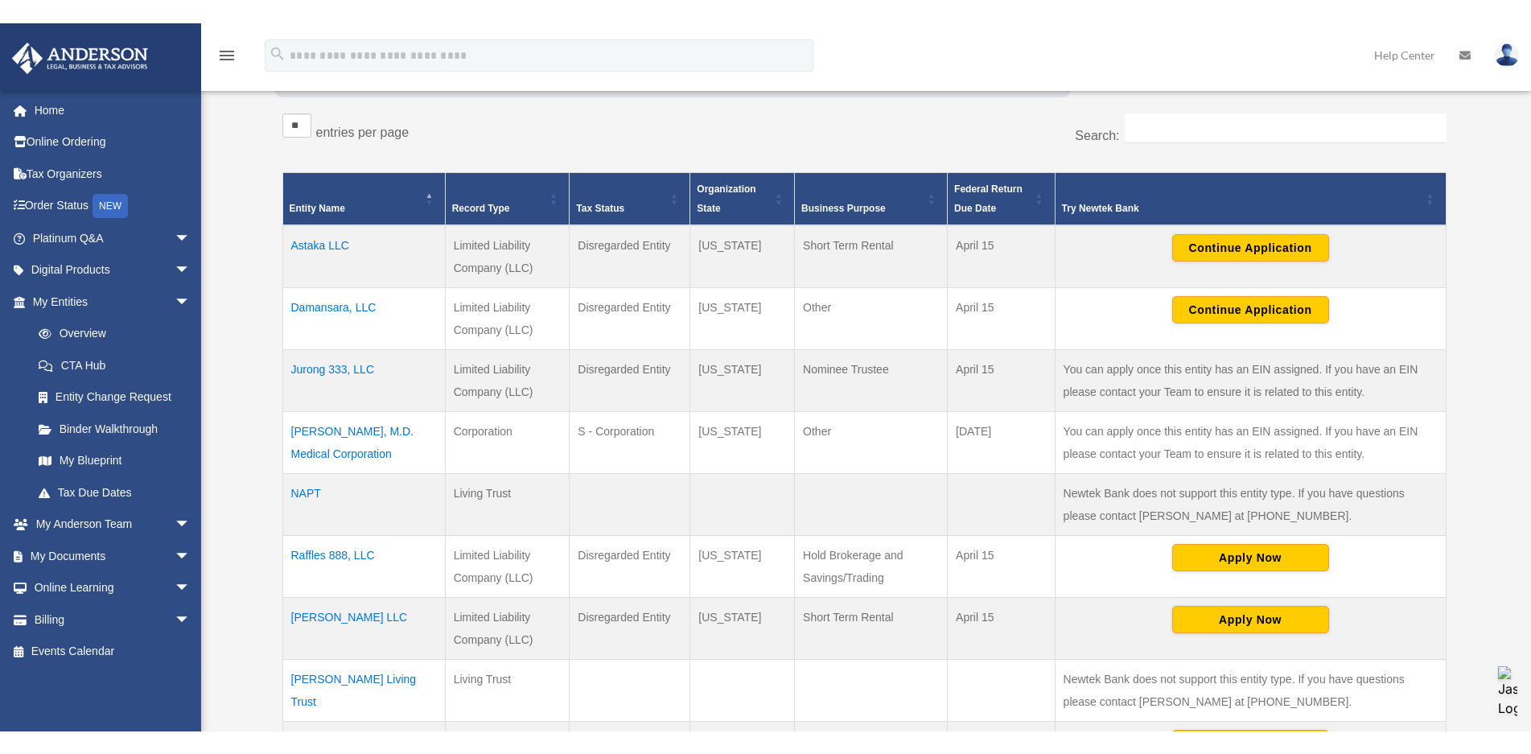
scroll to position [327, 0]
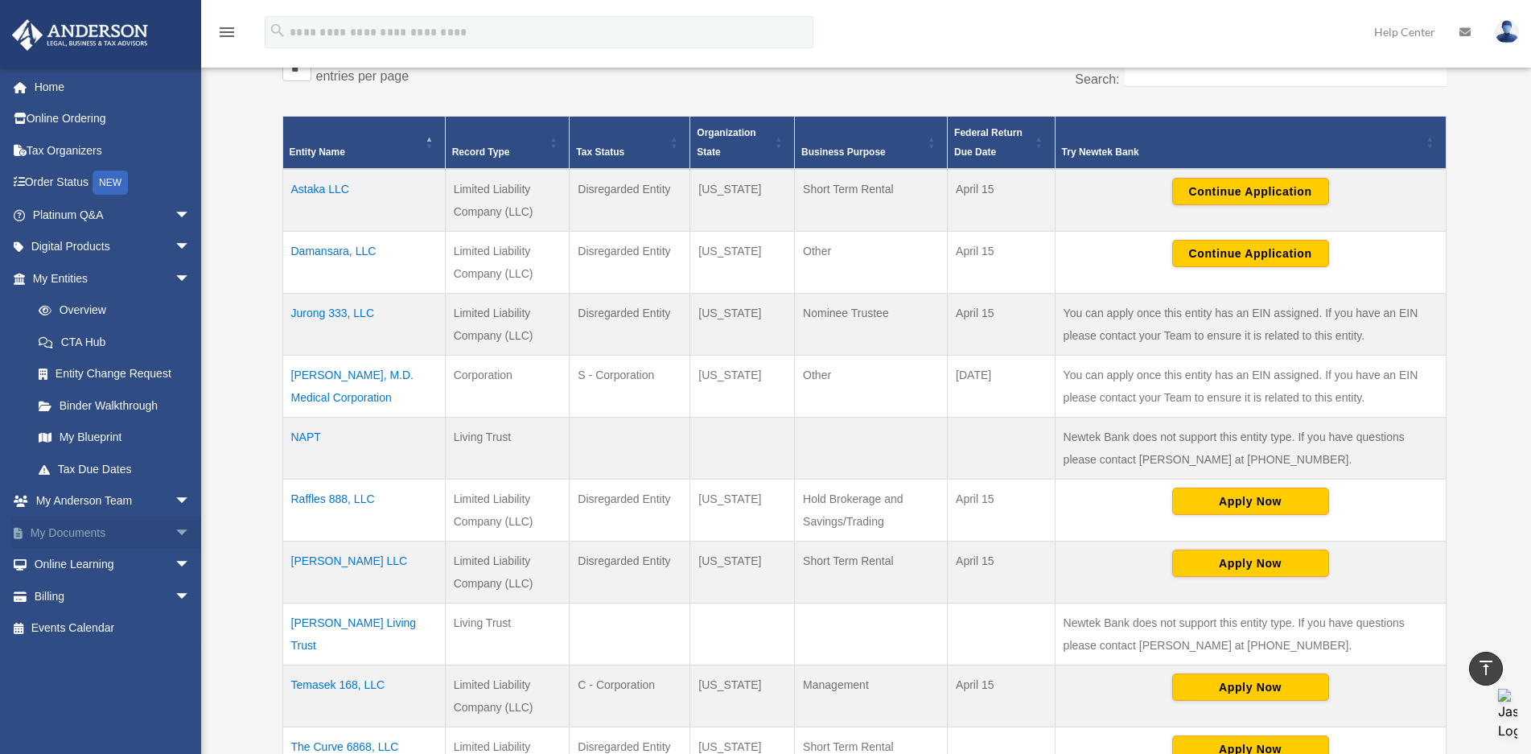
click at [175, 533] on span "arrow_drop_down" at bounding box center [191, 533] width 32 height 33
click at [60, 567] on link "Box" at bounding box center [119, 565] width 192 height 32
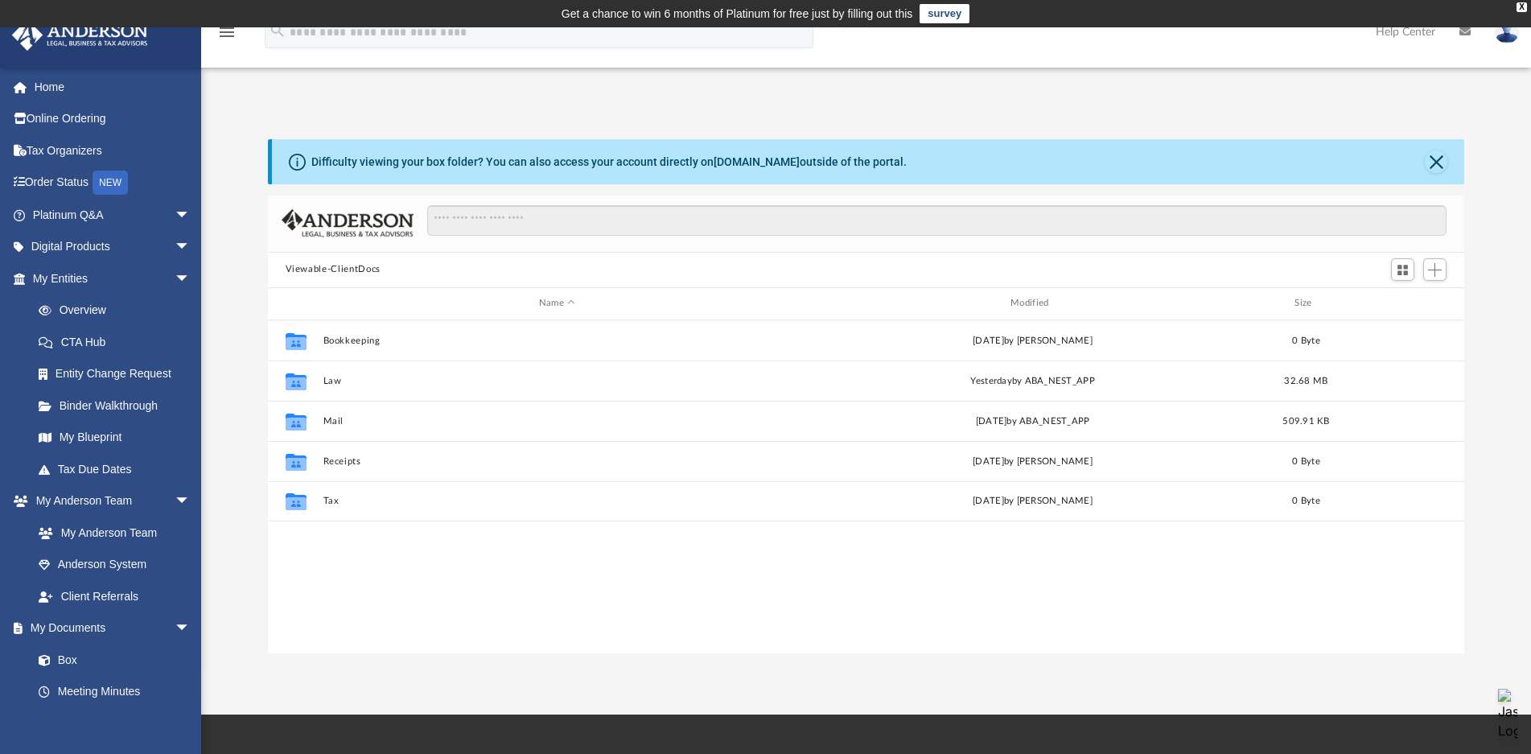
scroll to position [352, 1183]
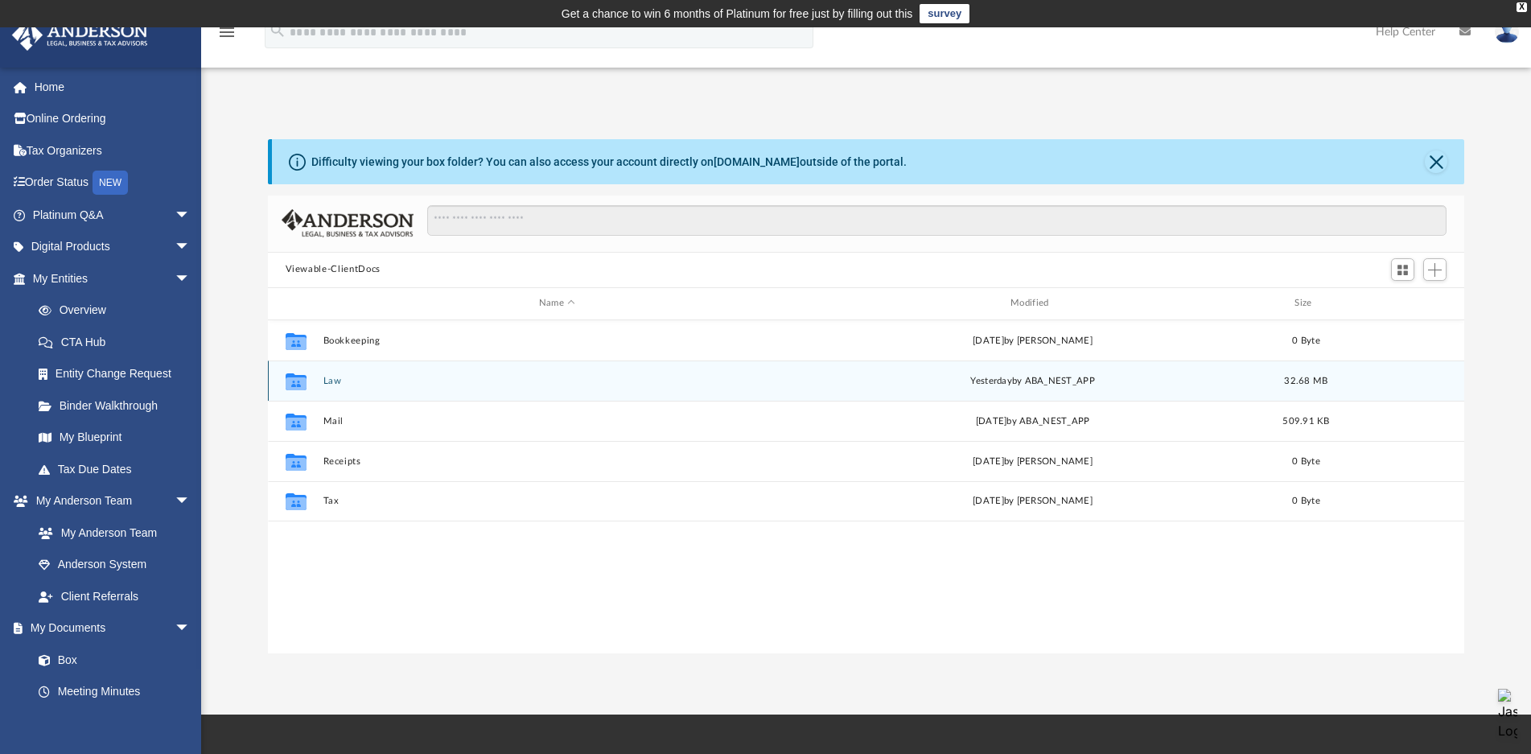
click at [337, 380] on button "Law" at bounding box center [557, 381] width 468 height 10
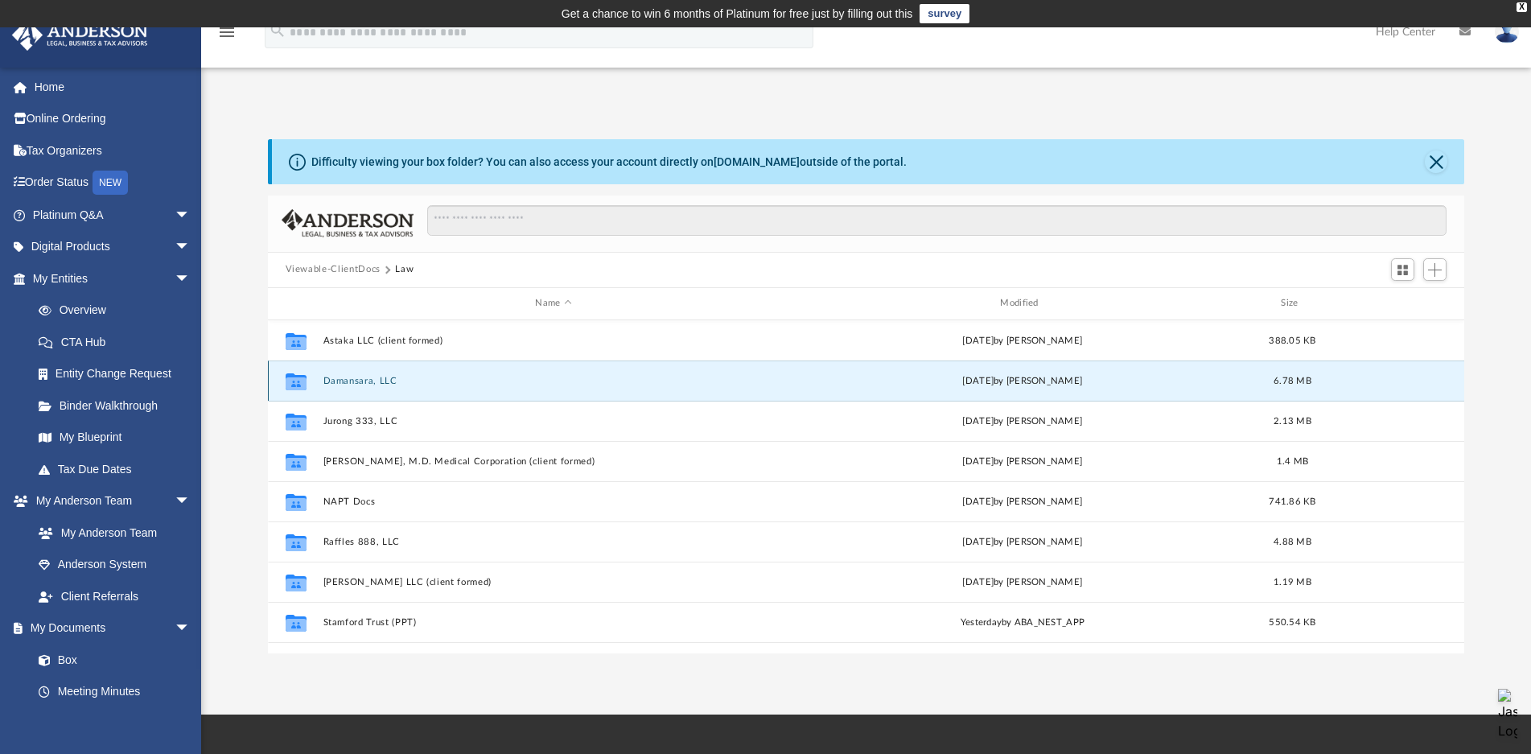
click at [377, 382] on button "Damansara, LLC" at bounding box center [554, 381] width 462 height 10
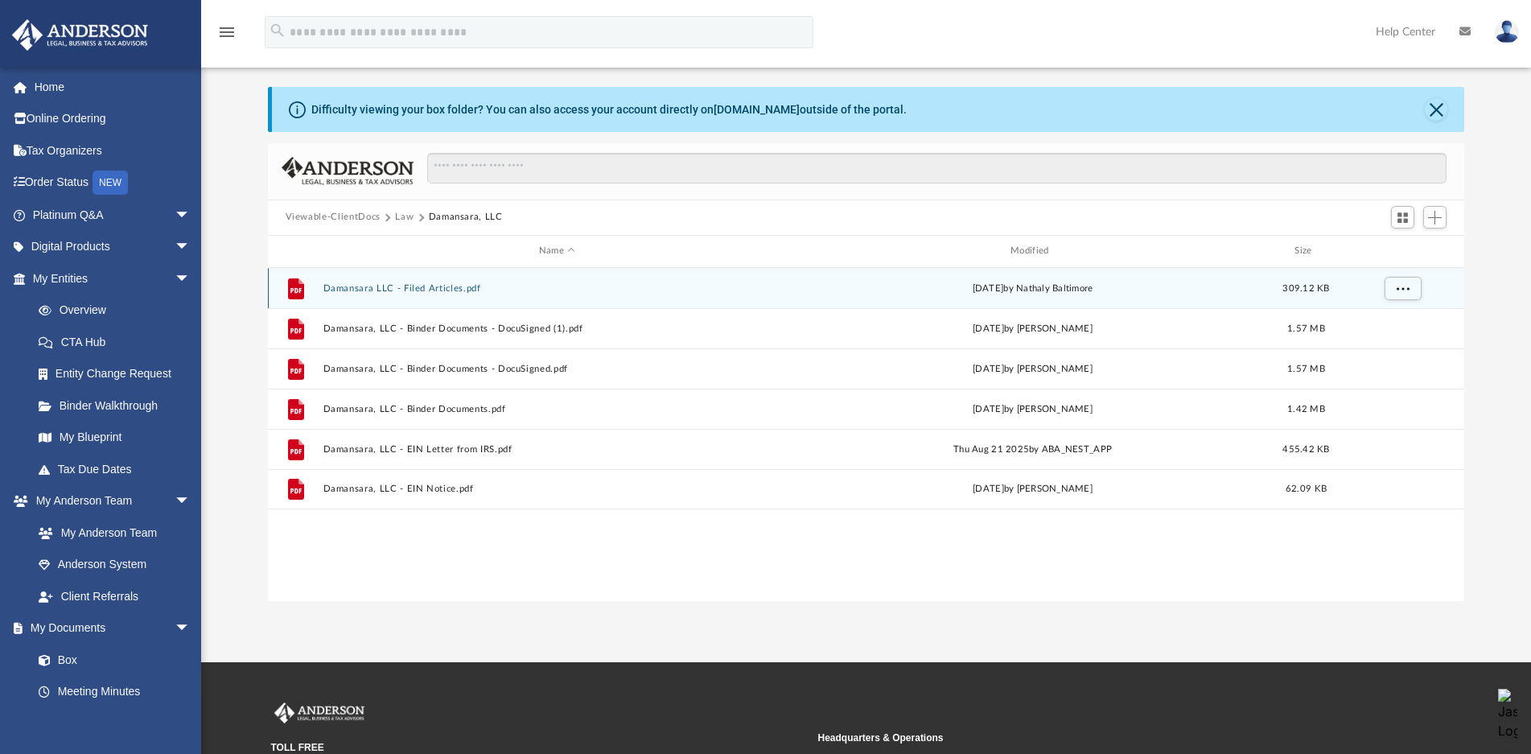
scroll to position [80, 0]
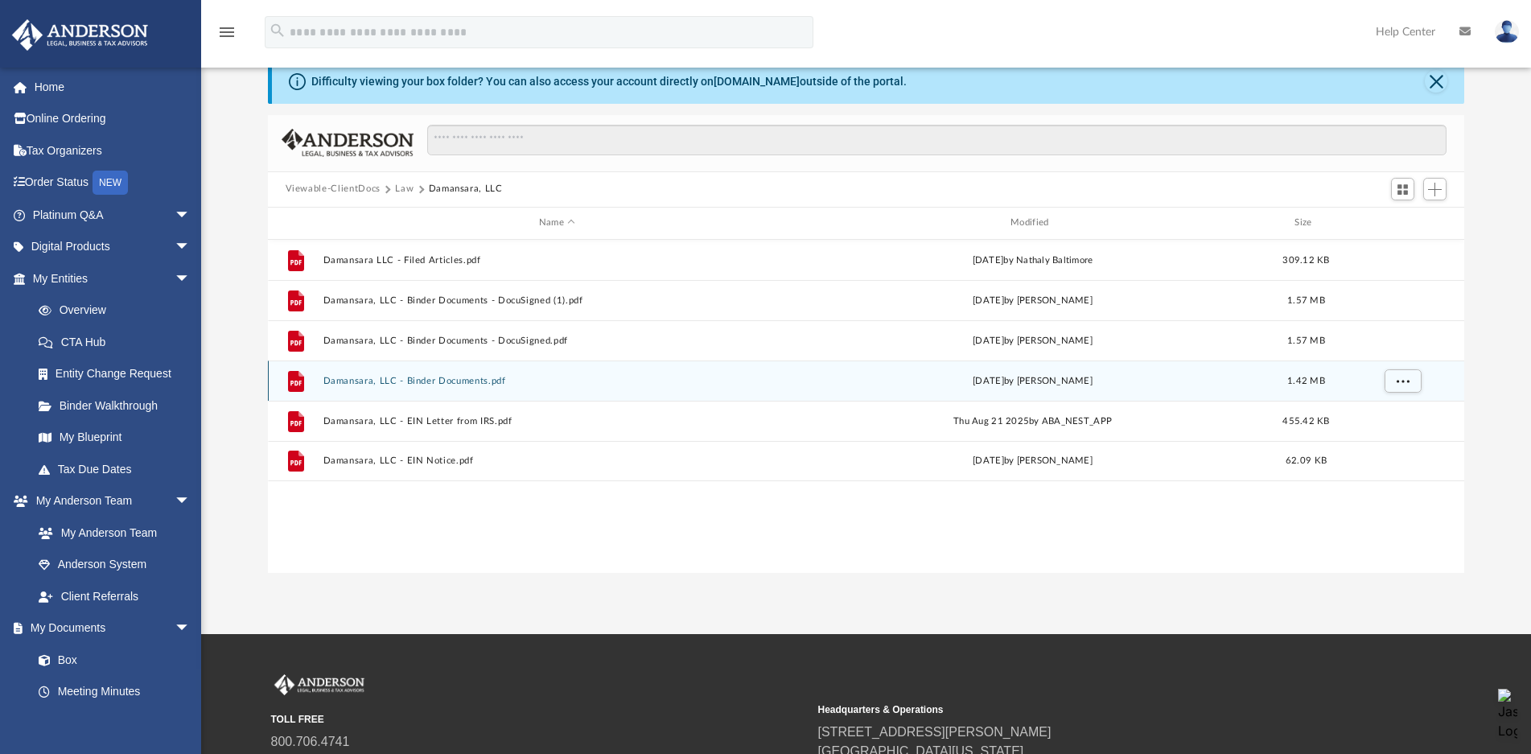
click at [423, 378] on button "Damansara, LLC - Binder Documents.pdf" at bounding box center [557, 381] width 468 height 10
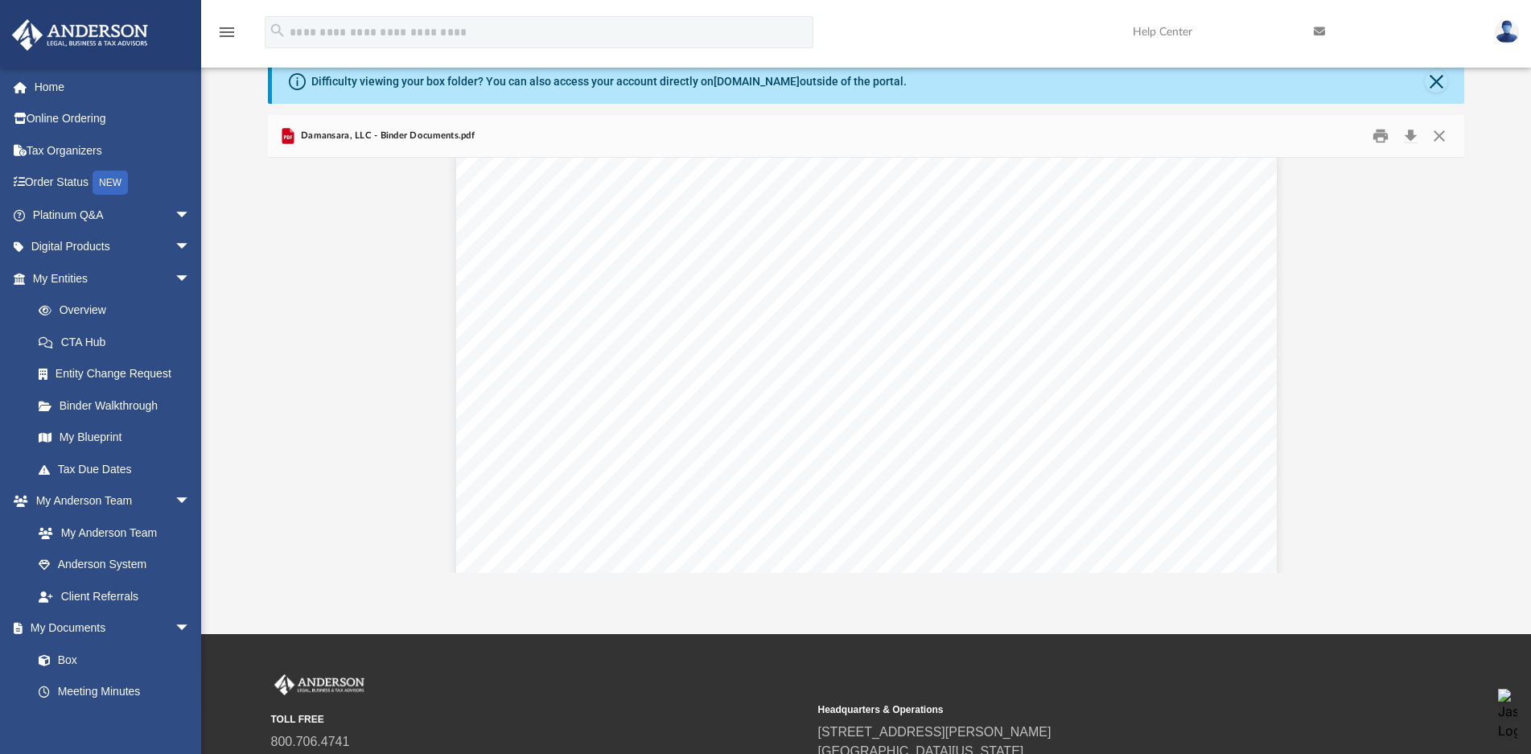
scroll to position [1448, 0]
click at [82, 315] on link "Overview" at bounding box center [119, 310] width 192 height 32
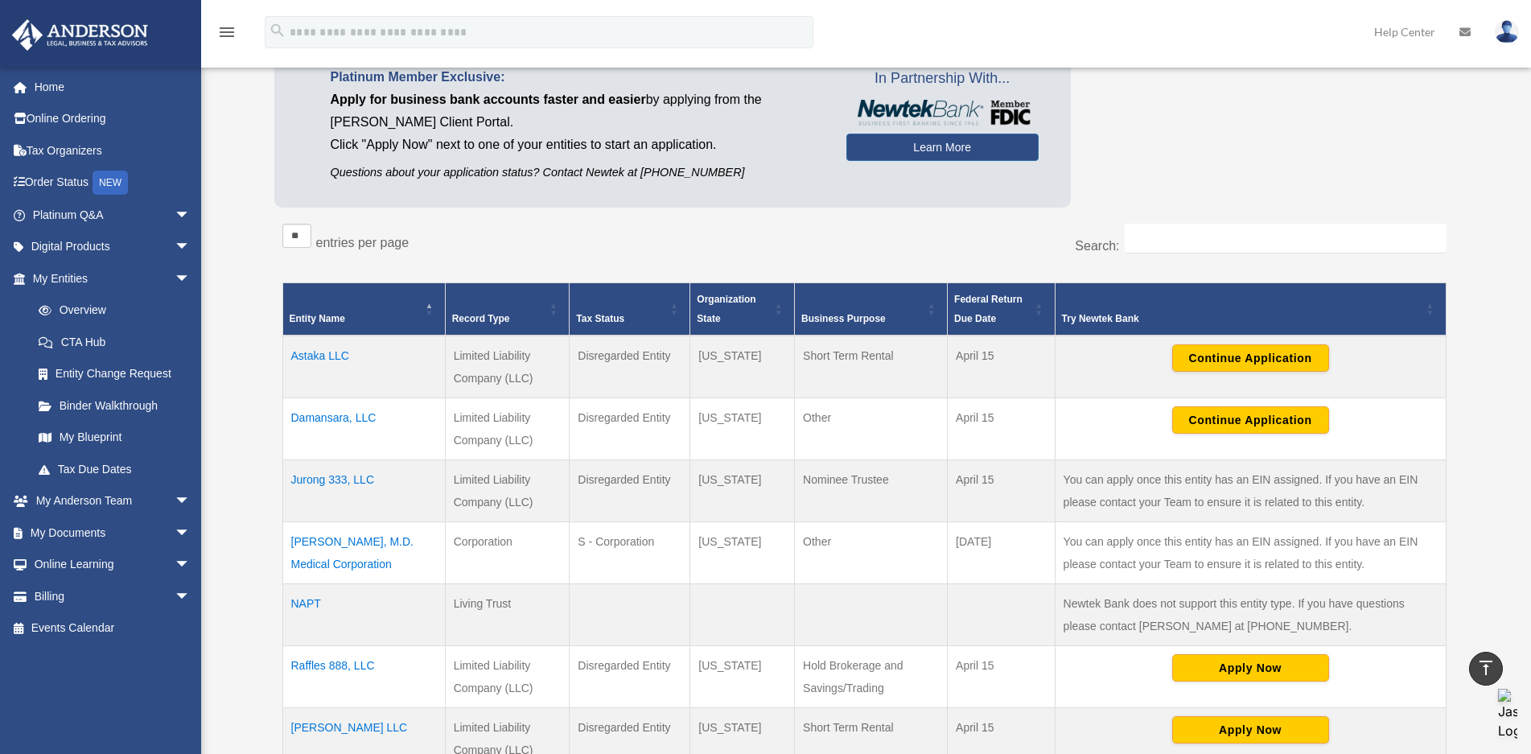
scroll to position [80, 0]
